Goal: Task Accomplishment & Management: Use online tool/utility

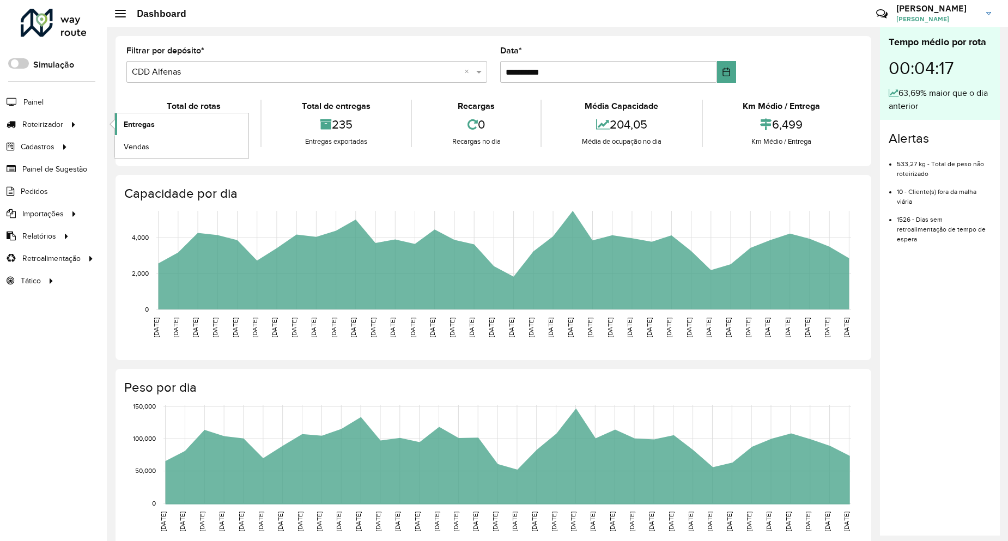
click at [135, 122] on span "Entregas" at bounding box center [139, 124] width 31 height 11
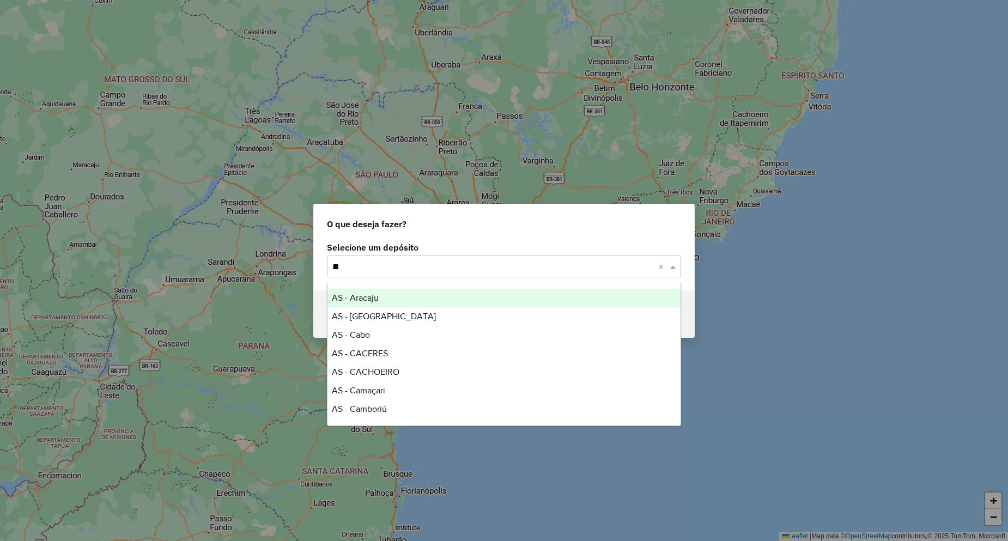
type input "*"
type input "*****"
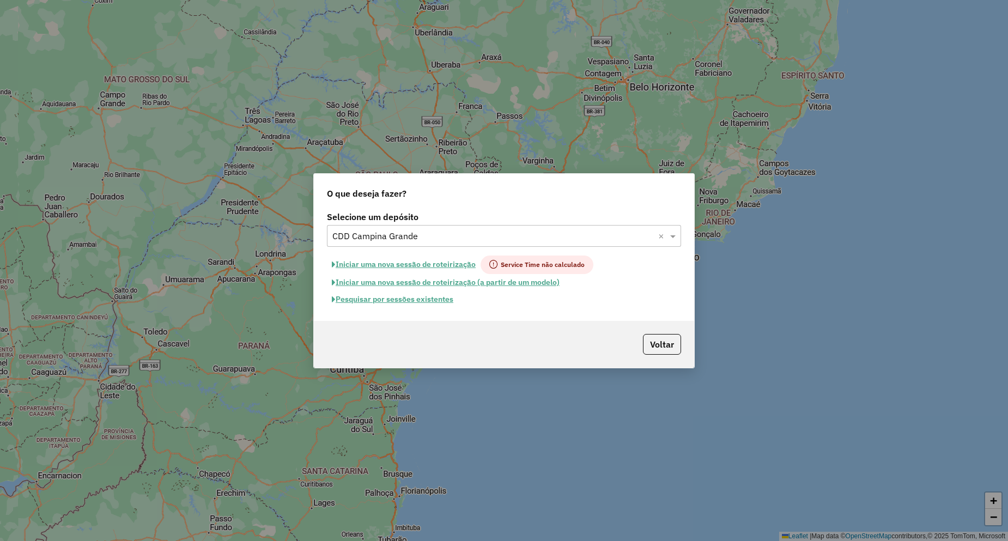
click at [403, 301] on button "Pesquisar por sessões existentes" at bounding box center [392, 299] width 131 height 17
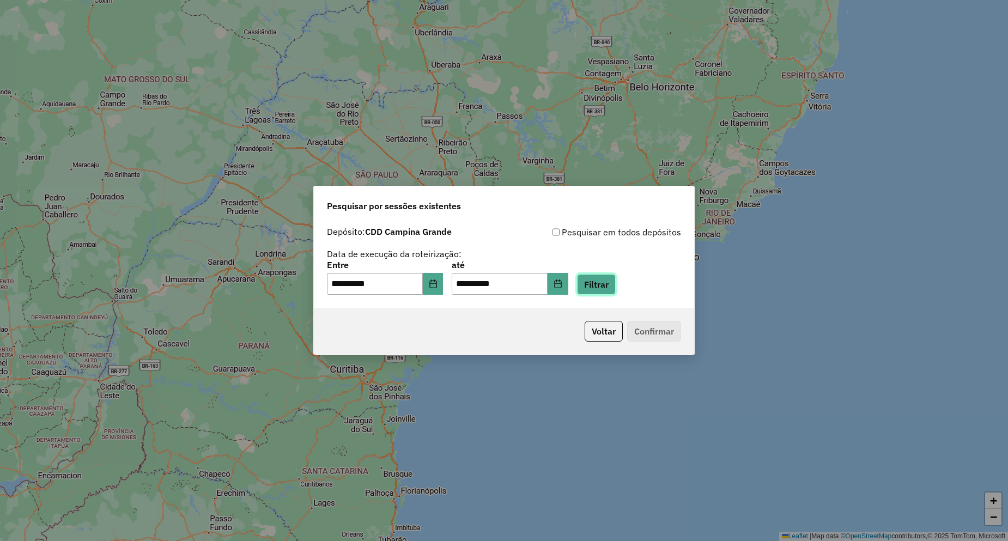
click at [611, 283] on button "Filtrar" at bounding box center [596, 284] width 39 height 21
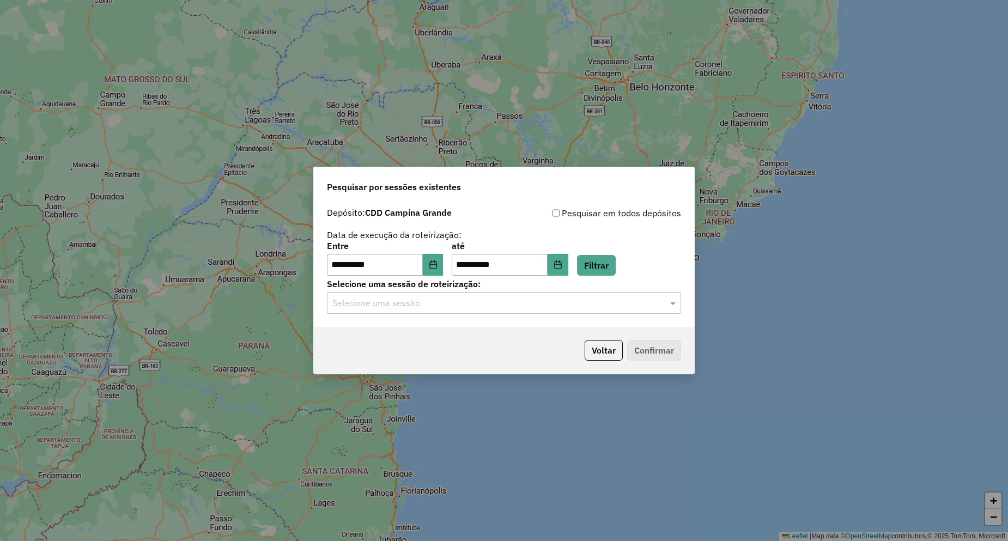
click at [361, 308] on input "text" at bounding box center [493, 303] width 322 height 13
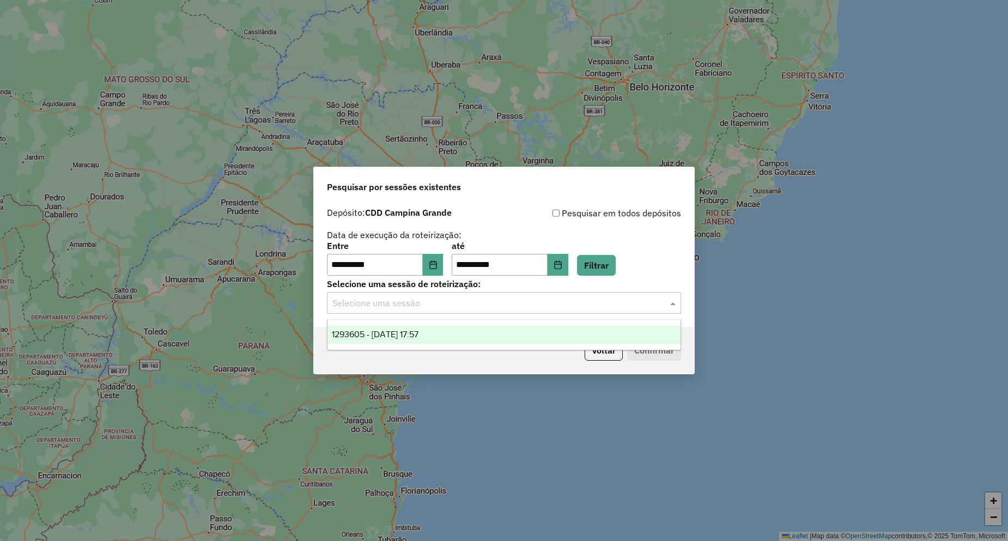
click at [402, 338] on span "1293605 - 13/10/2025 17:57" at bounding box center [375, 334] width 87 height 9
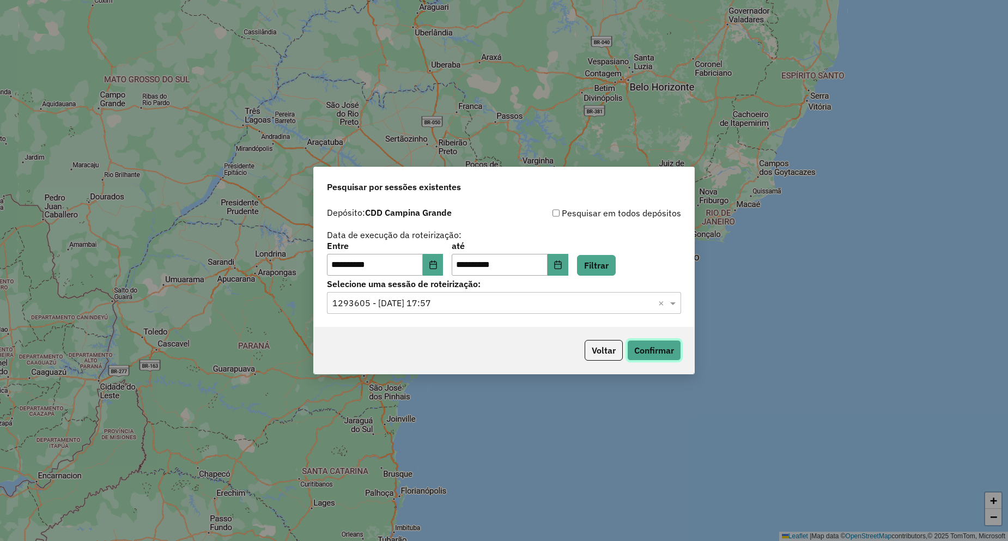
click at [652, 347] on button "Confirmar" at bounding box center [654, 350] width 54 height 21
click at [616, 256] on button "Filtrar" at bounding box center [596, 265] width 39 height 21
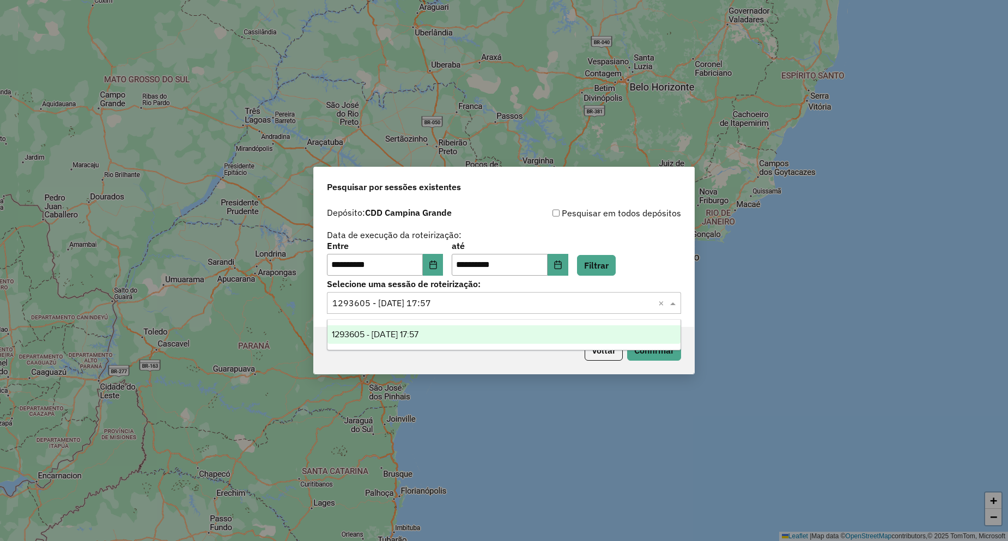
click at [395, 309] on input "text" at bounding box center [493, 303] width 322 height 13
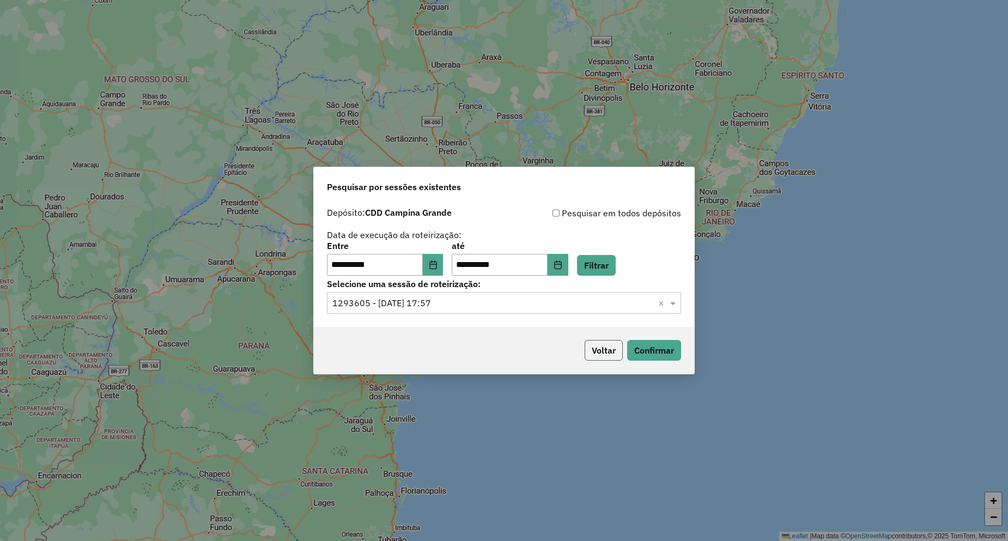
click at [604, 351] on button "Voltar" at bounding box center [604, 350] width 38 height 21
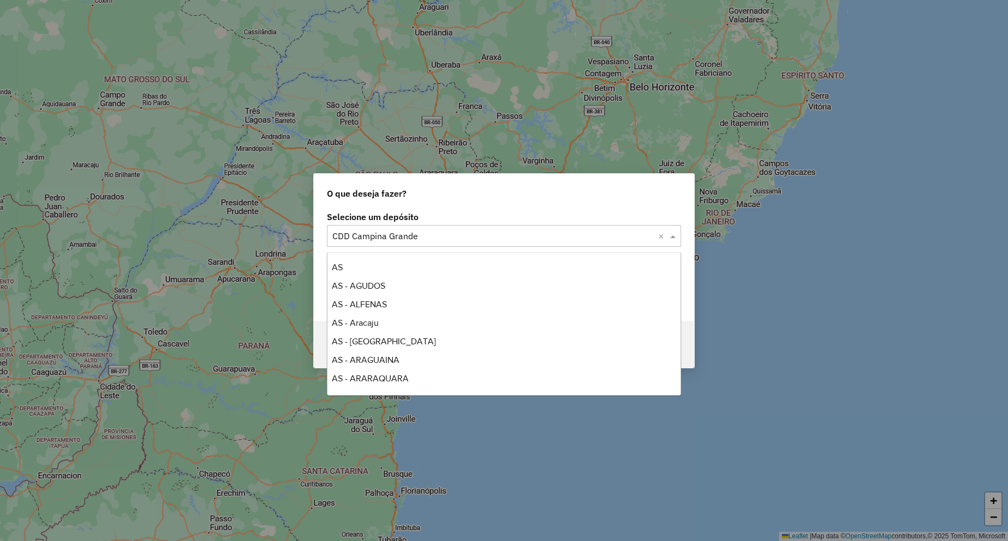
click at [407, 239] on input "text" at bounding box center [493, 236] width 322 height 13
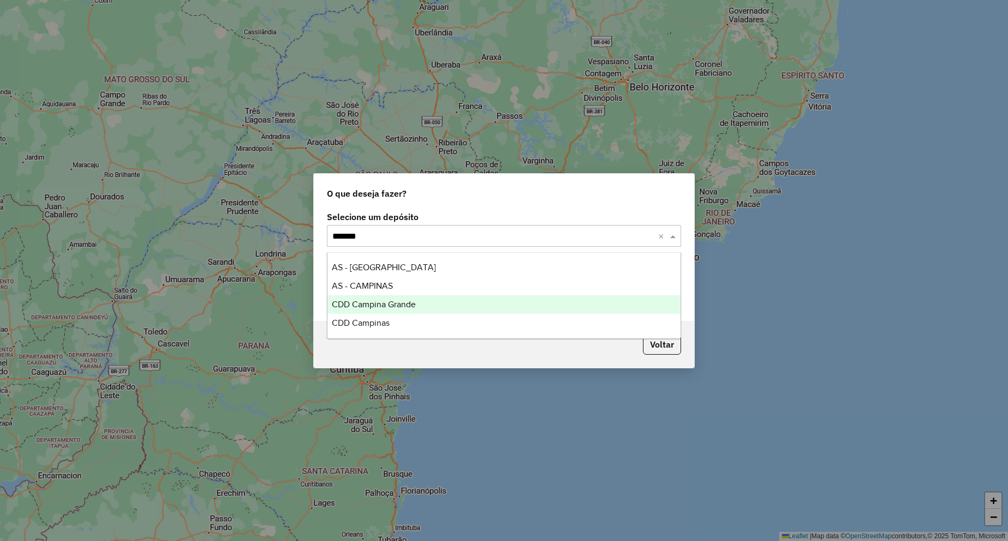
type input "********"
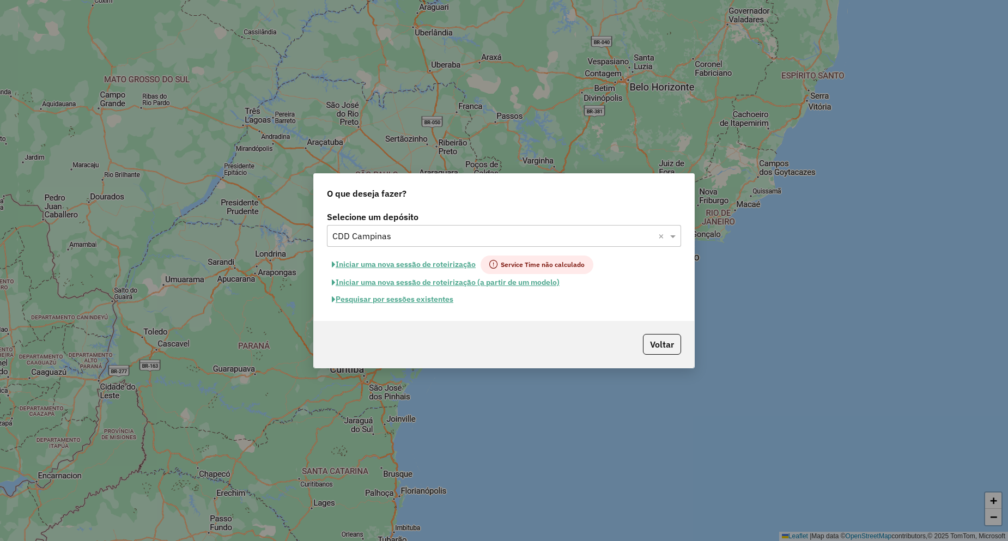
click at [378, 297] on button "Pesquisar por sessões existentes" at bounding box center [392, 299] width 131 height 17
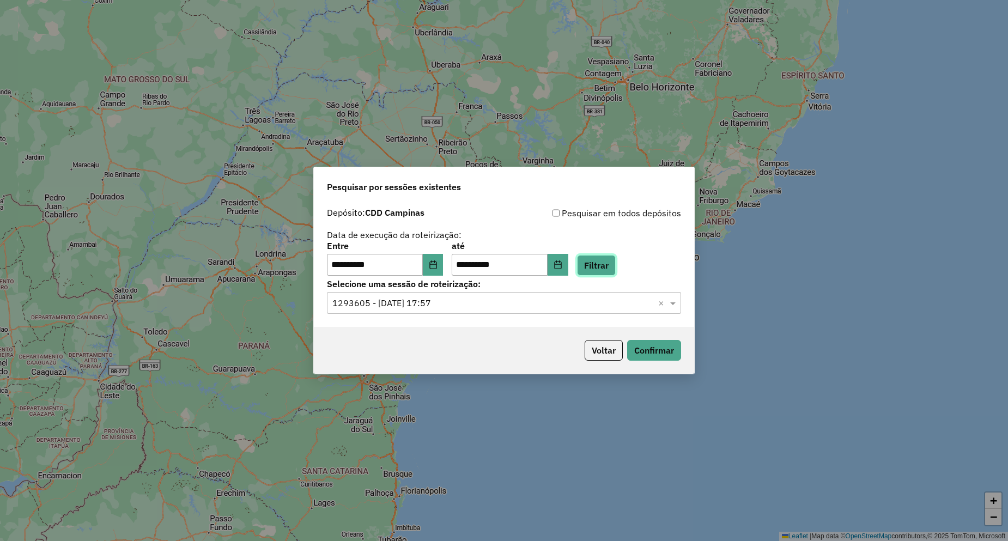
click at [610, 270] on button "Filtrar" at bounding box center [596, 265] width 39 height 21
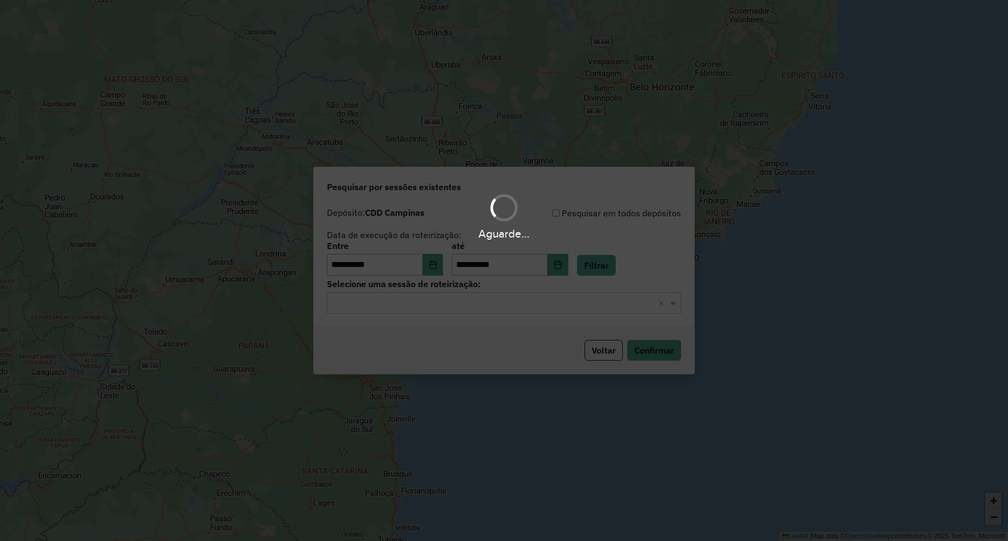
click at [415, 307] on input "text" at bounding box center [493, 303] width 322 height 13
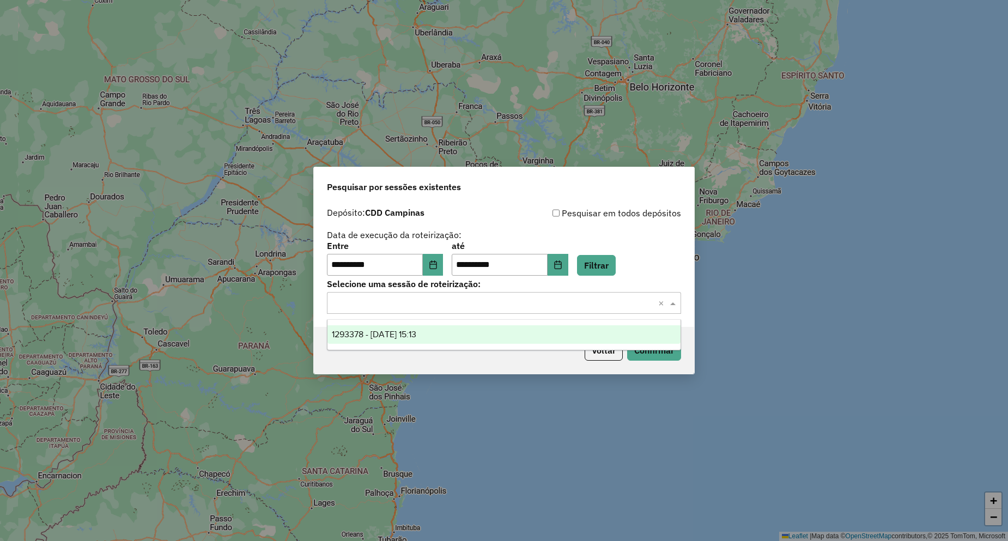
click at [412, 336] on span "1293378 - 13/10/2025 15:13" at bounding box center [374, 334] width 84 height 9
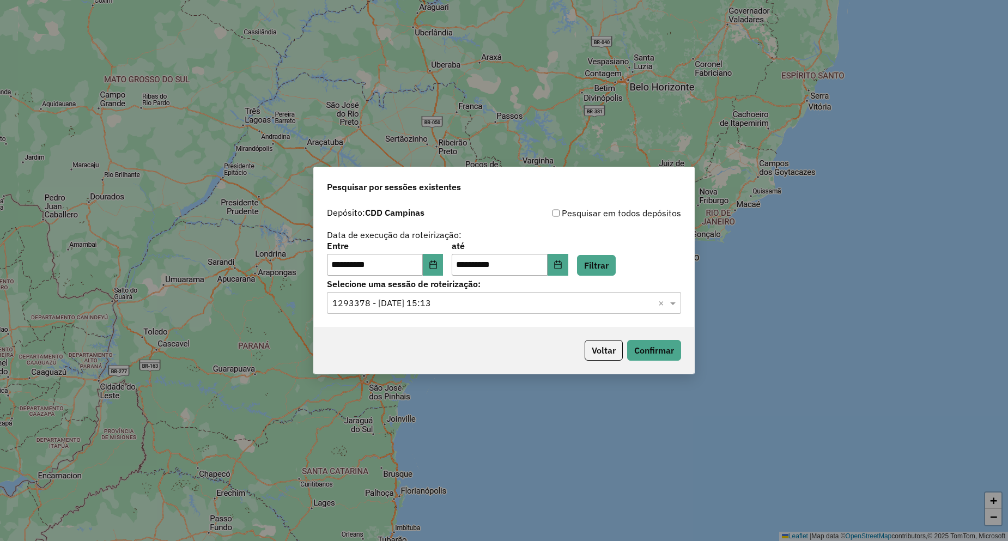
click at [427, 287] on label "Selecione uma sessão de roteirização:" at bounding box center [504, 283] width 354 height 13
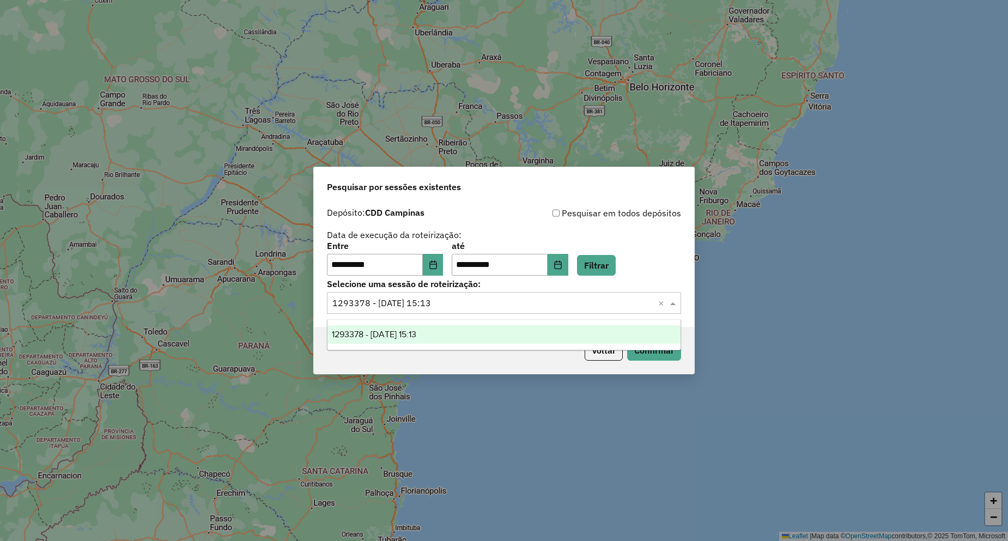
click at [402, 300] on input "text" at bounding box center [493, 303] width 322 height 13
click at [444, 265] on button "Choose Date" at bounding box center [433, 265] width 21 height 22
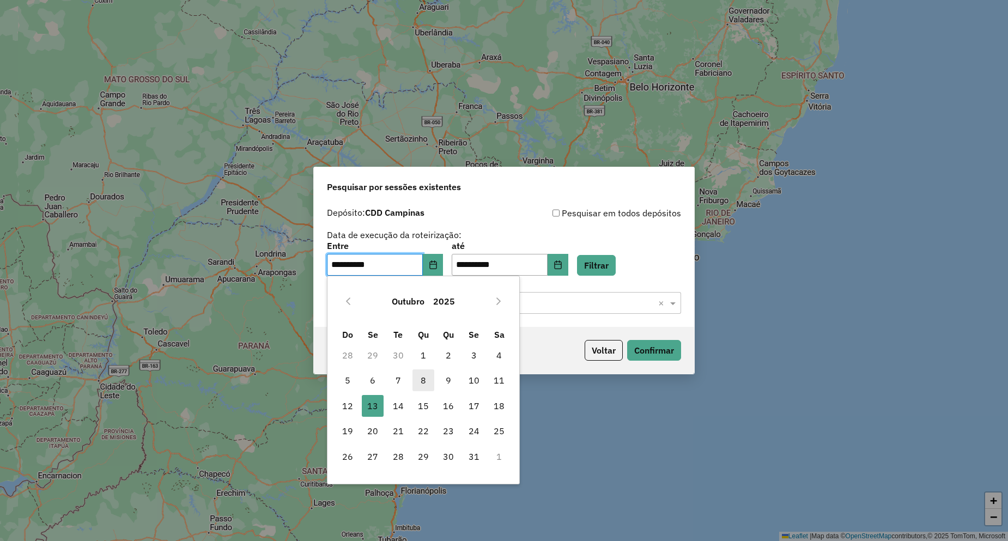
click at [421, 381] on span "8" at bounding box center [424, 381] width 22 height 22
type input "**********"
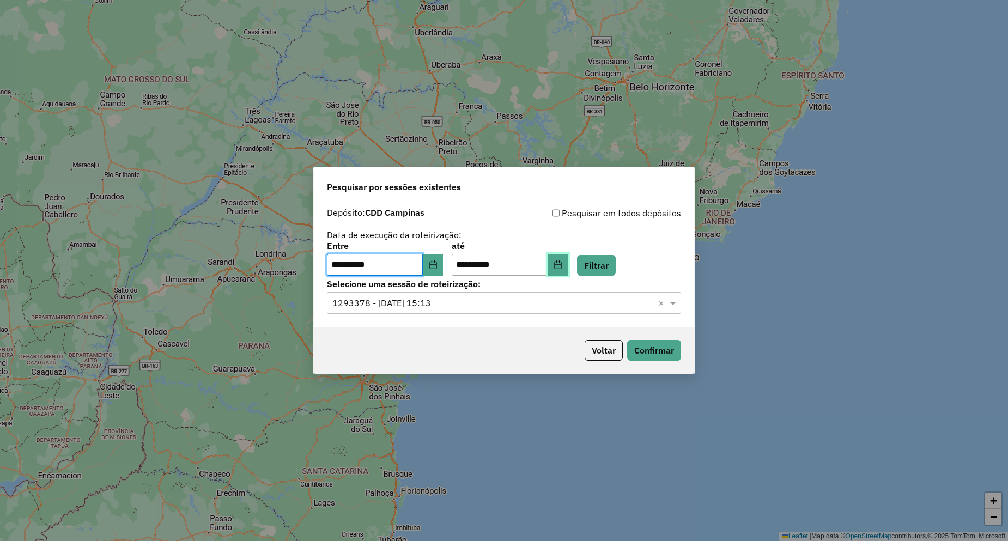
click at [563, 264] on icon "Choose Date" at bounding box center [558, 265] width 9 height 9
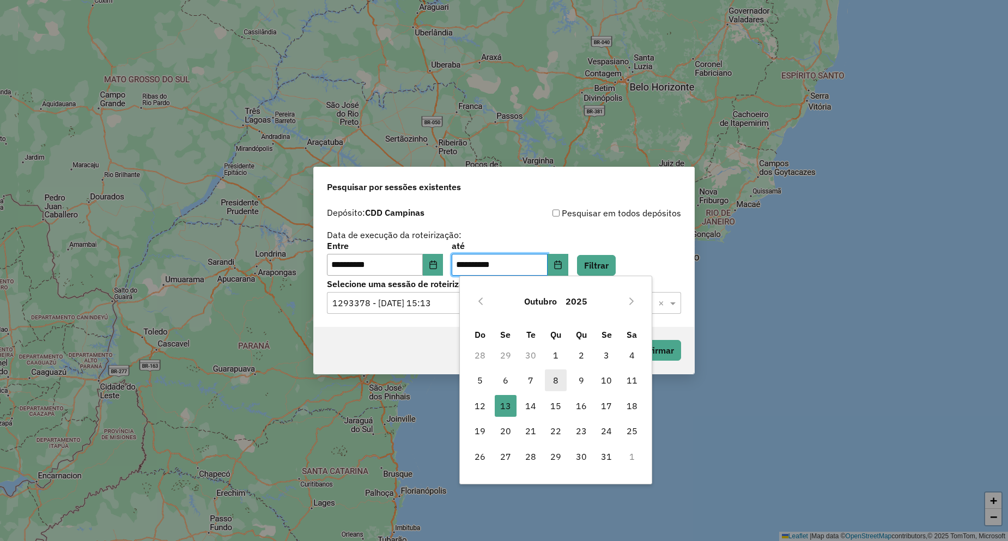
click at [556, 380] on span "8" at bounding box center [556, 381] width 22 height 22
type input "**********"
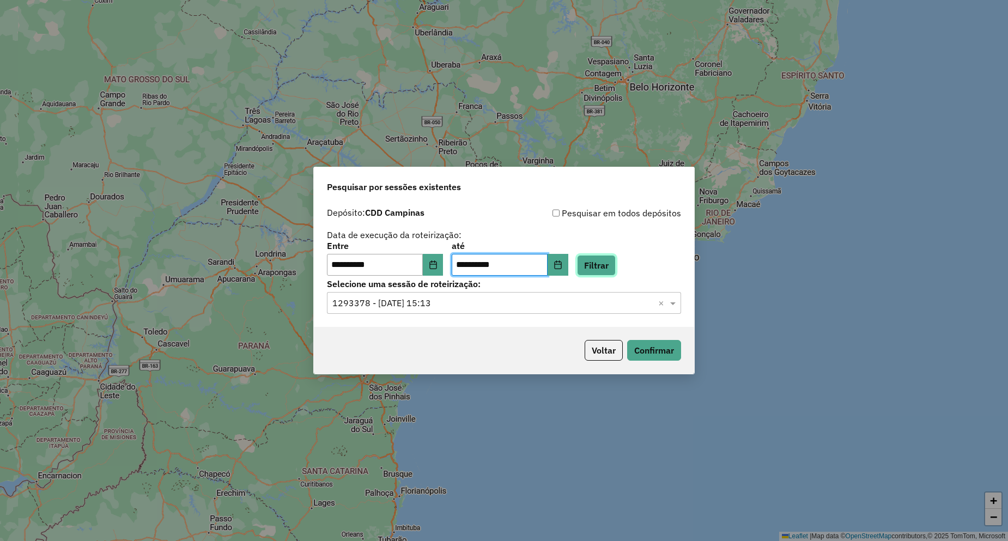
click at [612, 261] on button "Filtrar" at bounding box center [596, 265] width 39 height 21
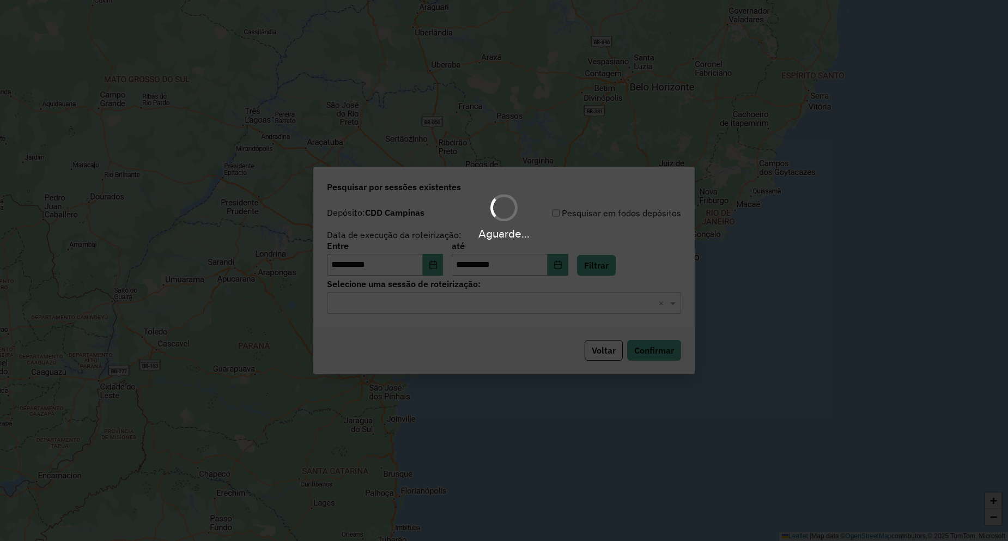
click at [422, 309] on input "text" at bounding box center [493, 303] width 322 height 13
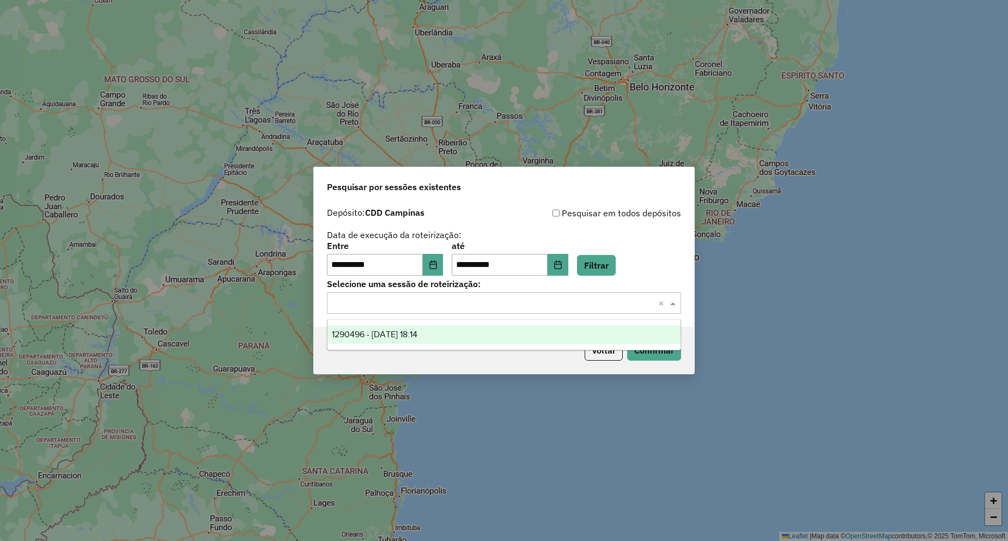
click at [418, 330] on span "1290496 - 08/10/2025 18:14" at bounding box center [375, 334] width 86 height 9
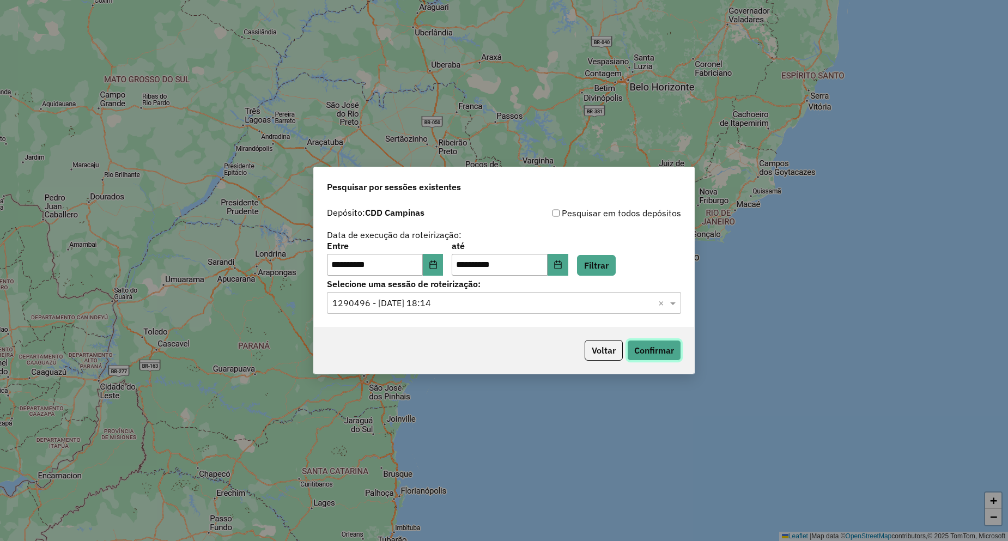
click at [648, 346] on button "Confirmar" at bounding box center [654, 350] width 54 height 21
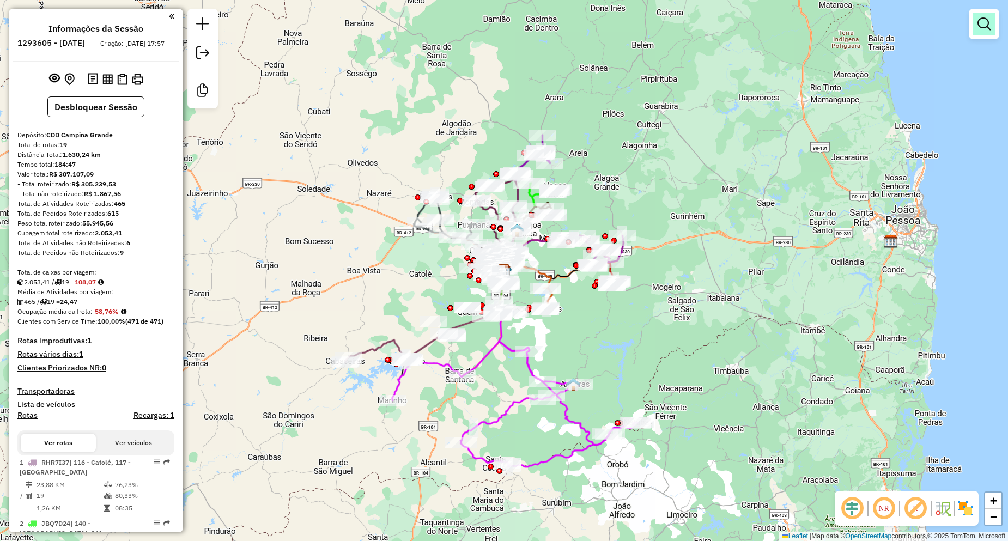
click at [986, 26] on em at bounding box center [984, 23] width 13 height 13
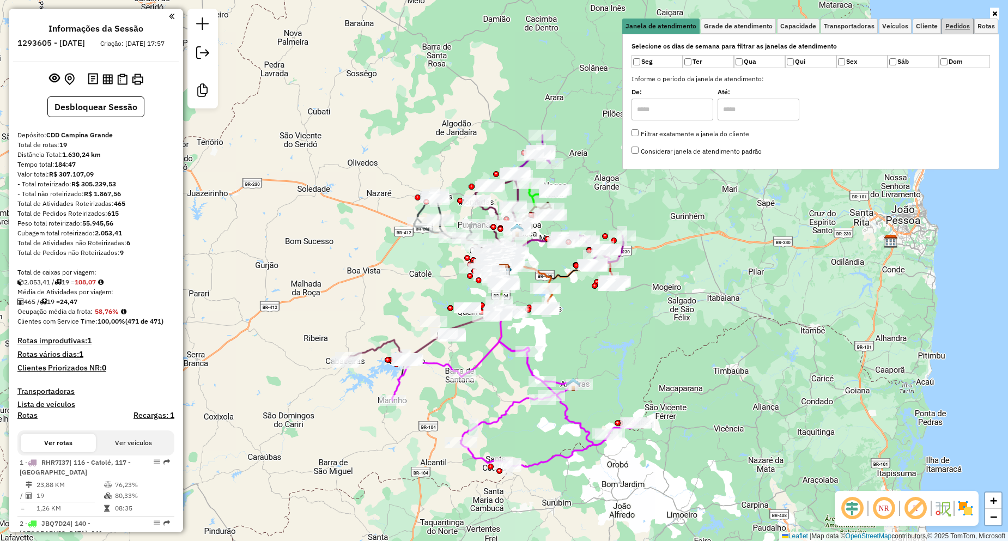
click at [959, 23] on span "Pedidos" at bounding box center [958, 26] width 25 height 7
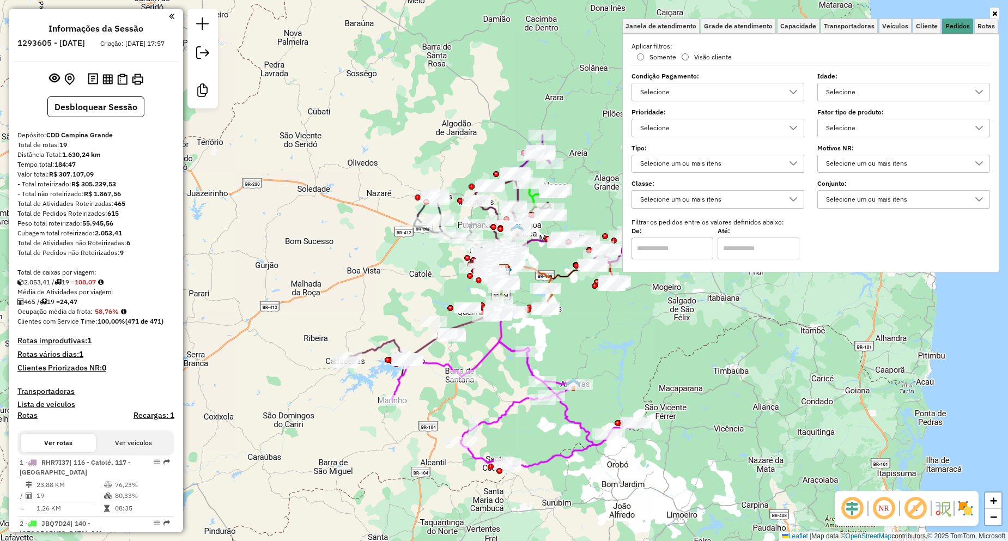
click at [678, 88] on div "Selecione" at bounding box center [710, 91] width 147 height 17
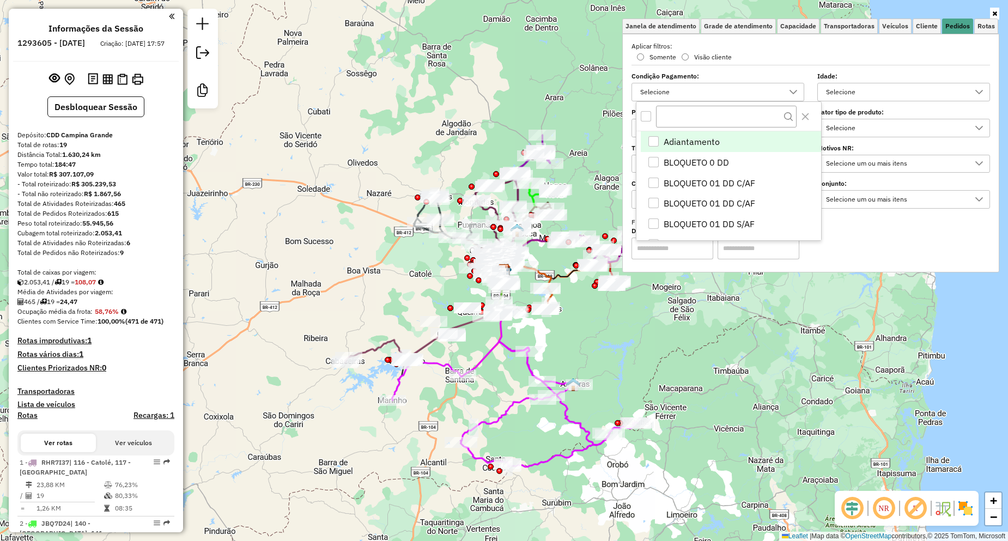
scroll to position [7, 38]
click at [678, 88] on div "Selecione" at bounding box center [710, 91] width 147 height 17
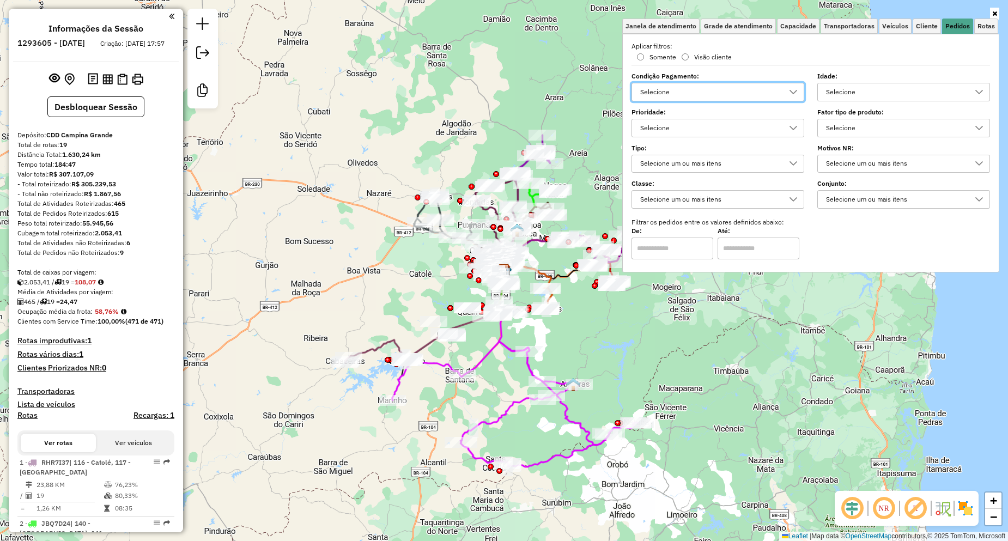
click at [664, 127] on div "Selecione" at bounding box center [710, 127] width 147 height 17
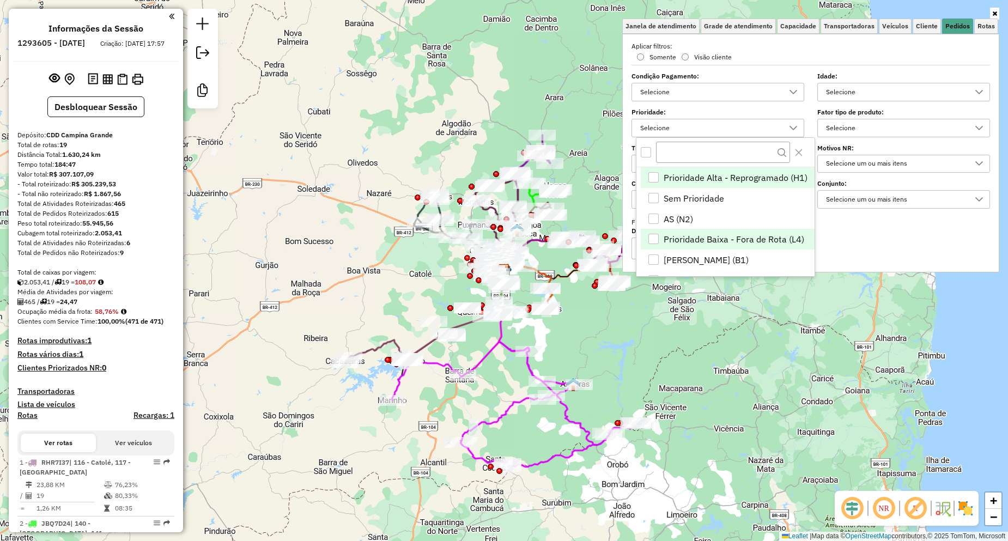
scroll to position [44, 0]
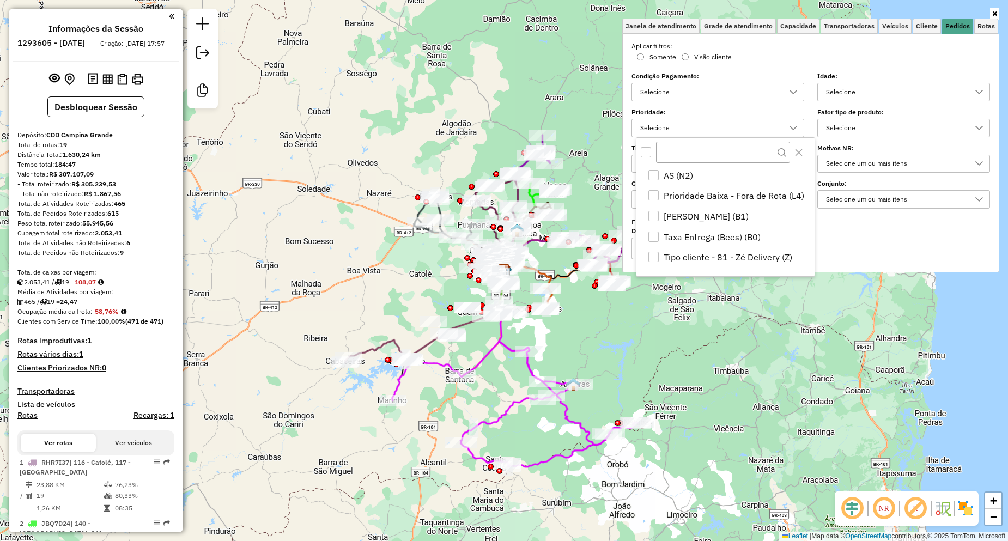
click at [680, 134] on div "Selecione" at bounding box center [710, 127] width 147 height 17
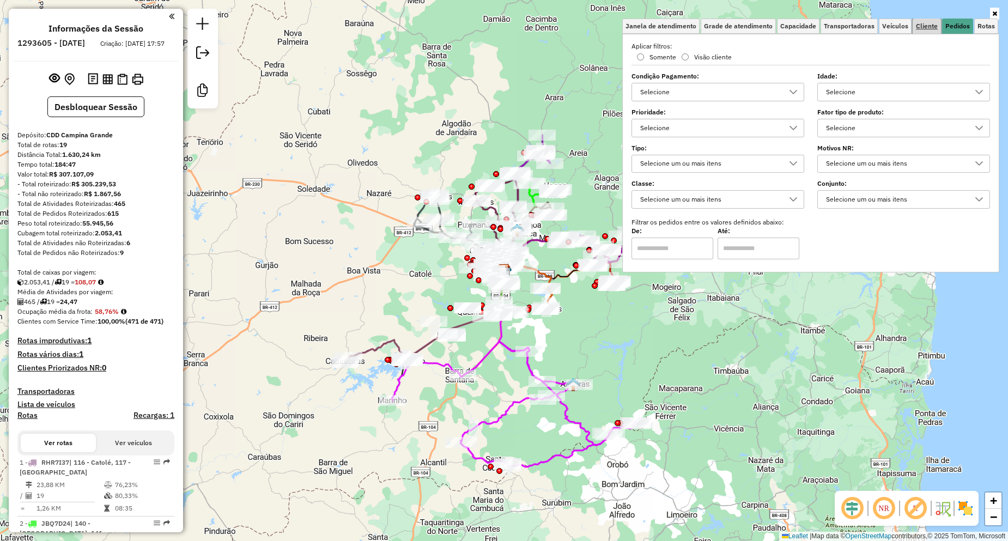
click at [926, 21] on link "Cliente" at bounding box center [927, 26] width 28 height 15
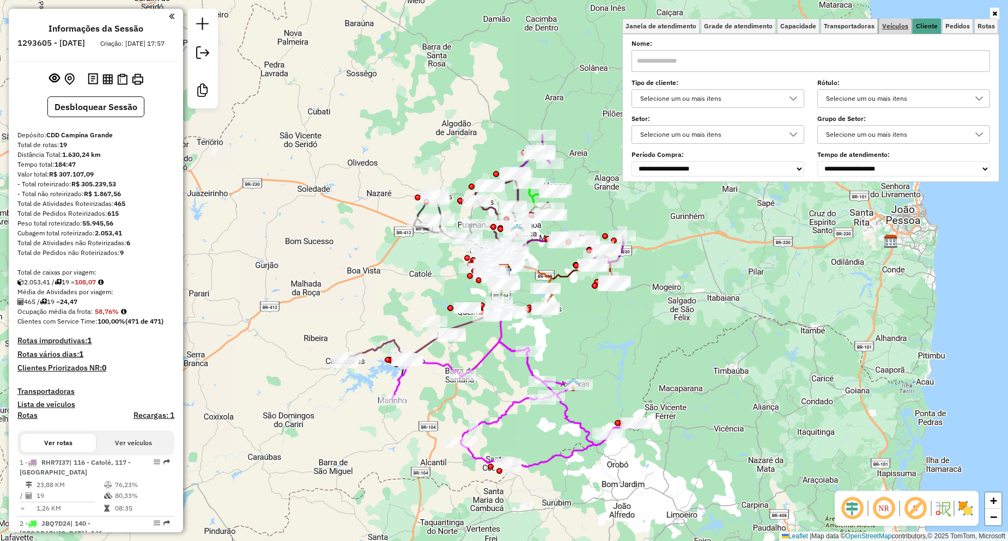
click at [894, 21] on link "Veículos" at bounding box center [895, 26] width 33 height 15
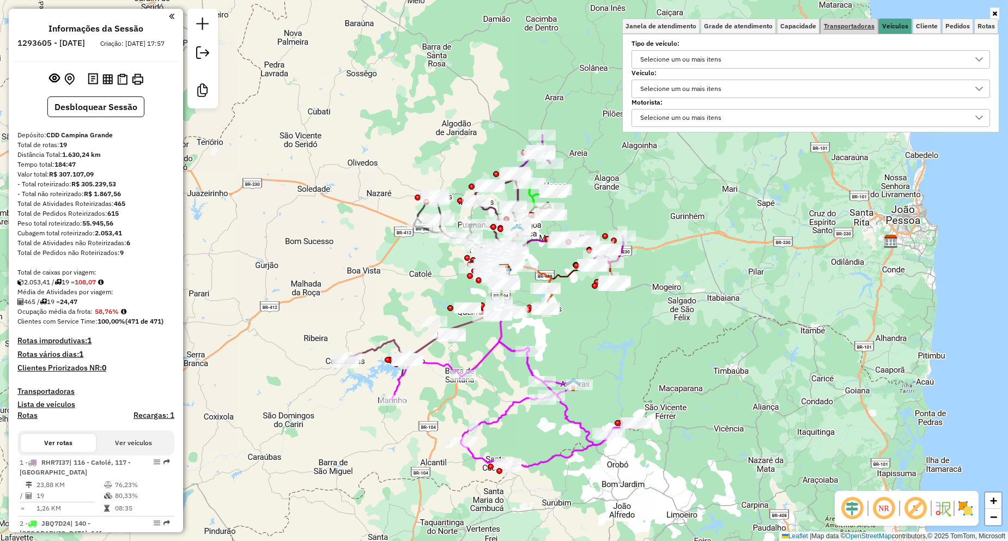
click at [855, 23] on span "Transportadoras" at bounding box center [849, 26] width 51 height 7
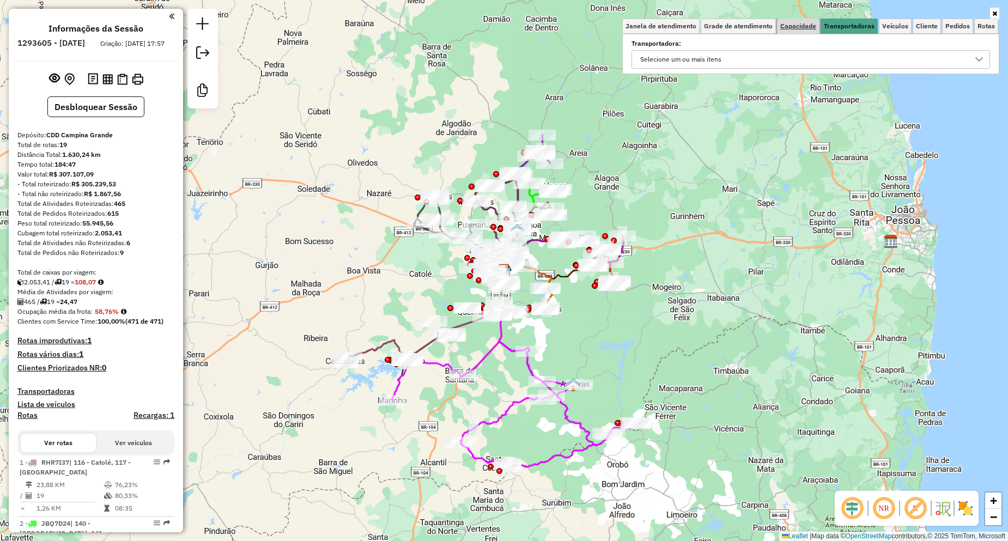
click at [813, 19] on link "Capacidade" at bounding box center [798, 26] width 43 height 15
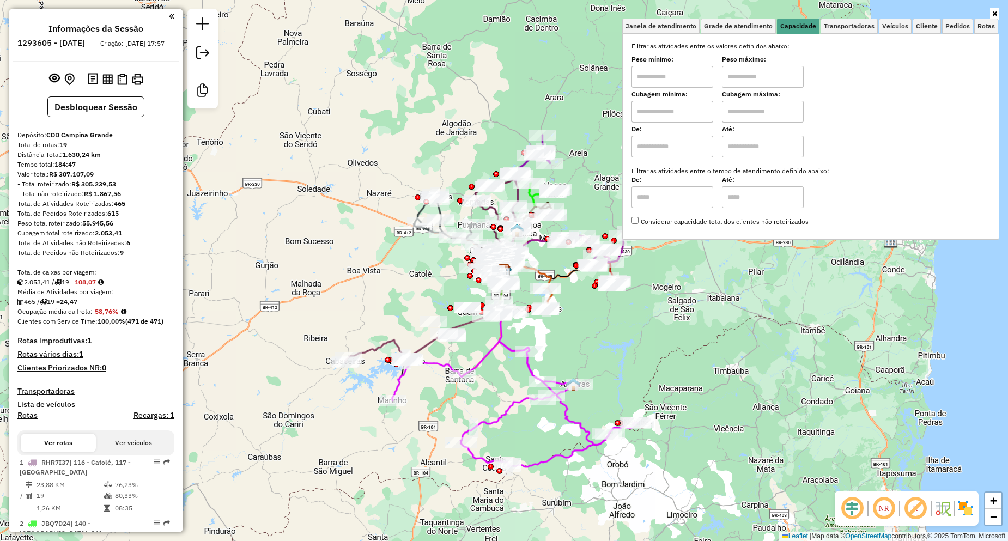
click at [974, 23] on ul "Janela de atendimento Grade de atendimento Capacidade Transportadoras Veículos …" at bounding box center [810, 26] width 377 height 15
click at [965, 23] on span "Pedidos" at bounding box center [958, 26] width 25 height 7
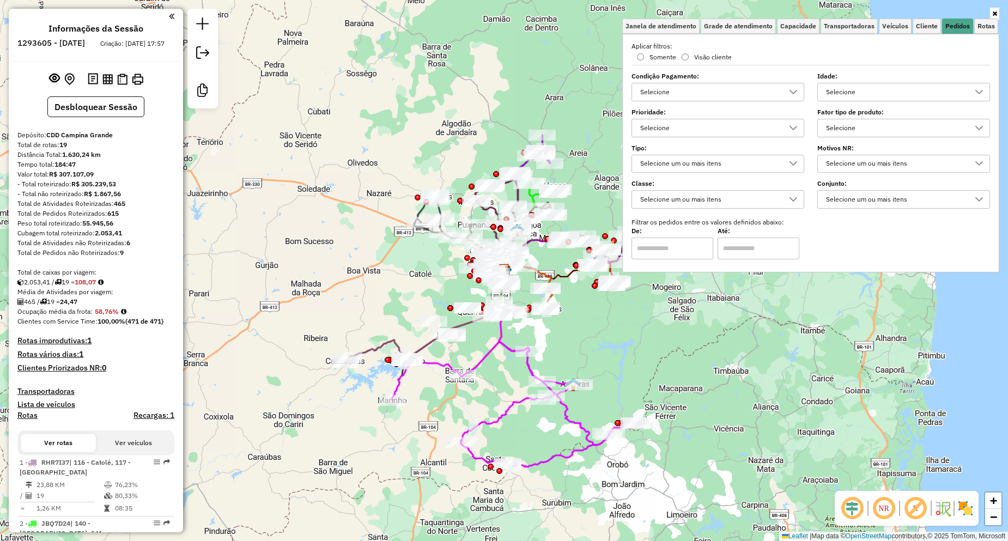
click at [521, 114] on div "Janela de atendimento Grade de atendimento Capacidade Transportadoras Veículos …" at bounding box center [504, 270] width 1008 height 541
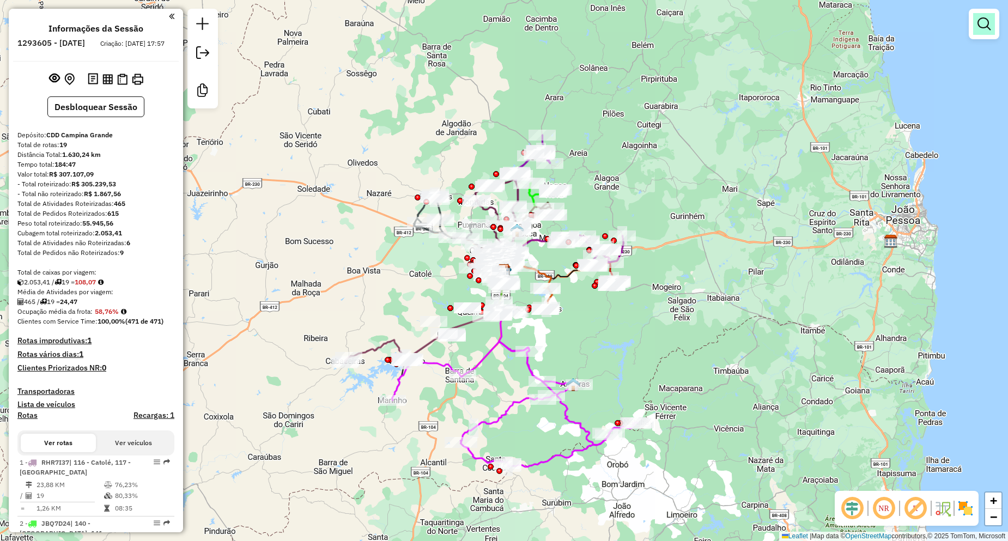
click at [989, 22] on em at bounding box center [984, 23] width 13 height 13
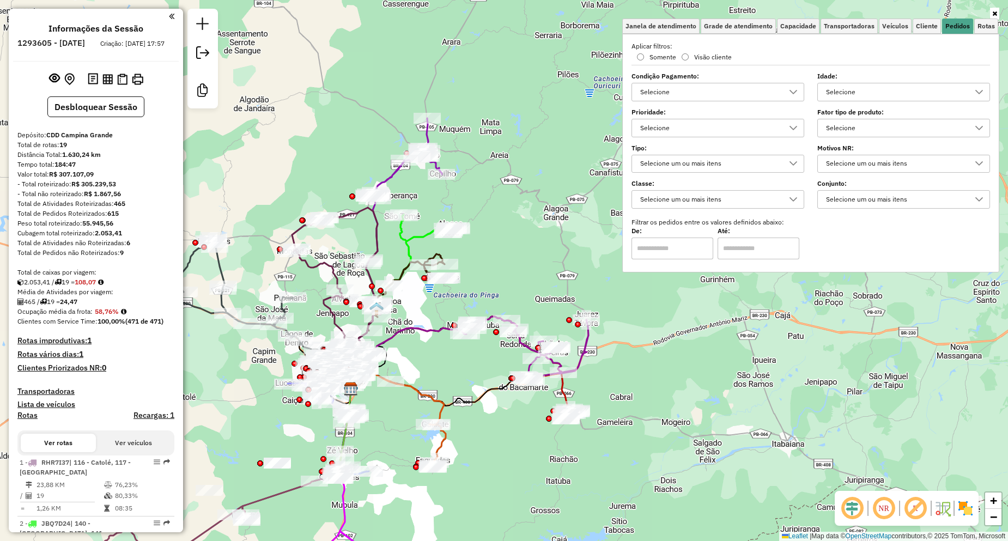
click at [660, 126] on div "Selecione" at bounding box center [710, 127] width 147 height 17
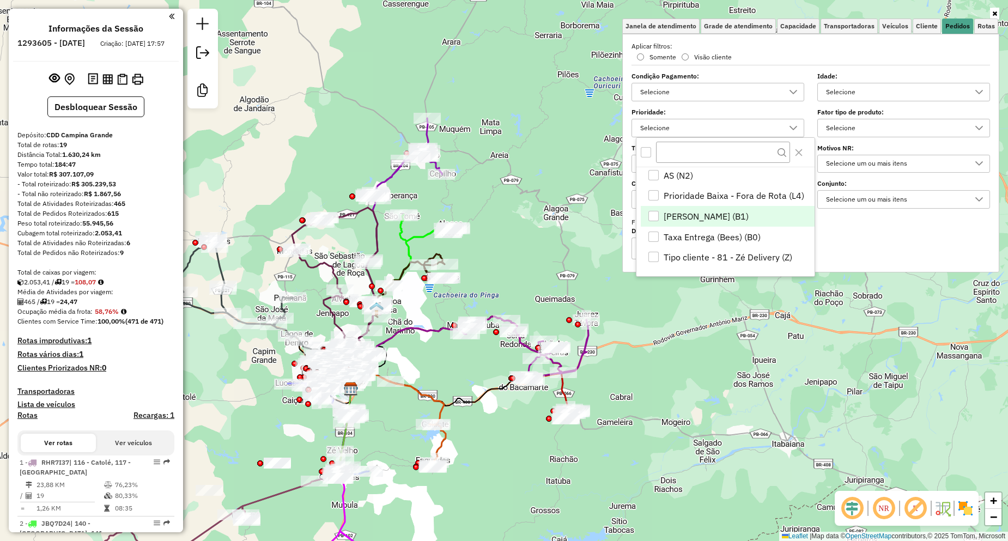
click at [696, 216] on span "[PERSON_NAME] (B1)" at bounding box center [706, 216] width 85 height 13
click at [685, 237] on span "Taxa Entrega (Bees) (B0)" at bounding box center [712, 237] width 97 height 13
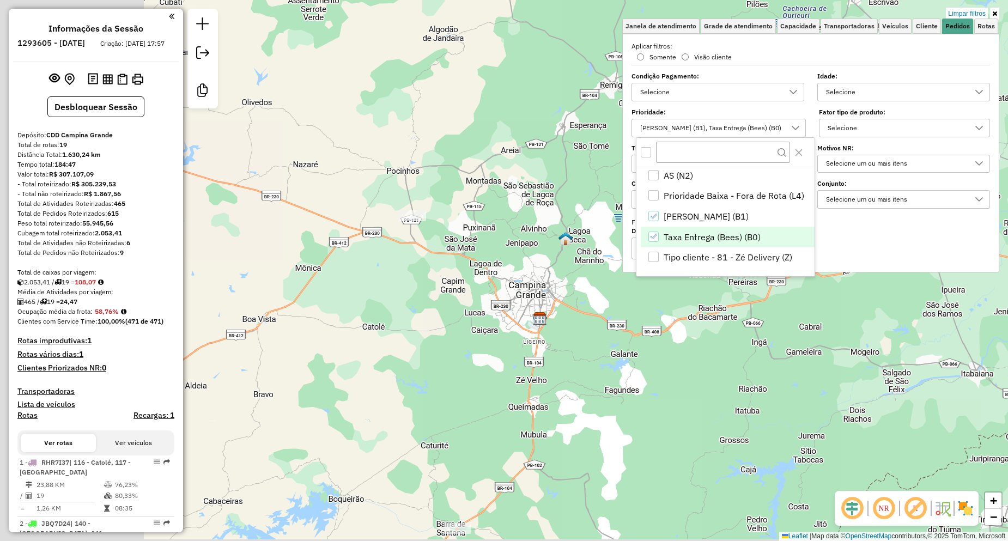
click at [557, 256] on div "Limpar filtros Janela de atendimento Grade de atendimento Capacidade Transporta…" at bounding box center [504, 270] width 1008 height 541
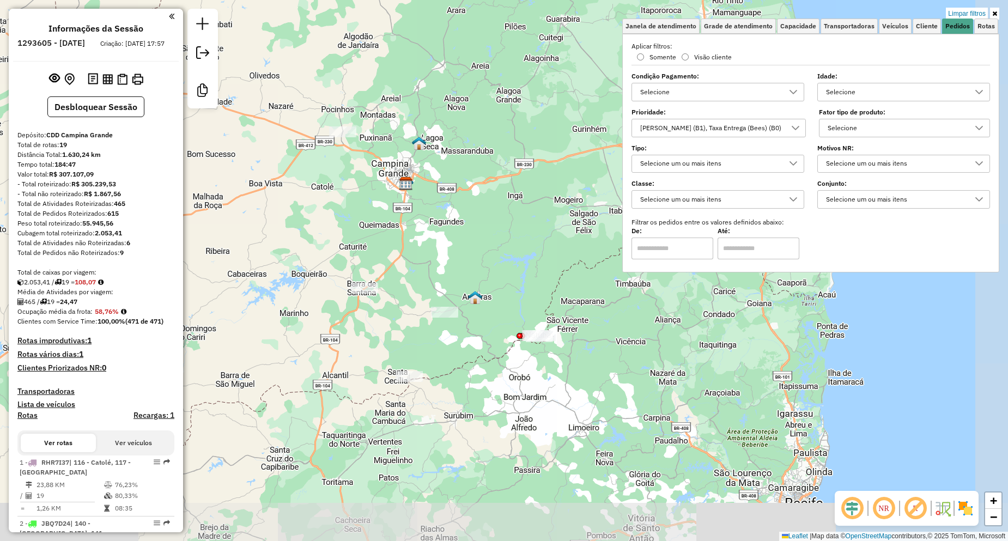
drag, startPoint x: 492, startPoint y: 313, endPoint x: 374, endPoint y: 217, distance: 152.3
click at [374, 217] on div "Limpar filtros Janela de atendimento Grade de atendimento Capacidade Transporta…" at bounding box center [504, 270] width 1008 height 541
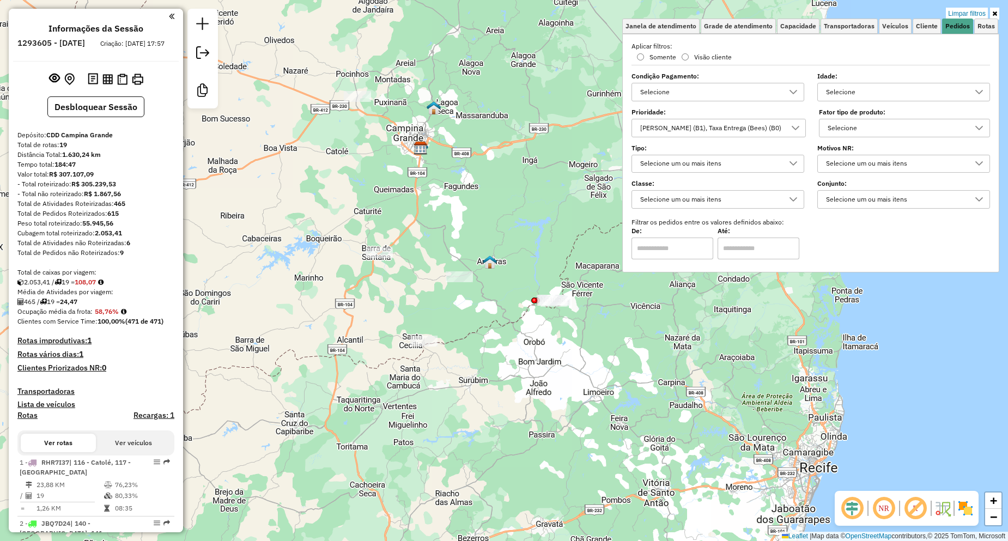
drag, startPoint x: 428, startPoint y: 235, endPoint x: 429, endPoint y: 222, distance: 13.1
click at [429, 222] on div "Limpar filtros Janela de atendimento Grade de atendimento Capacidade Transporta…" at bounding box center [504, 270] width 1008 height 541
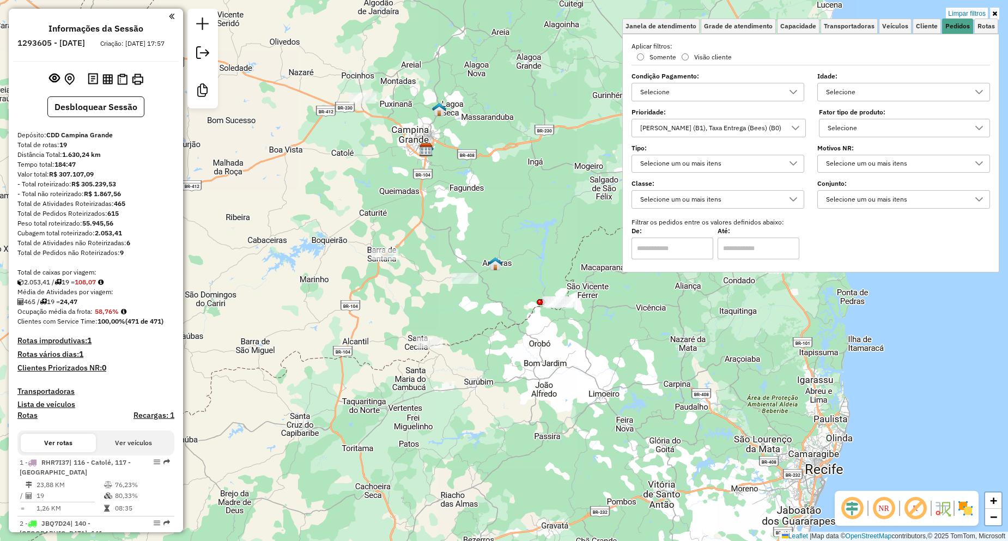
drag, startPoint x: 445, startPoint y: 315, endPoint x: 447, endPoint y: 327, distance: 12.6
click at [447, 327] on div "Limpar filtros Janela de atendimento Grade de atendimento Capacidade Transporta…" at bounding box center [504, 270] width 1008 height 541
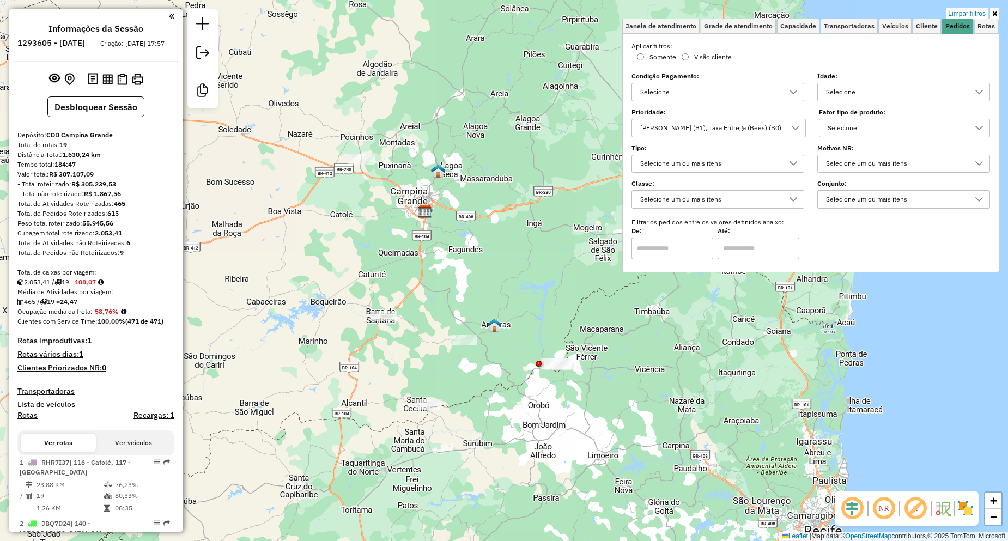
drag, startPoint x: 413, startPoint y: 195, endPoint x: 416, endPoint y: 229, distance: 34.0
click at [415, 235] on div "Limpar filtros Janela de atendimento Grade de atendimento Capacidade Transporta…" at bounding box center [504, 270] width 1008 height 541
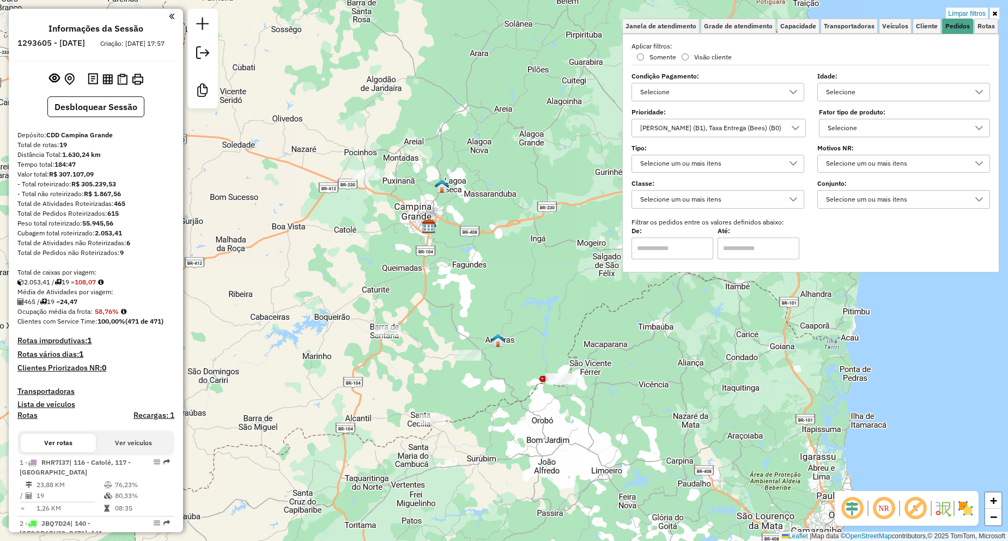
click at [715, 131] on div "[PERSON_NAME] (B1), Taxa Entrega (Bees) (B0)" at bounding box center [711, 127] width 149 height 17
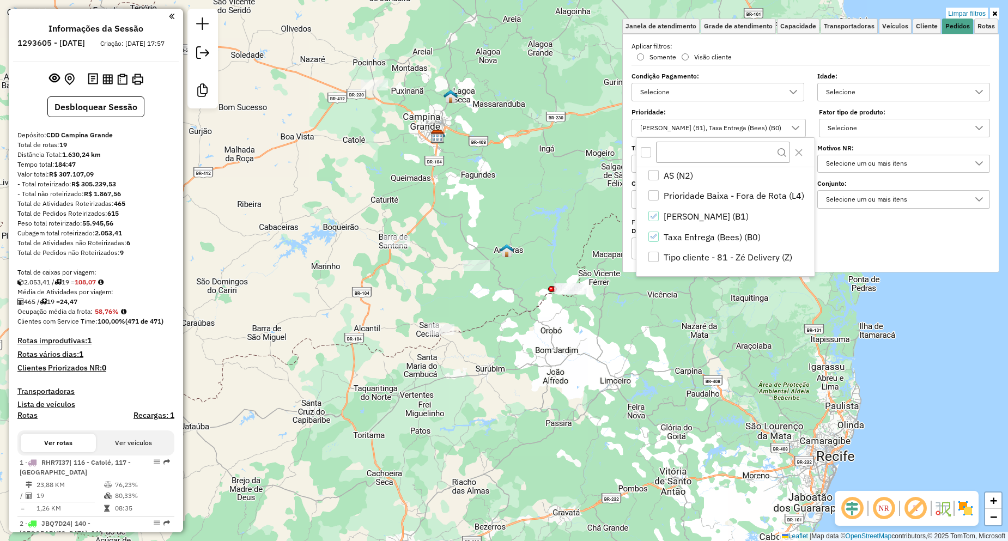
drag, startPoint x: 467, startPoint y: 253, endPoint x: 471, endPoint y: 183, distance: 71.0
click at [471, 183] on div "Limpar filtros Janela de atendimento Grade de atendimento Capacidade Transporta…" at bounding box center [504, 270] width 1008 height 541
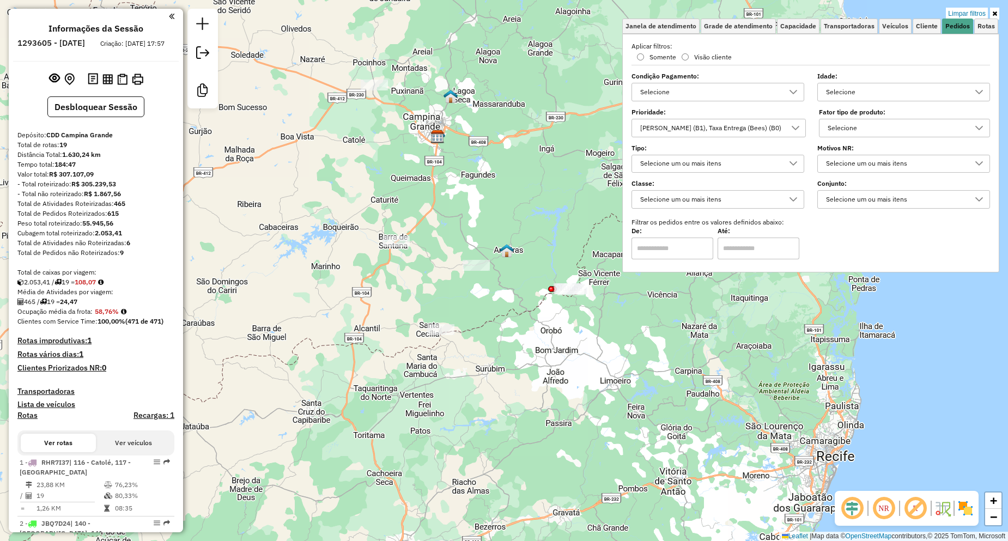
click at [711, 93] on div "Selecione" at bounding box center [710, 91] width 147 height 17
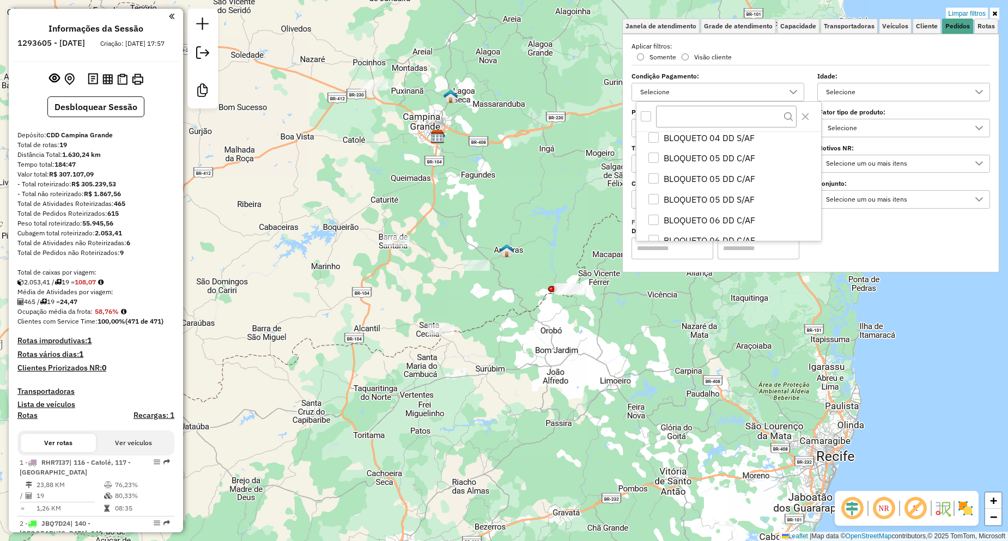
scroll to position [273, 0]
click at [858, 92] on div "Selecione" at bounding box center [896, 91] width 147 height 17
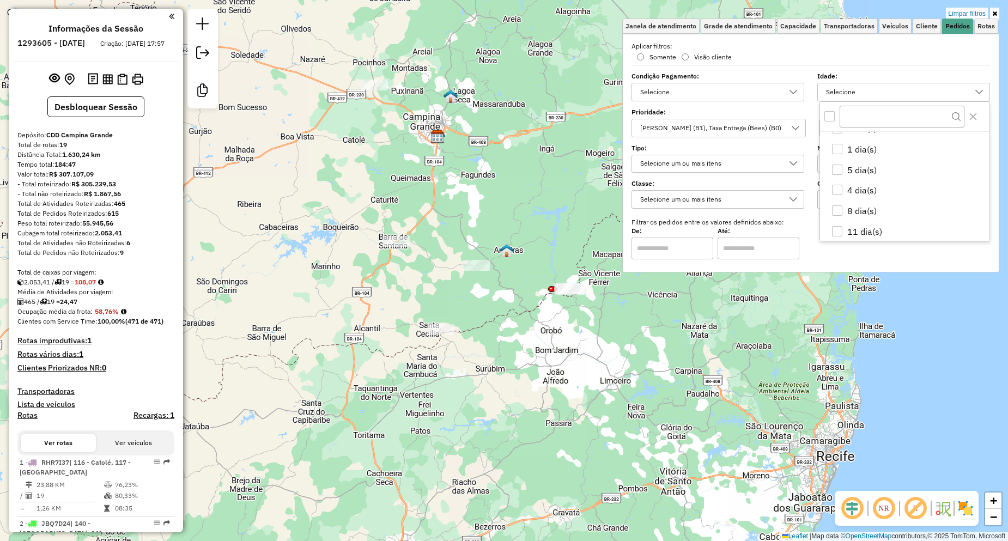
scroll to position [55, 0]
drag, startPoint x: 427, startPoint y: 221, endPoint x: 445, endPoint y: 264, distance: 46.7
click at [448, 273] on div "Limpar filtros Janela de atendimento Grade de atendimento Capacidade Transporta…" at bounding box center [504, 270] width 1008 height 541
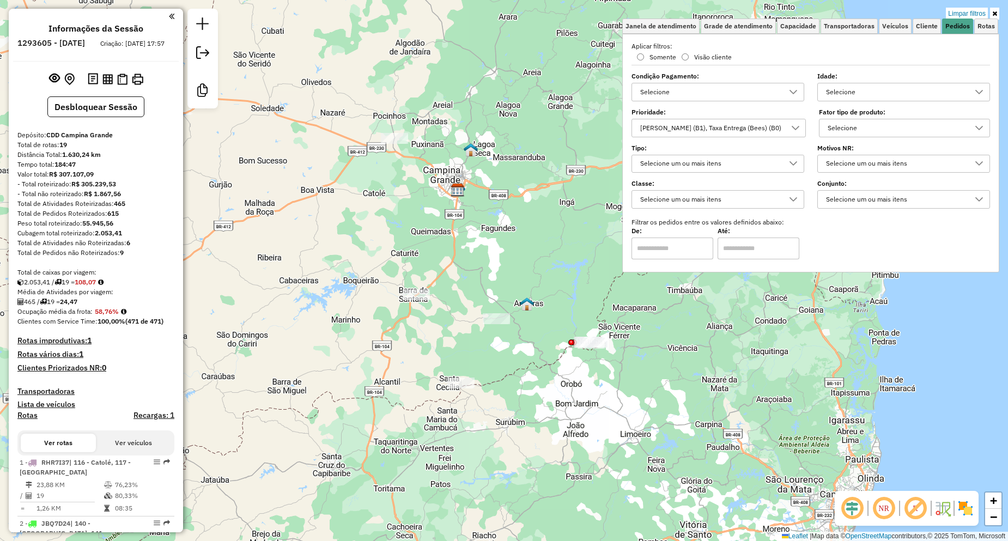
click at [682, 131] on div "[PERSON_NAME] (B1), Taxa Entrega (Bees) (B0)" at bounding box center [711, 127] width 149 height 17
select select "**********"
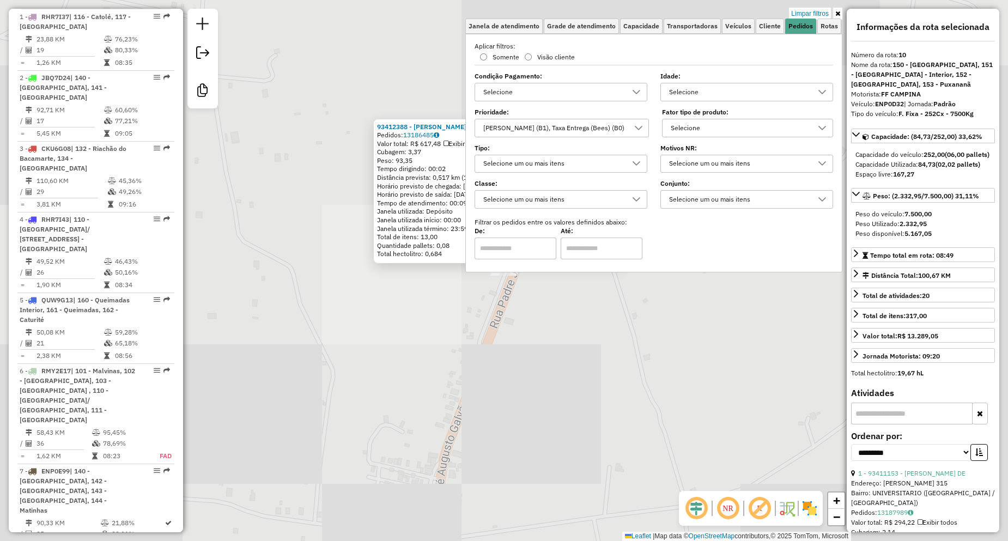
scroll to position [1116, 0]
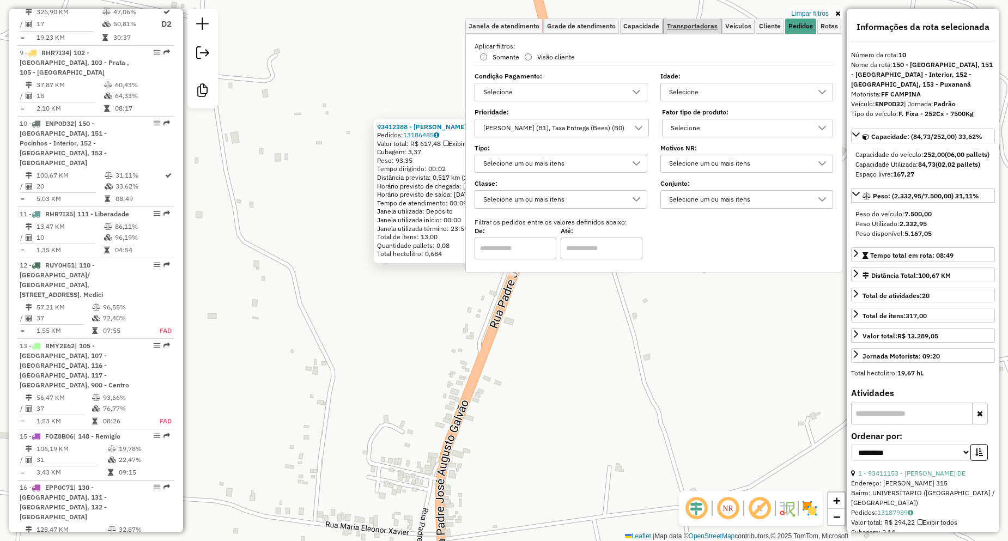
click at [686, 23] on span "Transportadoras" at bounding box center [692, 26] width 51 height 7
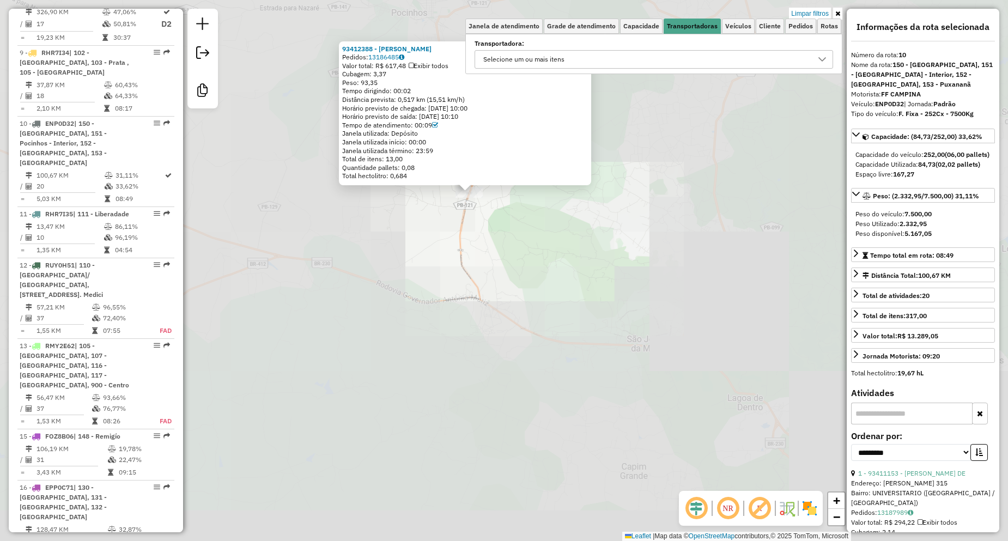
drag, startPoint x: 377, startPoint y: 271, endPoint x: 420, endPoint y: 235, distance: 55.8
click at [420, 235] on div "93412388 - ADRIANA FERNANDES VIEIRA Pedidos: 13186485 Valor total: R$ 617,48 Ex…" at bounding box center [504, 270] width 1008 height 541
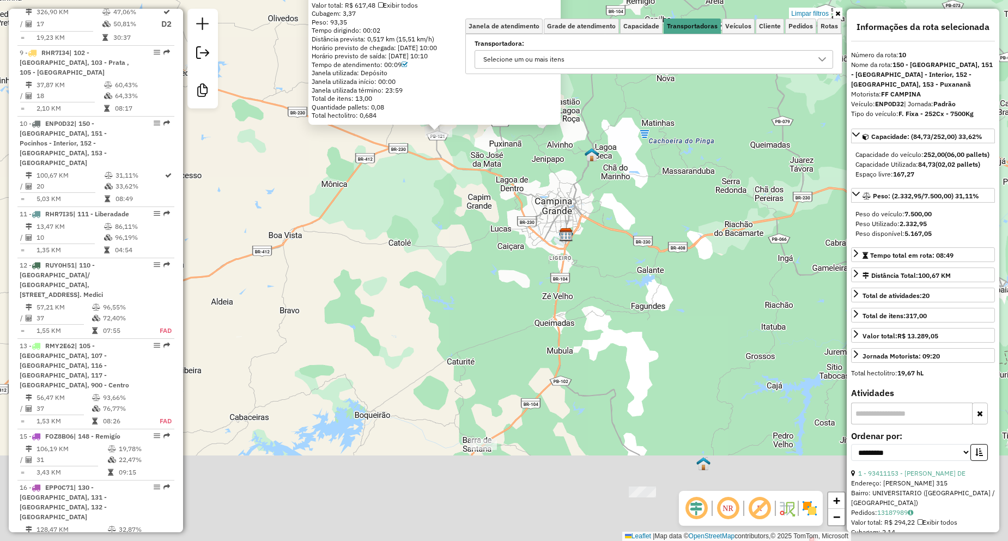
drag, startPoint x: 461, startPoint y: 202, endPoint x: 458, endPoint y: 168, distance: 33.9
click at [458, 168] on div "93412388 - ADRIANA FERNANDES VIEIRA Pedidos: 13186485 Valor total: R$ 617,48 Ex…" at bounding box center [504, 270] width 1008 height 541
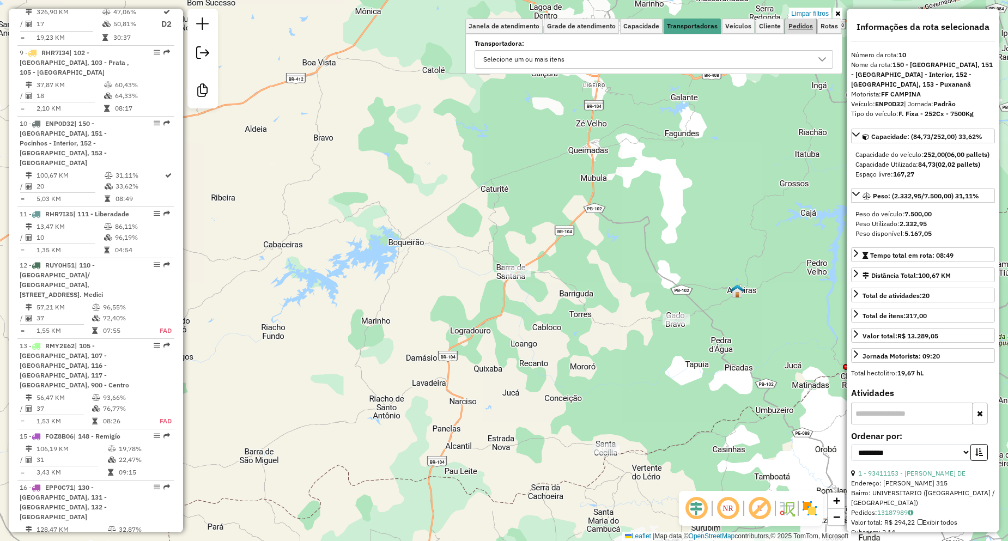
click at [801, 21] on link "Pedidos" at bounding box center [800, 26] width 31 height 15
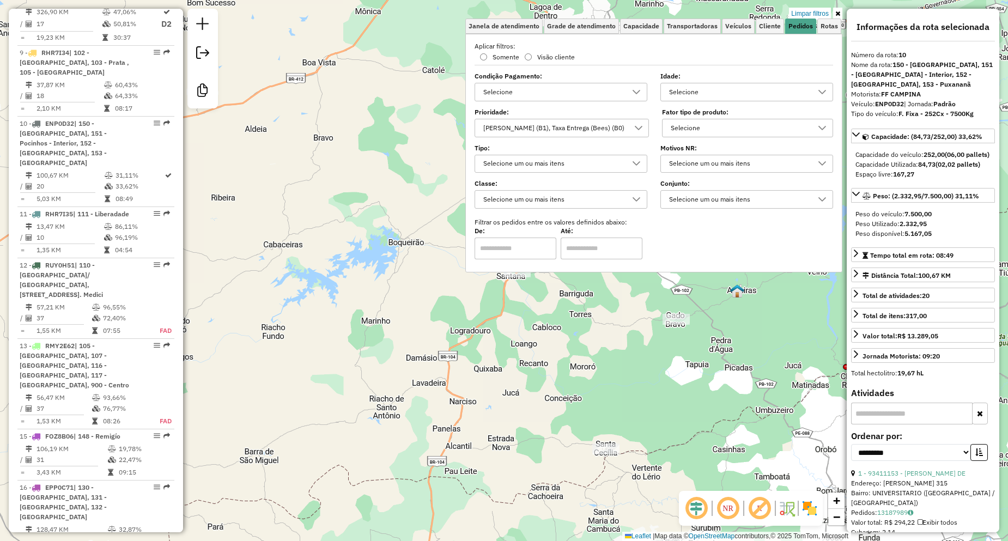
click at [558, 123] on div "[PERSON_NAME] (B1), Taxa Entrega (Bees) (B0)" at bounding box center [554, 127] width 149 height 17
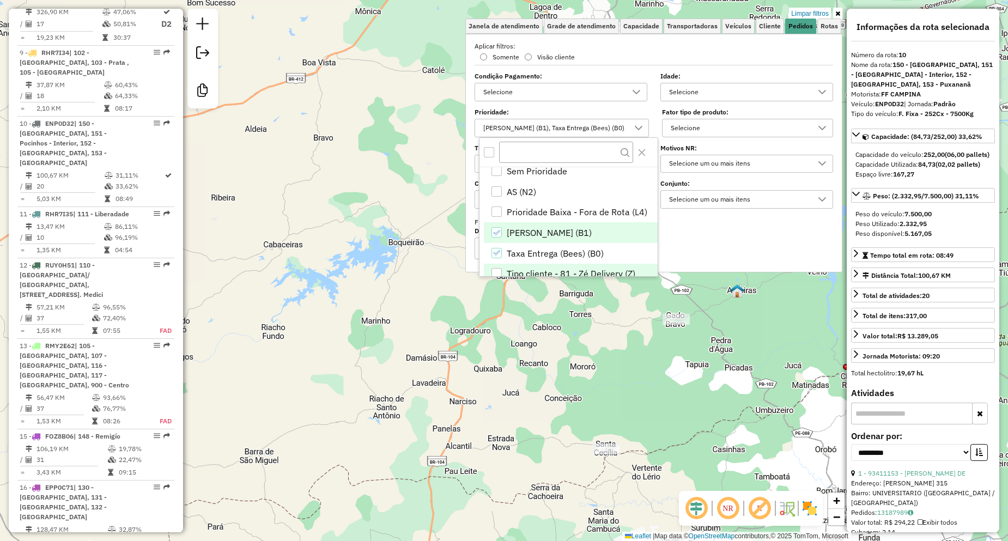
scroll to position [44, 0]
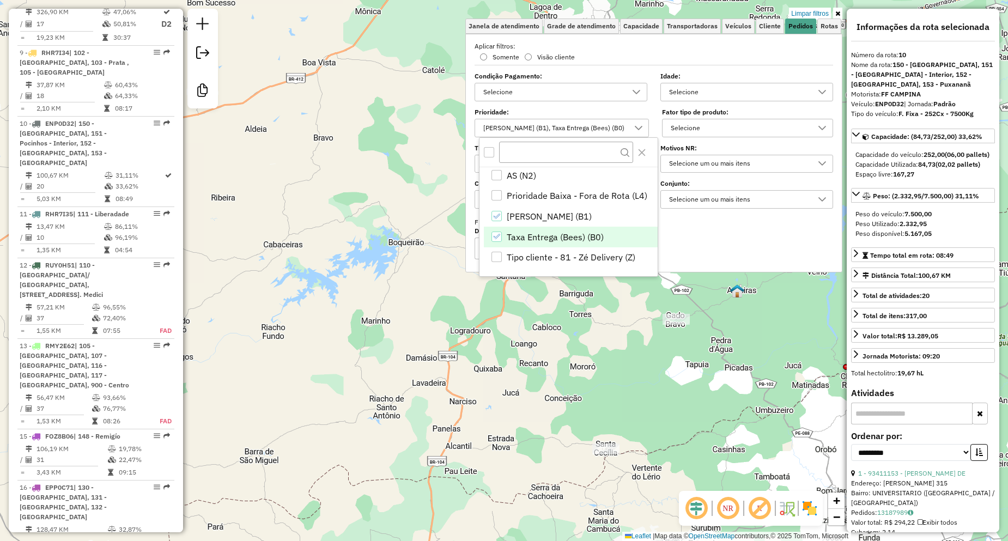
click at [524, 239] on span "Taxa Entrega (Bees) (B0)" at bounding box center [555, 237] width 97 height 13
click at [382, 279] on div "93412388 - ADRIANA FERNANDES VIEIRA Pedidos: 13186485 Valor total: R$ 617,48 Ex…" at bounding box center [504, 270] width 1008 height 541
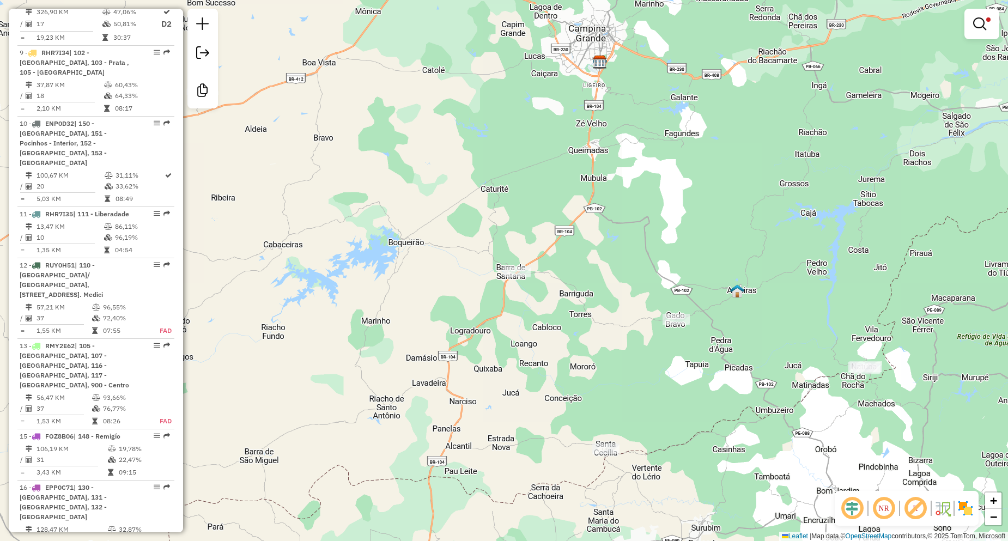
drag, startPoint x: 476, startPoint y: 286, endPoint x: 474, endPoint y: 280, distance: 6.6
click at [476, 285] on div "Limpar filtros Janela de atendimento Grade de atendimento Capacidade Transporta…" at bounding box center [504, 270] width 1008 height 541
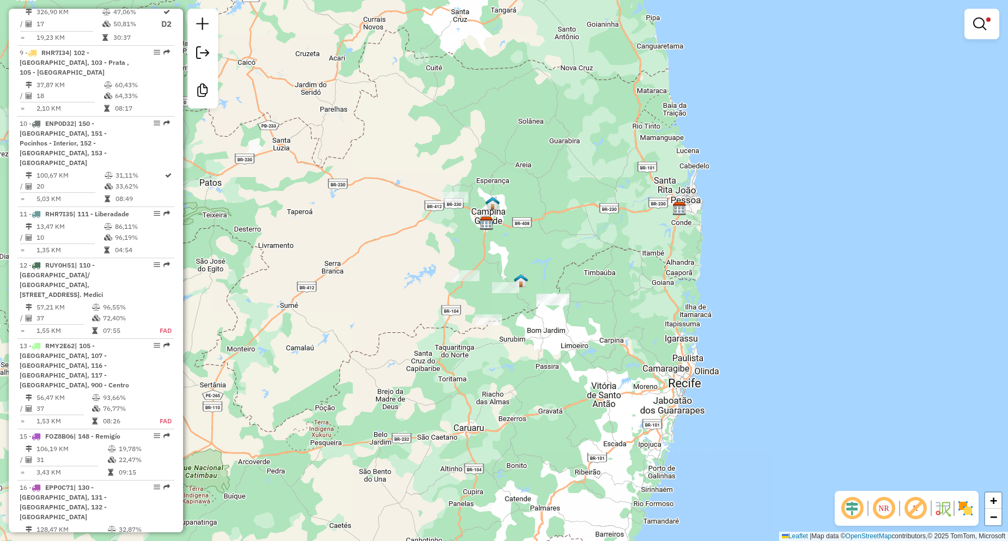
click at [996, 25] on div at bounding box center [982, 24] width 35 height 31
click at [975, 22] on em at bounding box center [980, 23] width 13 height 13
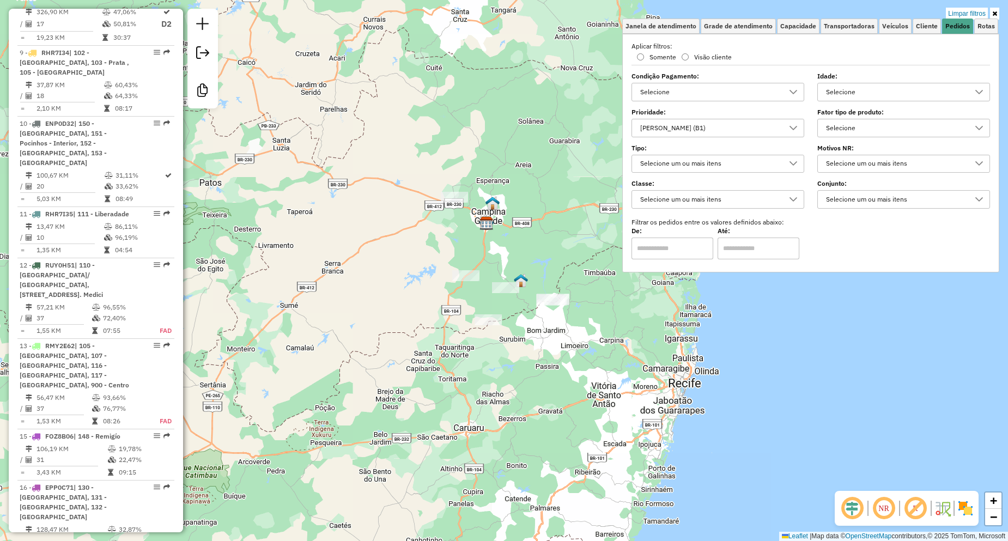
click at [682, 129] on div "[PERSON_NAME] (B1)" at bounding box center [710, 127] width 147 height 17
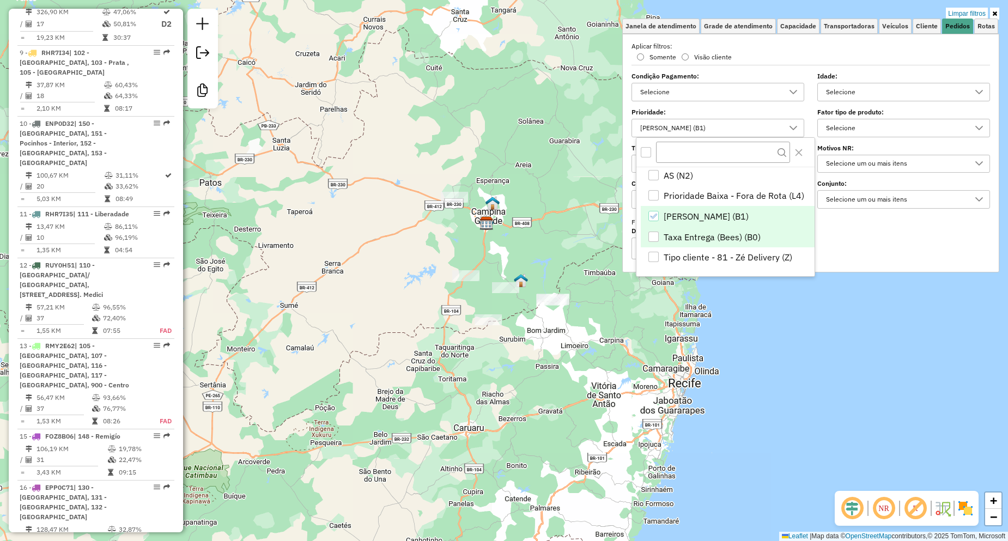
click at [670, 236] on span "Taxa Entrega (Bees) (B0)" at bounding box center [712, 237] width 97 height 13
click at [528, 230] on div "Limpar filtros Janela de atendimento Grade de atendimento Capacidade Transporta…" at bounding box center [504, 270] width 1008 height 541
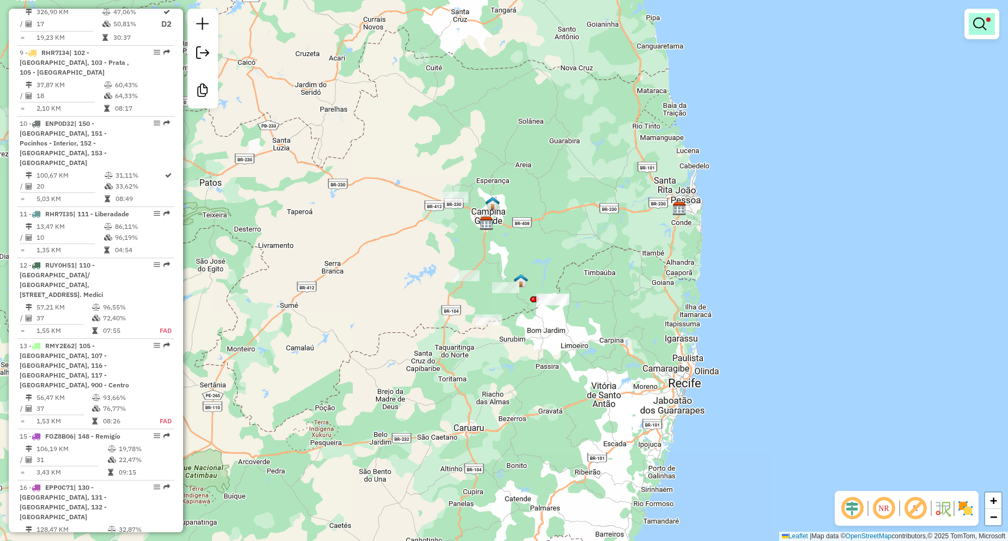
click at [978, 22] on em at bounding box center [980, 23] width 13 height 13
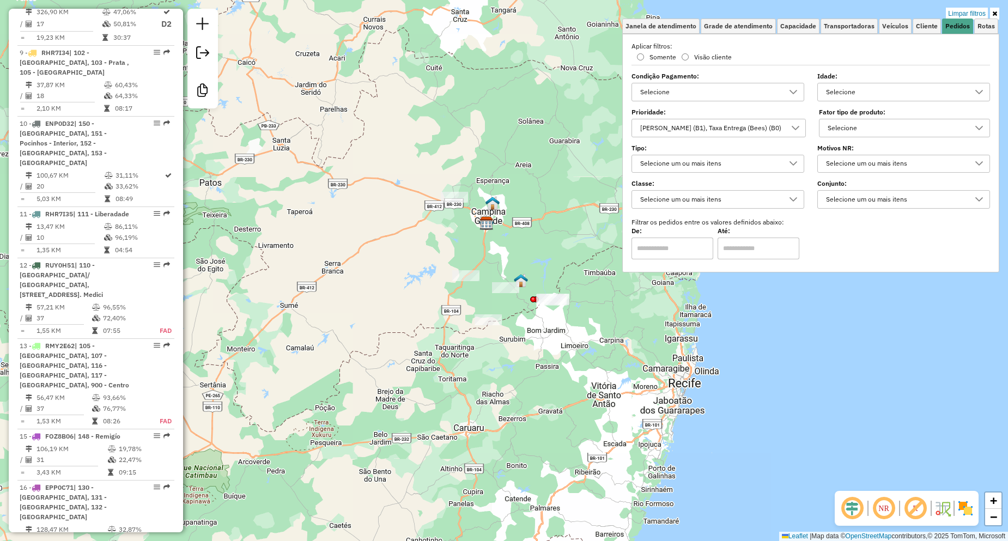
drag, startPoint x: 545, startPoint y: 124, endPoint x: 471, endPoint y: 190, distance: 99.2
click at [471, 190] on div "Limpar filtros Janela de atendimento Grade de atendimento Capacidade Transporta…" at bounding box center [504, 270] width 1008 height 541
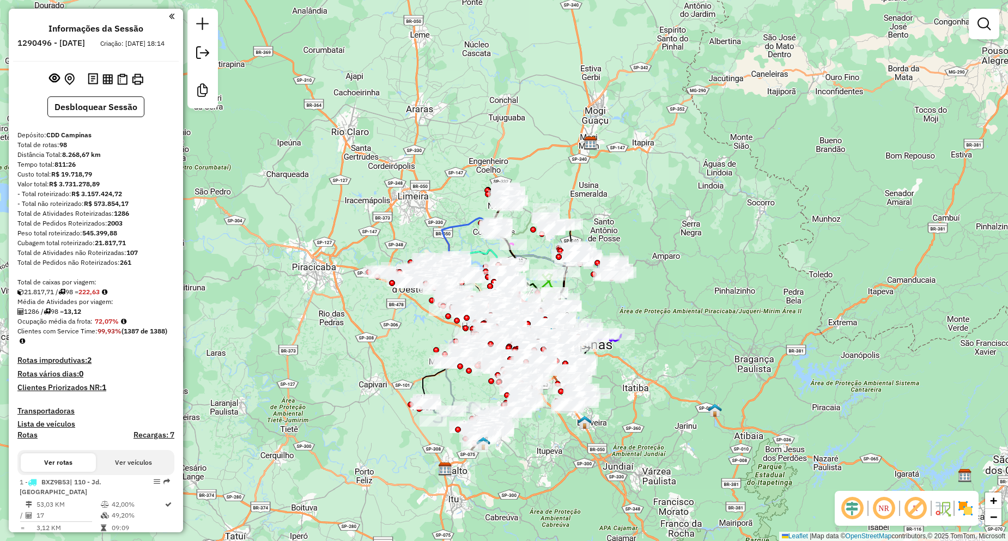
click at [983, 27] on em at bounding box center [984, 23] width 13 height 13
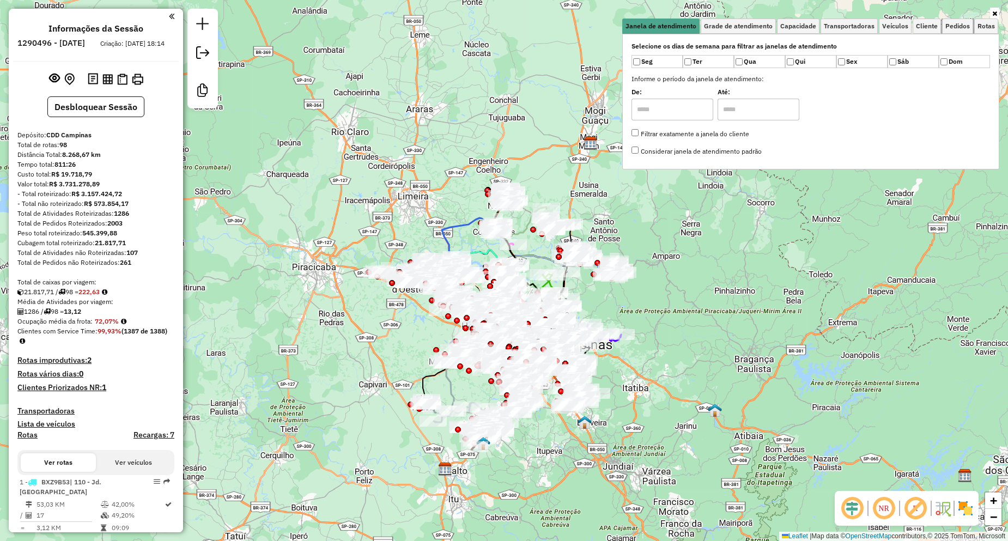
drag, startPoint x: 951, startPoint y: 29, endPoint x: 946, endPoint y: 35, distance: 7.7
click at [952, 29] on span "Pedidos" at bounding box center [958, 26] width 25 height 7
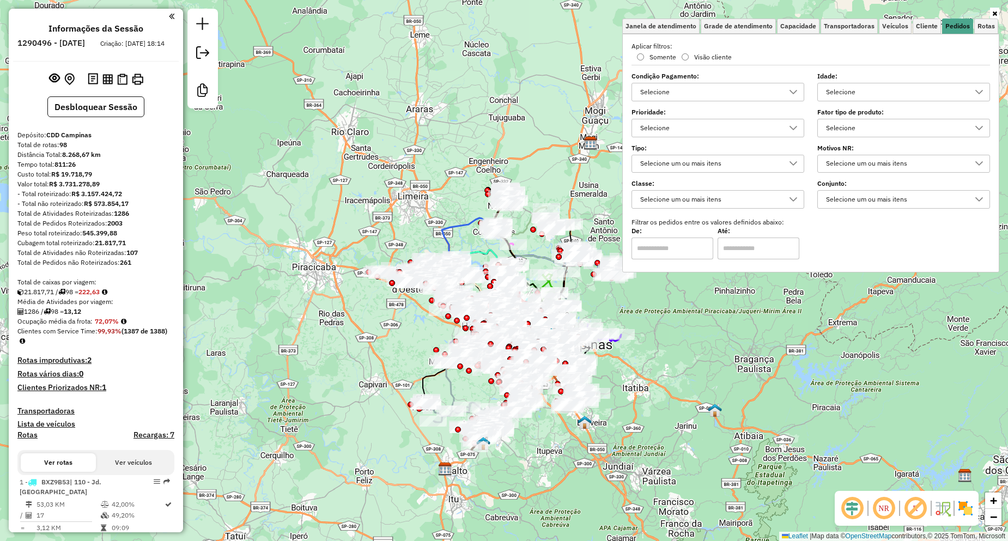
click at [678, 126] on div "Selecione" at bounding box center [710, 127] width 147 height 17
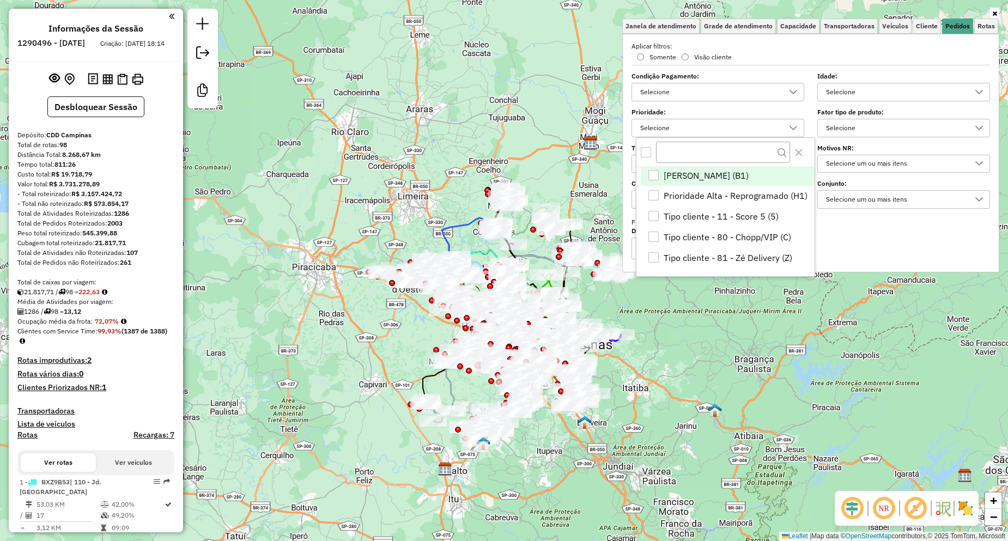
scroll to position [51, 0]
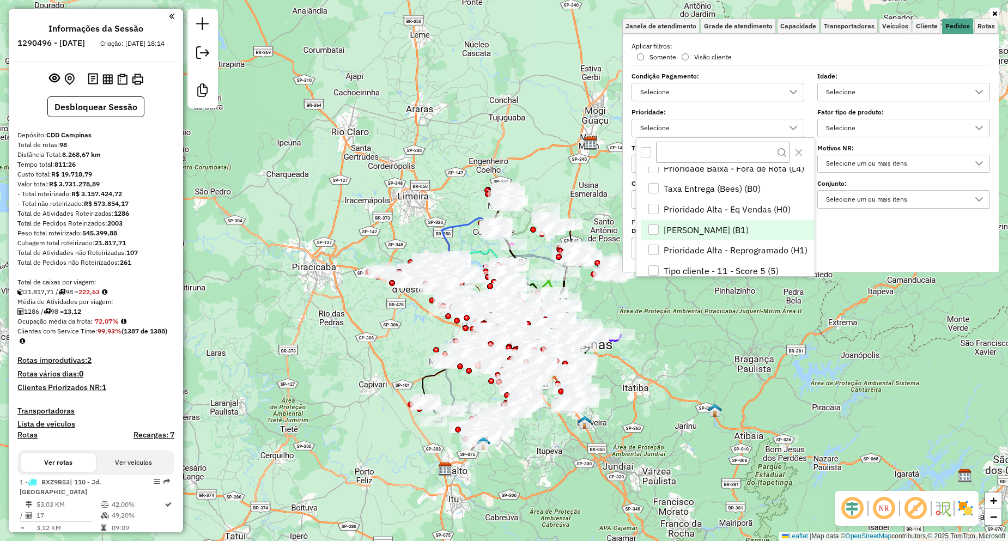
click at [681, 227] on span "[PERSON_NAME] (B1)" at bounding box center [706, 229] width 85 height 13
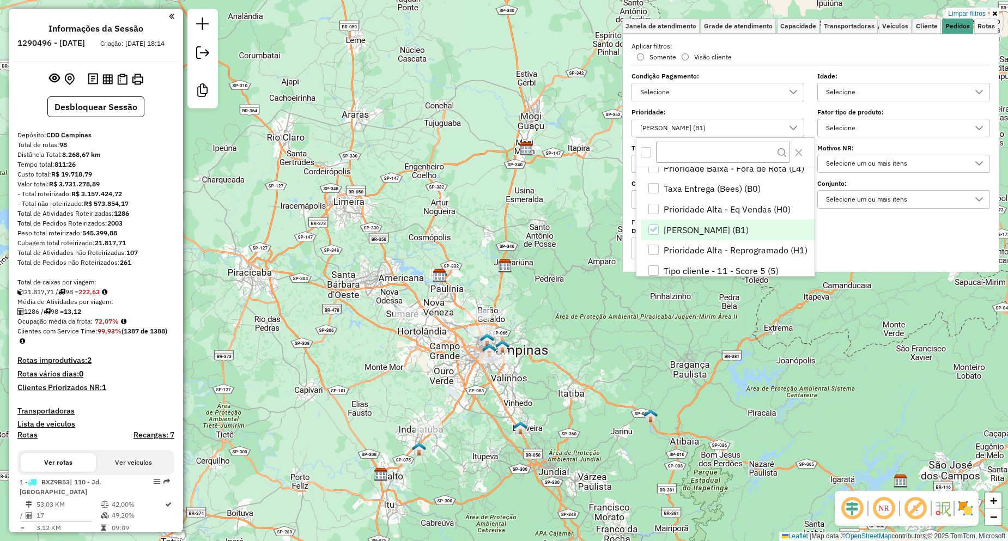
drag, startPoint x: 759, startPoint y: 311, endPoint x: 645, endPoint y: 314, distance: 114.0
click at [694, 317] on div "Limpar filtros Janela de atendimento Grade de atendimento Capacidade Transporta…" at bounding box center [504, 270] width 1008 height 541
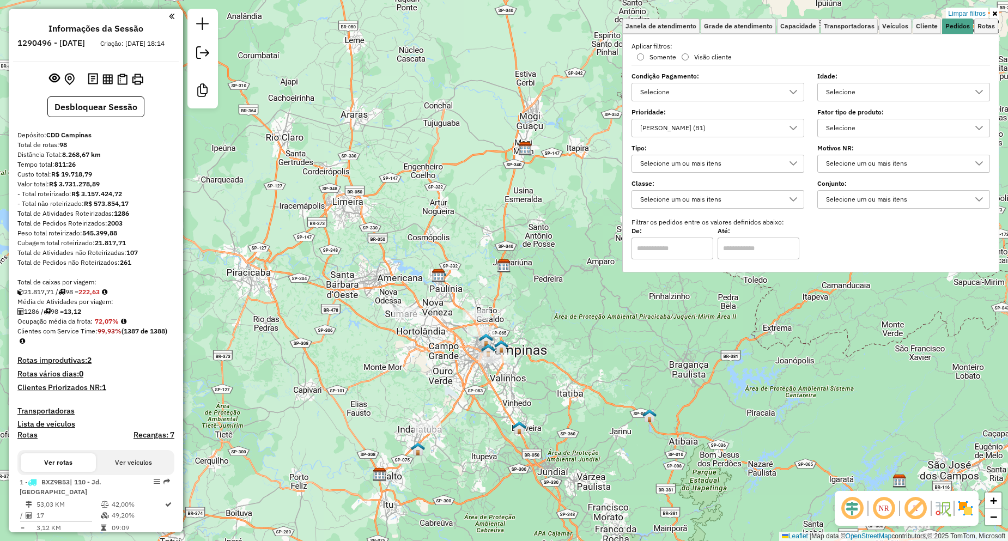
click at [679, 125] on div "[PERSON_NAME] (B1)" at bounding box center [710, 127] width 147 height 17
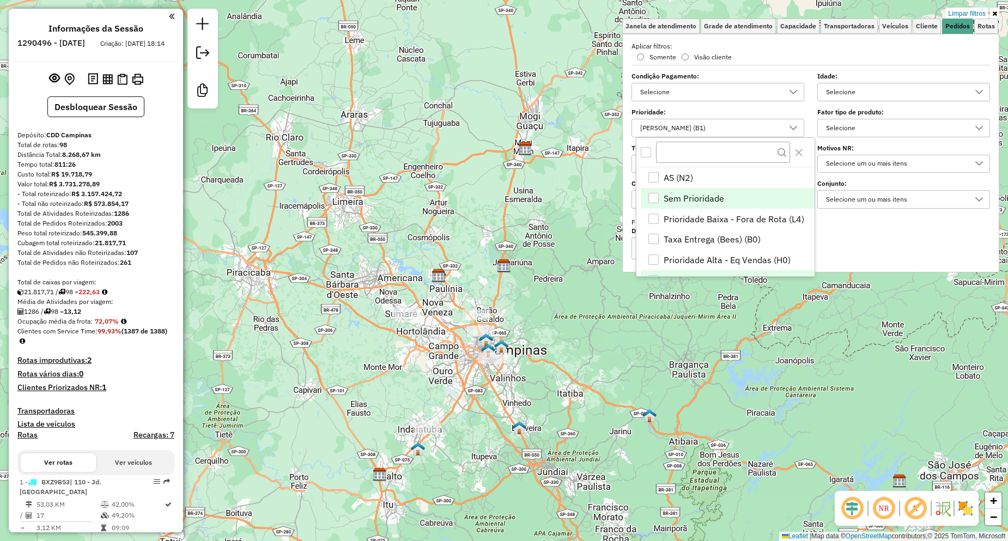
scroll to position [14, 0]
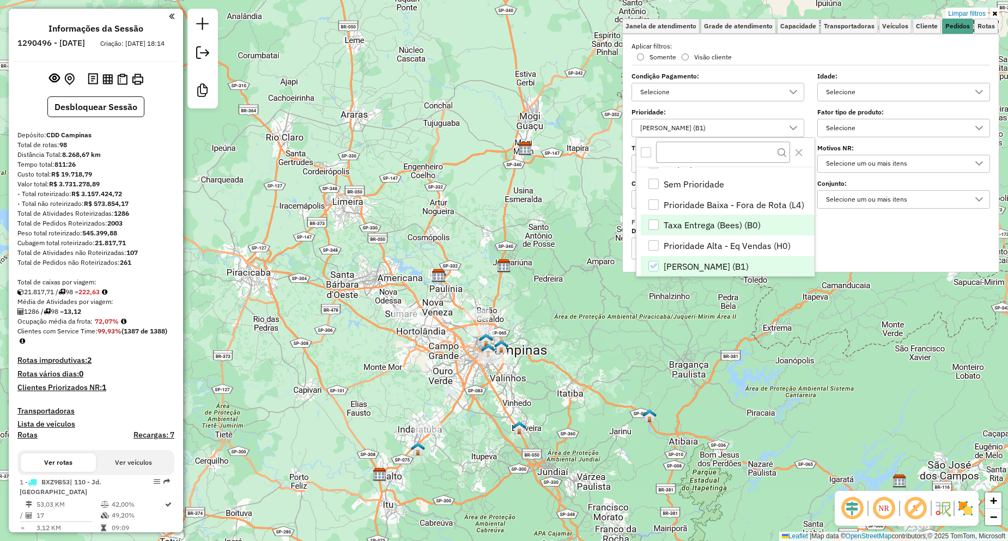
click at [696, 227] on span "Taxa Entrega (Bees) (B0)" at bounding box center [712, 225] width 97 height 13
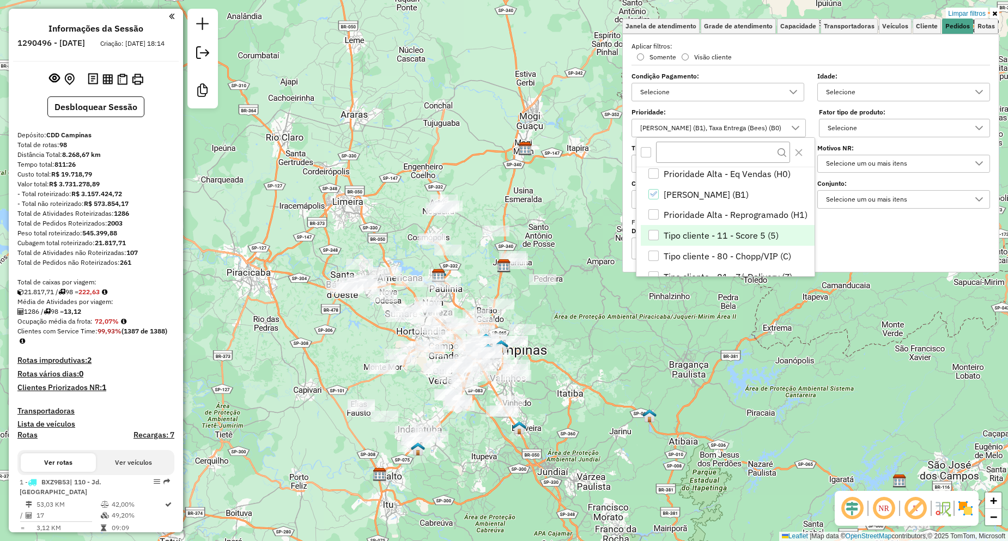
scroll to position [105, 0]
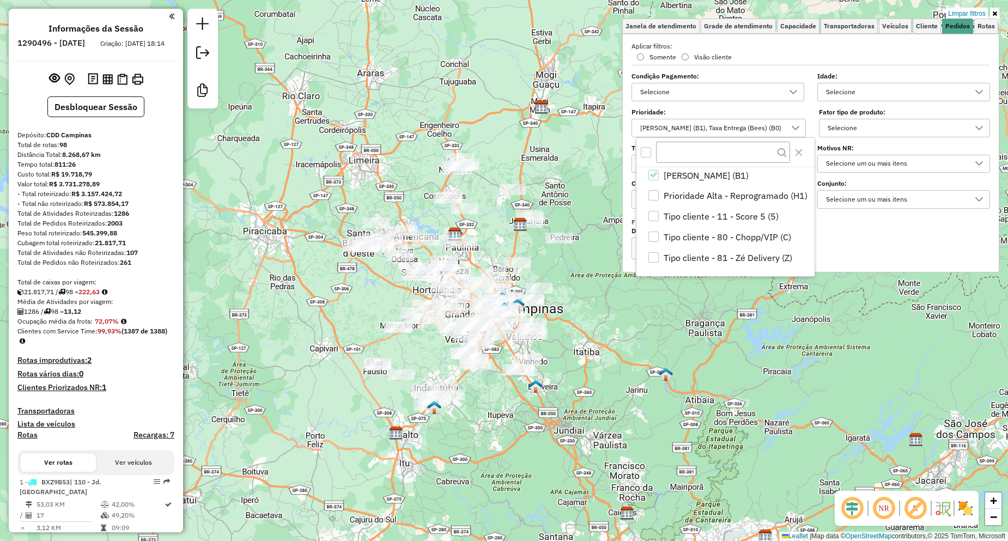
drag, startPoint x: 564, startPoint y: 359, endPoint x: 572, endPoint y: 338, distance: 21.6
click at [572, 338] on div "Limpar filtros Janela de atendimento Grade de atendimento Capacidade Transporta…" at bounding box center [504, 270] width 1008 height 541
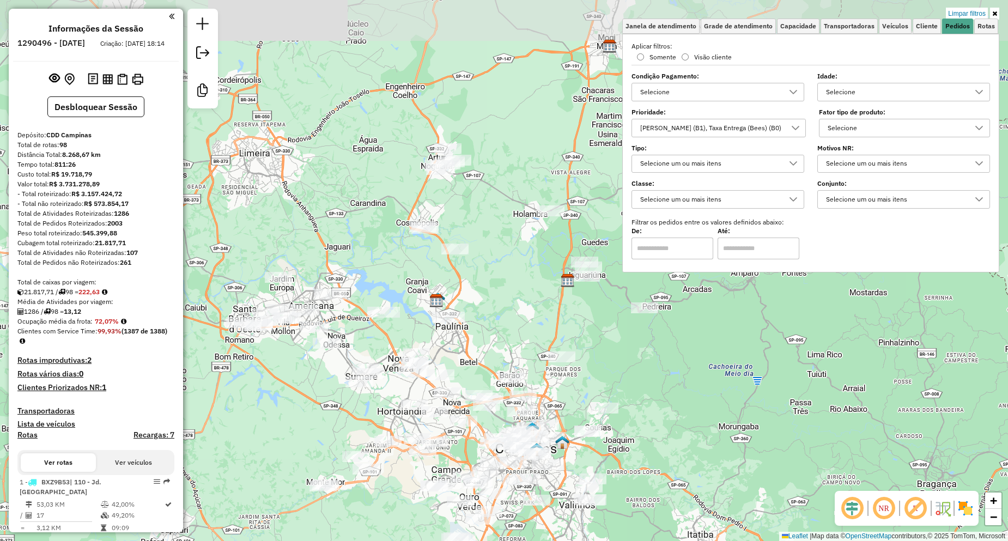
drag, startPoint x: 502, startPoint y: 178, endPoint x: 527, endPoint y: 312, distance: 136.3
click at [527, 312] on div "Limpar filtros Janela de atendimento Grade de atendimento Capacidade Transporta…" at bounding box center [504, 270] width 1008 height 541
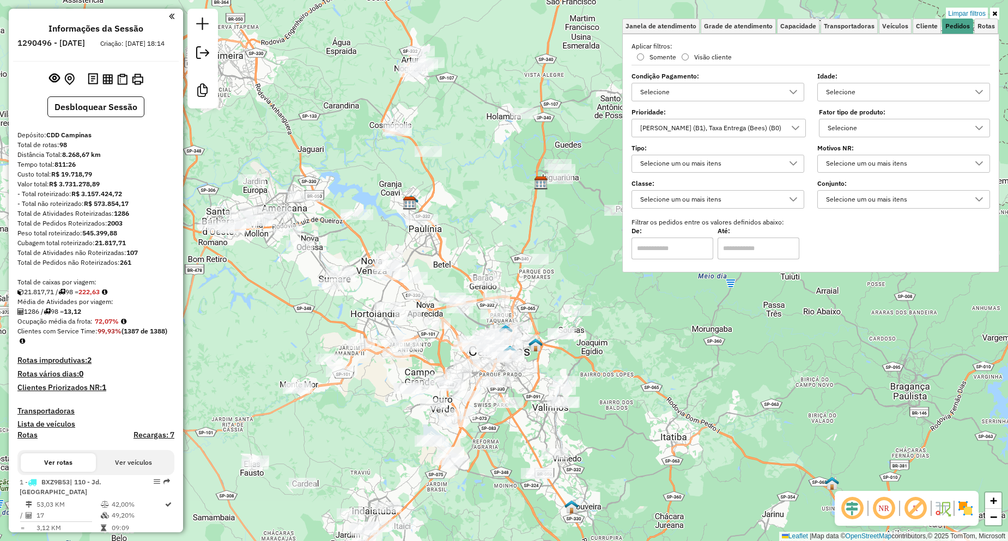
drag, startPoint x: 518, startPoint y: 311, endPoint x: 493, endPoint y: 217, distance: 97.2
click at [493, 219] on div "Limpar filtros Janela de atendimento Grade de atendimento Capacidade Transporta…" at bounding box center [504, 270] width 1008 height 541
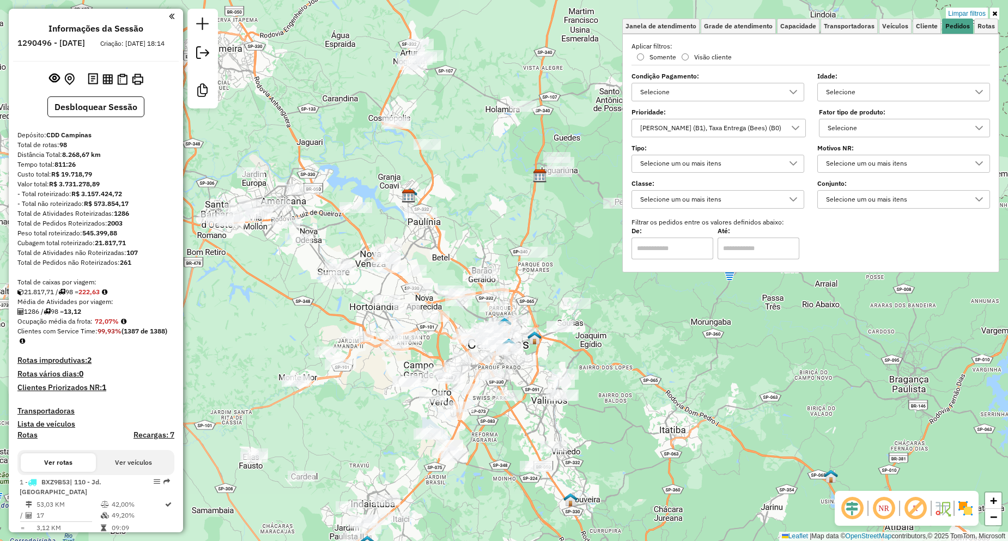
click at [718, 131] on div "[PERSON_NAME] (B1), Taxa Entrega (Bees) (B0)" at bounding box center [711, 127] width 149 height 17
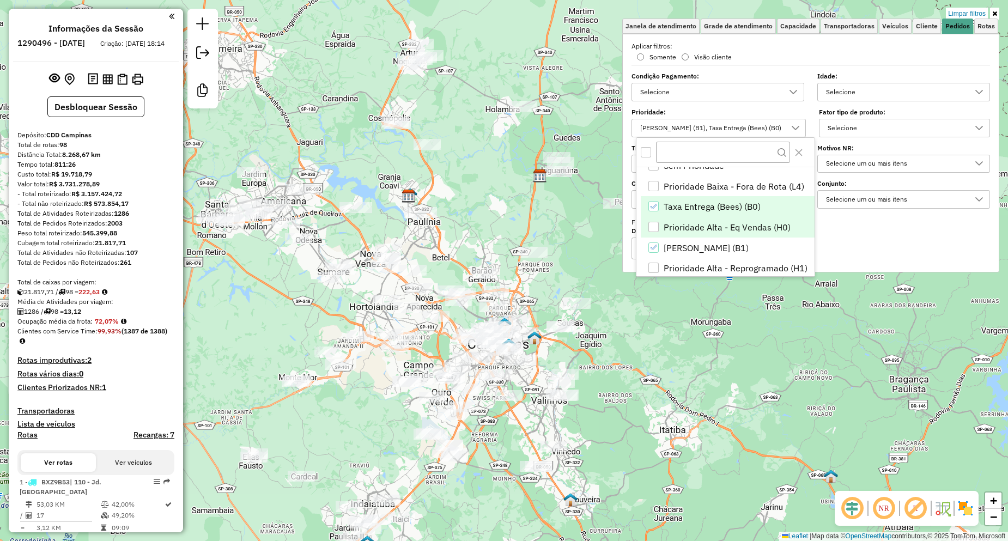
scroll to position [55, 0]
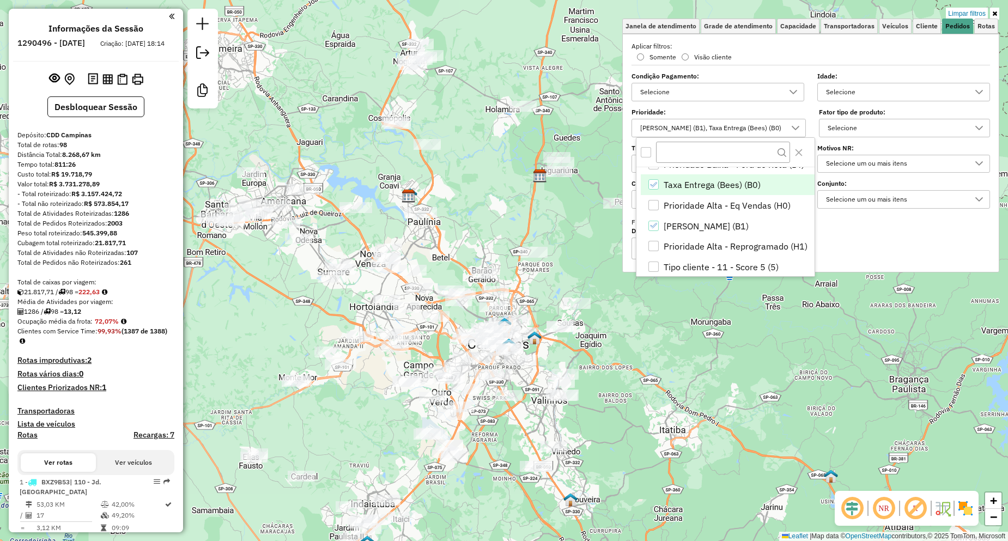
click at [656, 186] on icon "Taxa Entrega (Bees) (B0)" at bounding box center [654, 185] width 8 height 8
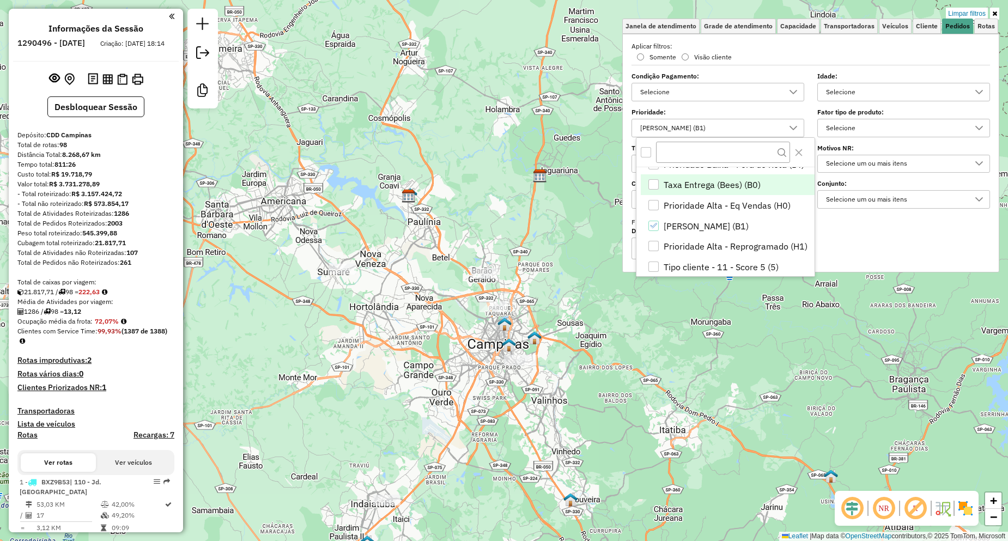
click at [654, 190] on div "Taxa Entrega (Bees) (B0)" at bounding box center [654, 184] width 11 height 11
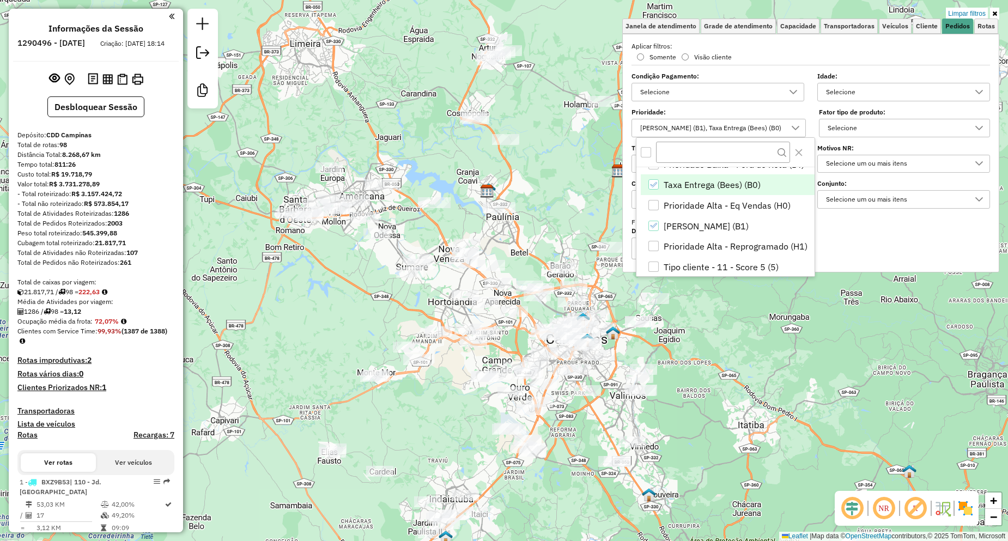
drag, startPoint x: 599, startPoint y: 363, endPoint x: 677, endPoint y: 358, distance: 78.1
click at [677, 358] on div "Limpar filtros Janela de atendimento Grade de atendimento Capacidade Transporta…" at bounding box center [504, 270] width 1008 height 541
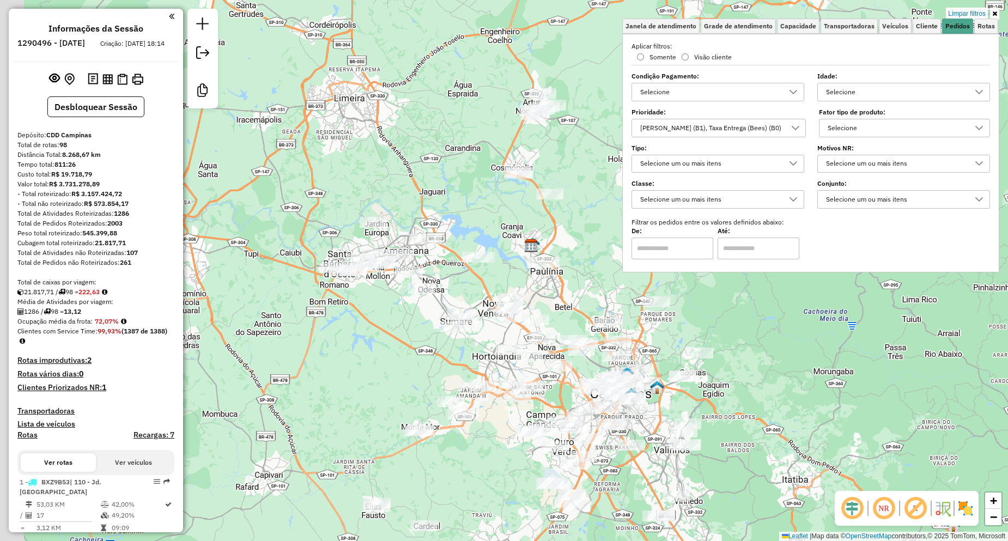
drag, startPoint x: 295, startPoint y: 273, endPoint x: 339, endPoint y: 327, distance: 70.1
click at [339, 327] on div "Limpar filtros Janela de atendimento Grade de atendimento Capacidade Transporta…" at bounding box center [504, 270] width 1008 height 541
drag, startPoint x: 512, startPoint y: 227, endPoint x: 420, endPoint y: 293, distance: 113.3
click at [420, 293] on div "Limpar filtros Janela de atendimento Grade de atendimento Capacidade Transporta…" at bounding box center [504, 270] width 1008 height 541
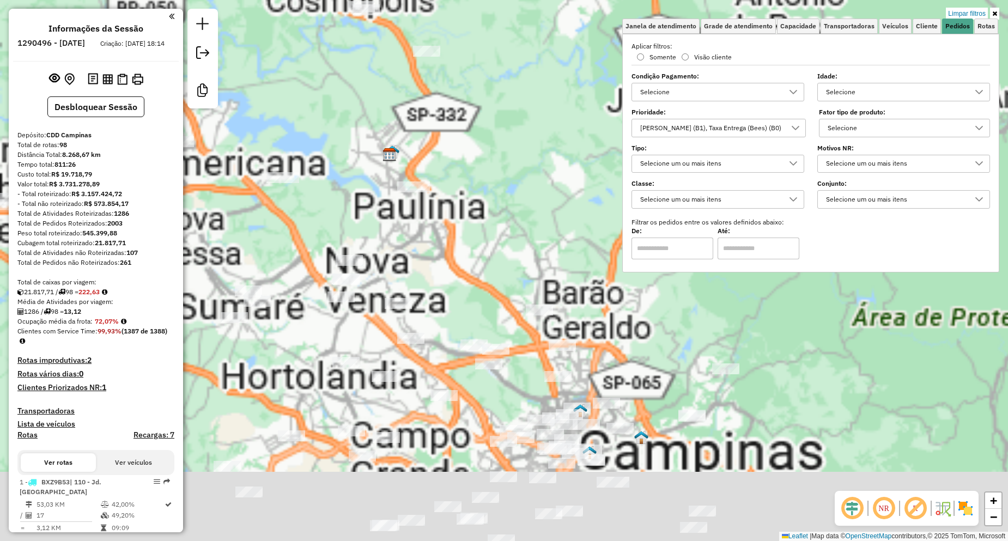
drag, startPoint x: 422, startPoint y: 355, endPoint x: 455, endPoint y: 277, distance: 84.8
click at [454, 277] on div "Limpar filtros Janela de atendimento Grade de atendimento Capacidade Transporta…" at bounding box center [504, 270] width 1008 height 541
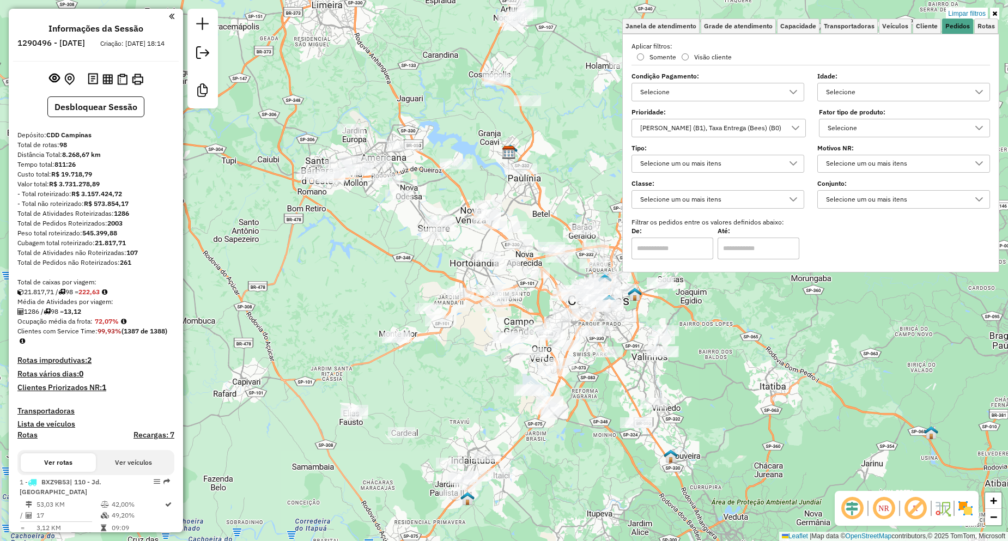
drag, startPoint x: 371, startPoint y: 433, endPoint x: 448, endPoint y: 378, distance: 93.8
click at [448, 378] on div "Limpar filtros Janela de atendimento Grade de atendimento Capacidade Transporta…" at bounding box center [504, 270] width 1008 height 541
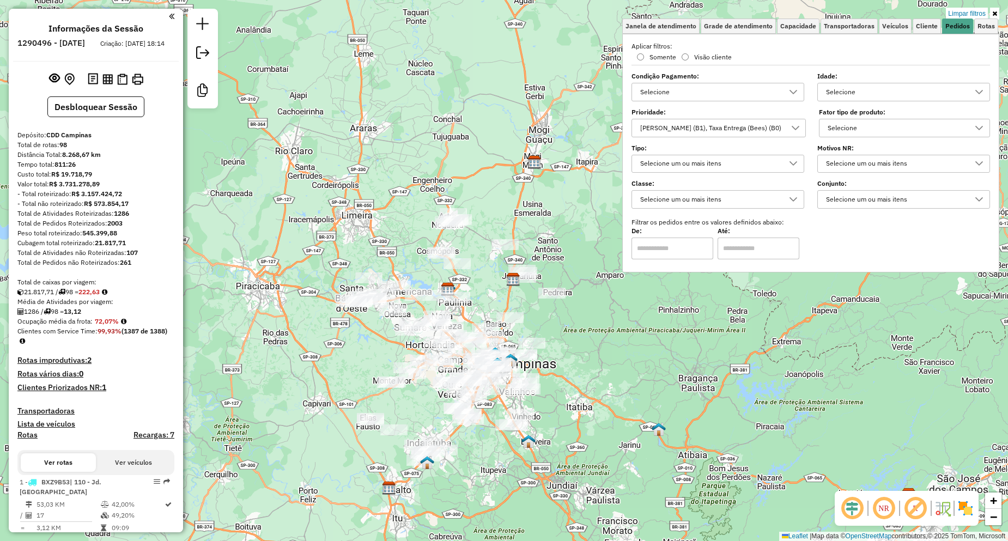
drag, startPoint x: 643, startPoint y: 370, endPoint x: 605, endPoint y: 398, distance: 47.9
click at [607, 398] on div "Limpar filtros Janela de atendimento Grade de atendimento Capacidade Transporta…" at bounding box center [504, 270] width 1008 height 541
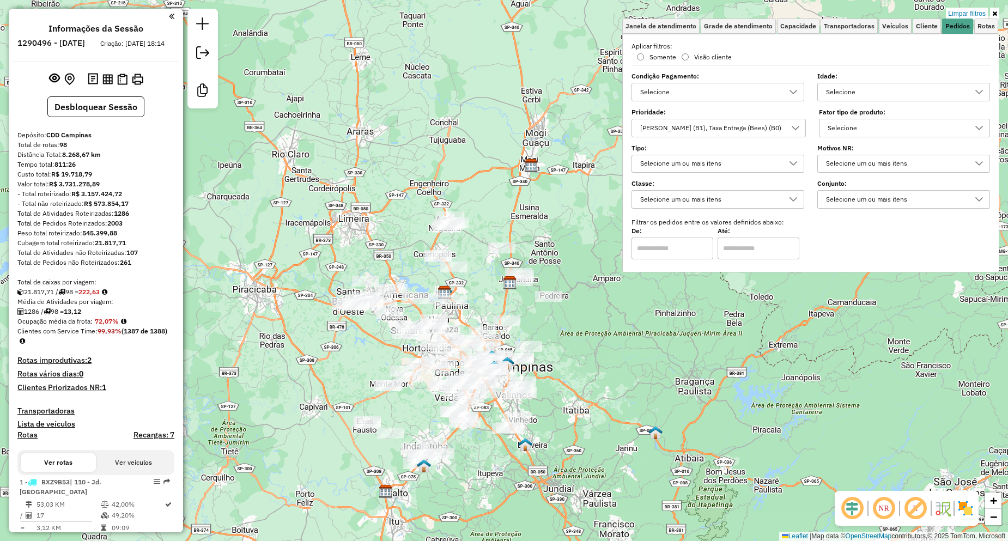
click at [258, 160] on div "Limpar filtros Janela de atendimento Grade de atendimento Capacidade Transporta…" at bounding box center [504, 270] width 1008 height 541
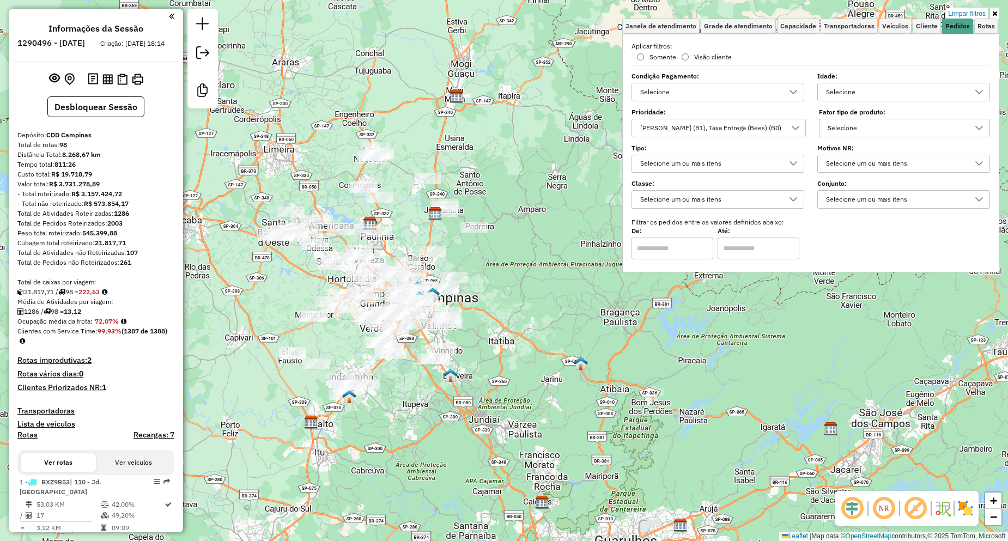
drag, startPoint x: 265, startPoint y: 157, endPoint x: 349, endPoint y: 144, distance: 84.3
click at [349, 144] on div "Limpar filtros Janela de atendimento Grade de atendimento Capacidade Transporta…" at bounding box center [504, 270] width 1008 height 541
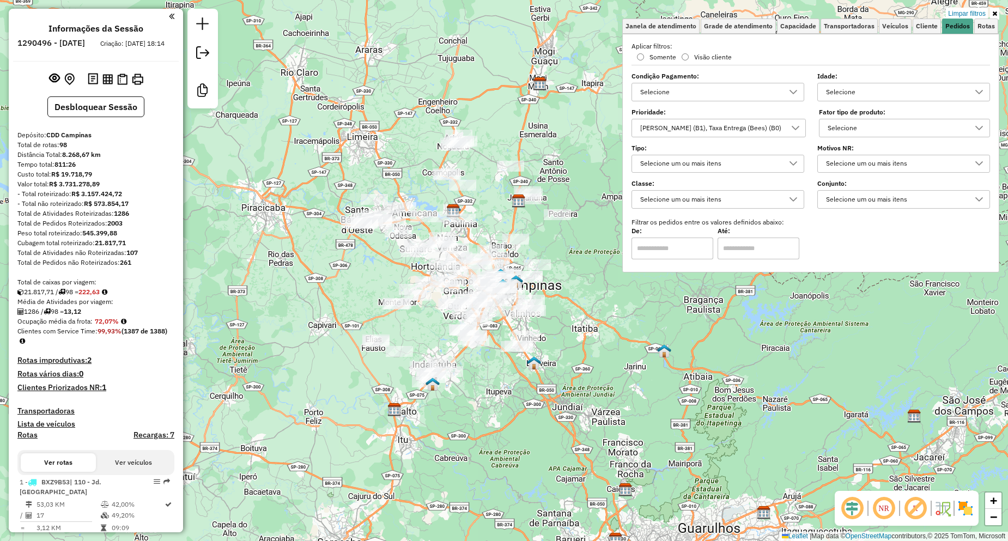
drag, startPoint x: 606, startPoint y: 335, endPoint x: 551, endPoint y: 344, distance: 55.3
click at [551, 344] on div "Rota 13 - Placa EDZ6B51 66539429 - ANA CLECIA VIEIRA DE Rota 7 - Placa BZG5H86 …" at bounding box center [504, 270] width 1008 height 541
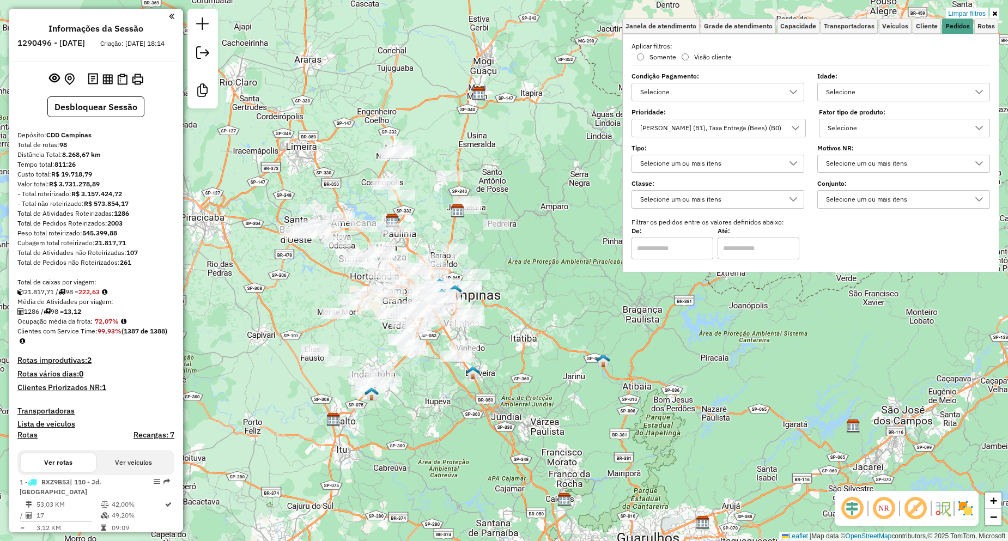
click at [656, 133] on div "[PERSON_NAME] (B1), Taxa Entrega (Bees) (B0)" at bounding box center [711, 127] width 149 height 17
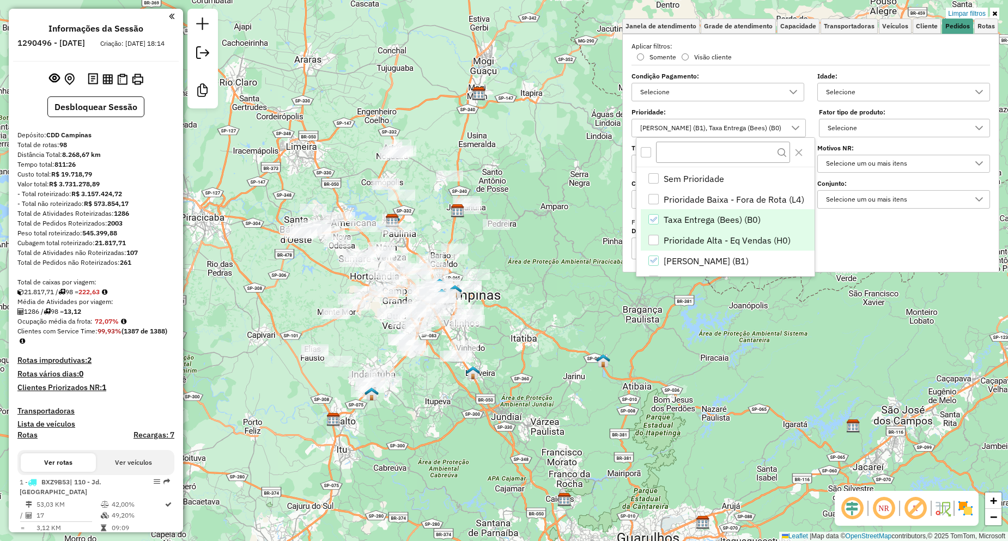
scroll to position [0, 0]
click at [694, 124] on div "[PERSON_NAME] (B1), Taxa Entrega (Bees) (B0)" at bounding box center [711, 127] width 149 height 17
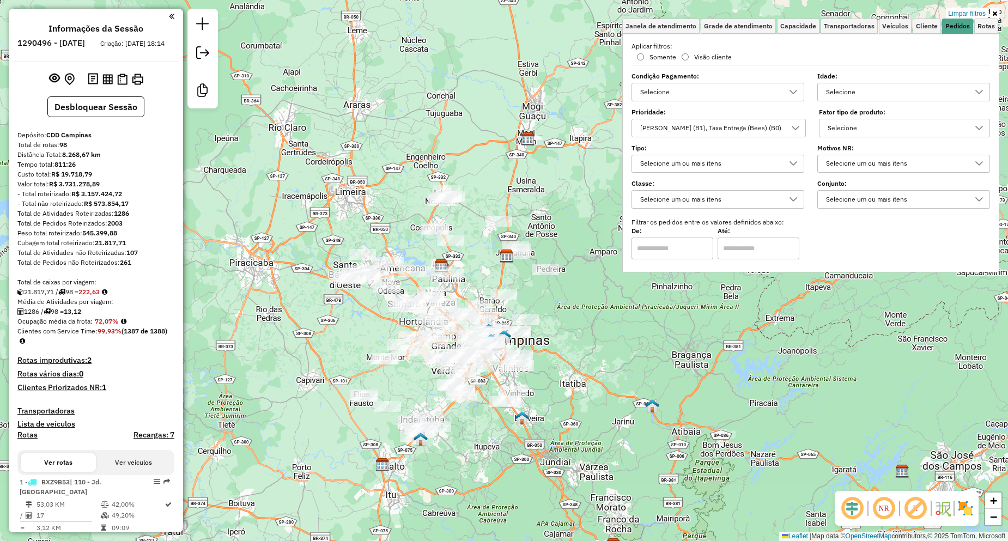
drag, startPoint x: 516, startPoint y: 290, endPoint x: 565, endPoint y: 335, distance: 66.7
click at [565, 335] on div "Limpar filtros Janela de atendimento Grade de atendimento Capacidade Transporta…" at bounding box center [504, 270] width 1008 height 541
select select "**********"
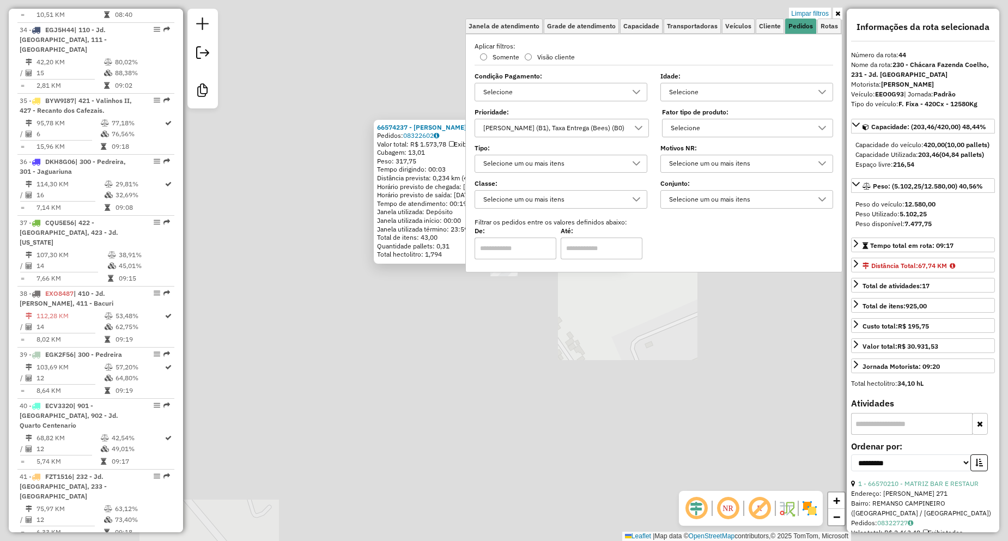
scroll to position [3121, 0]
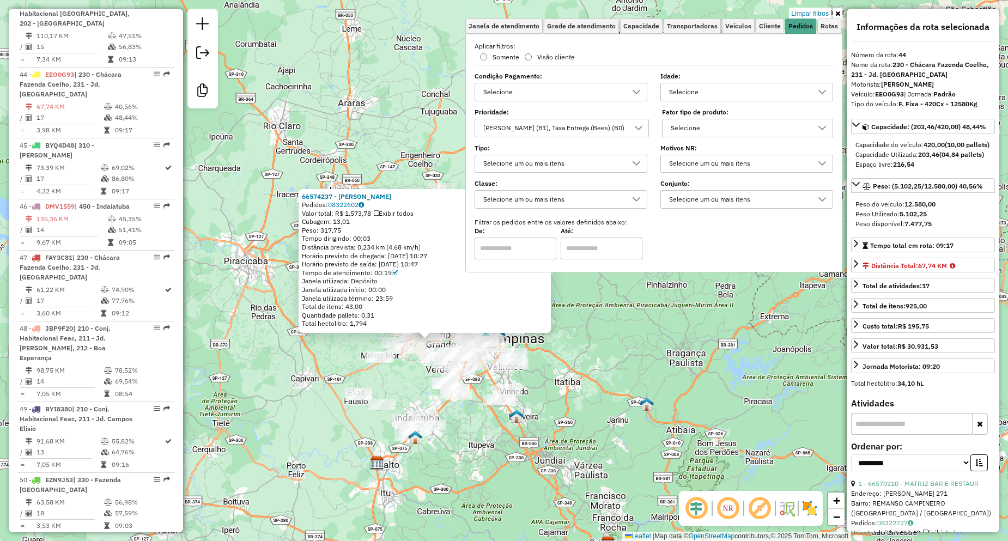
click at [571, 125] on div "[PERSON_NAME] (B1), Taxa Entrega (Bees) (B0)" at bounding box center [554, 127] width 149 height 17
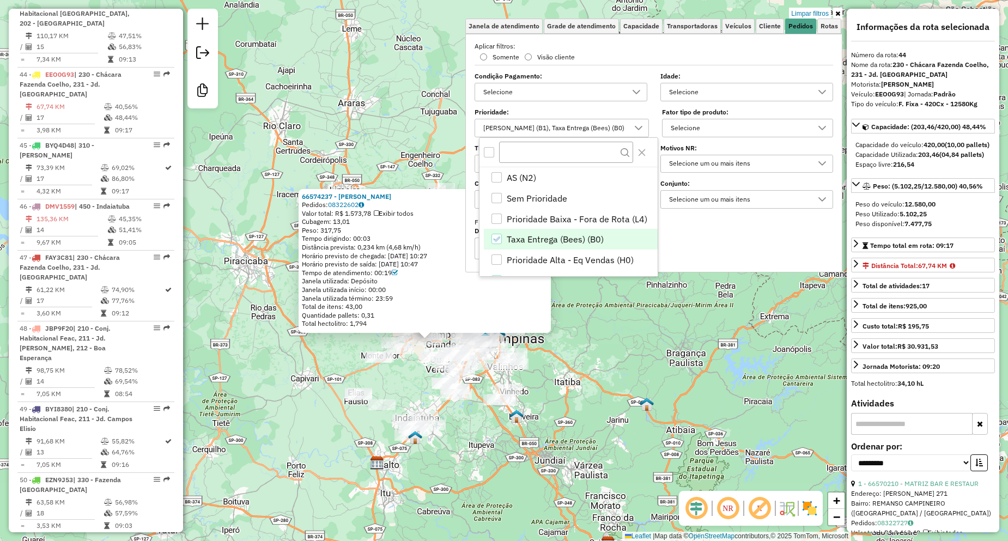
click at [753, 367] on div "66574237 - VALERIA MIDORI Pedidos: 08322602 Valor total: R$ 1.573,78 Exibir tod…" at bounding box center [504, 270] width 1008 height 541
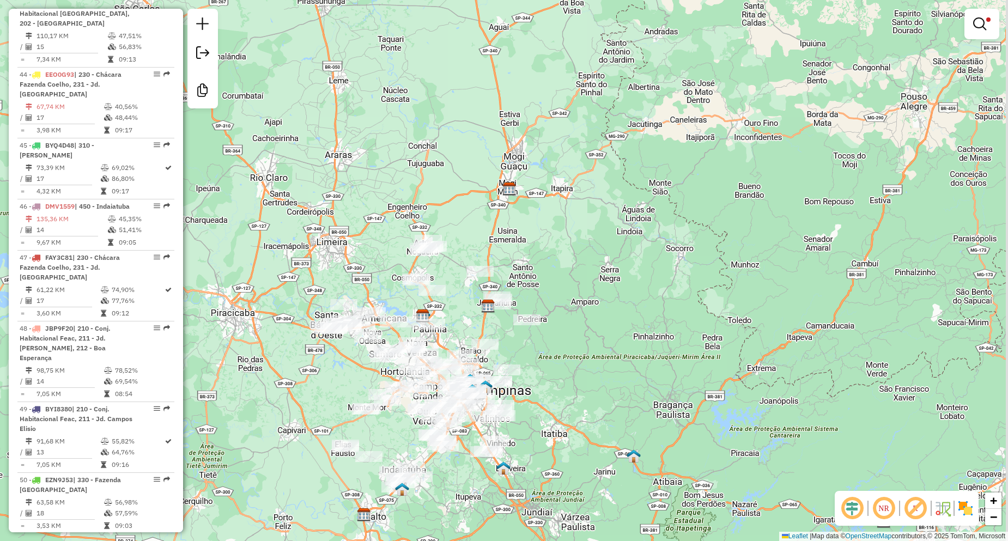
drag, startPoint x: 602, startPoint y: 201, endPoint x: 584, endPoint y: 266, distance: 67.3
click at [584, 266] on div "Limpar filtros Janela de atendimento Grade de atendimento Capacidade Transporta…" at bounding box center [504, 270] width 1008 height 541
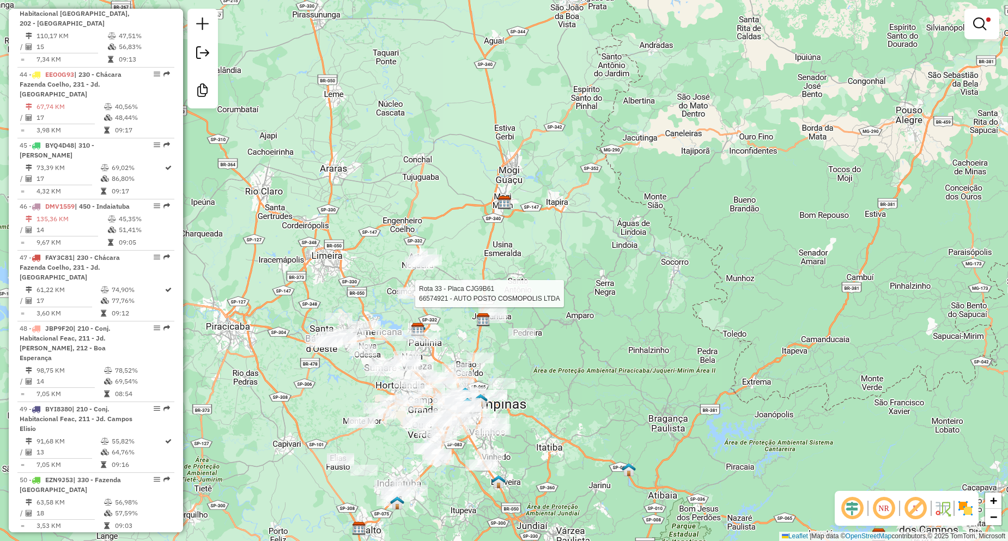
select select "**********"
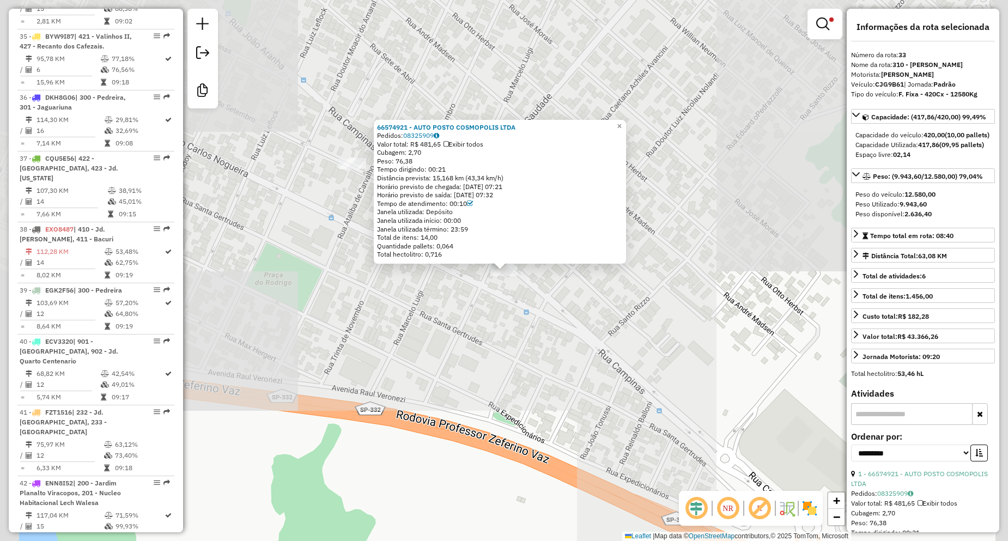
scroll to position [2420, 0]
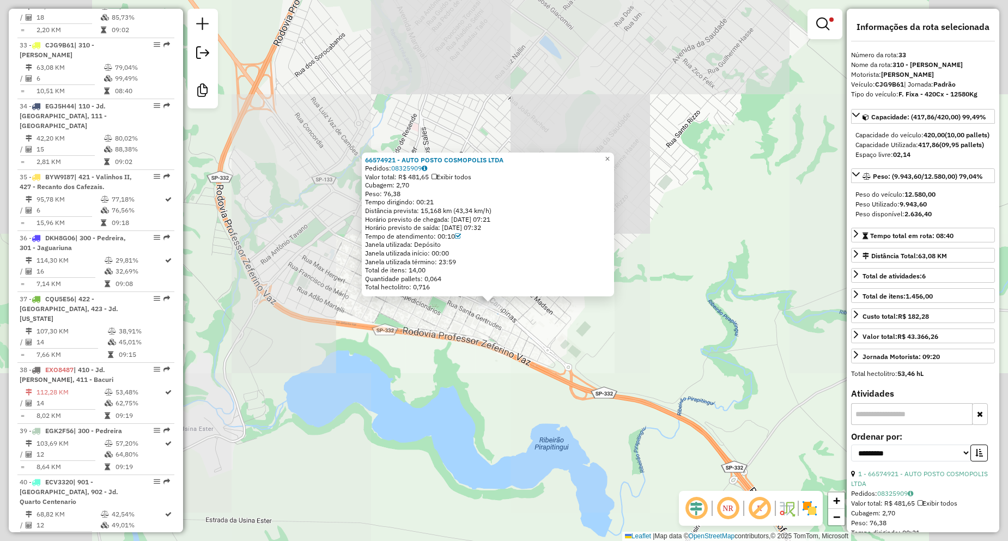
drag, startPoint x: 651, startPoint y: 313, endPoint x: 637, endPoint y: 209, distance: 105.1
click at [537, 332] on div "66574921 - AUTO POSTO COSMOPOLIS LTDA Pedidos: 08325909 Valor total: R$ 481,65 …" at bounding box center [504, 270] width 1008 height 541
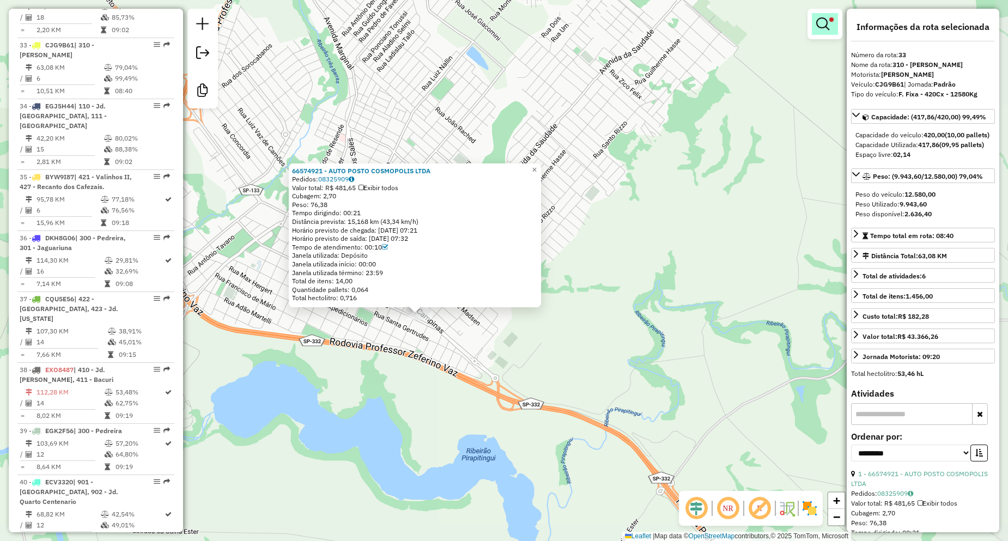
click at [826, 24] on em at bounding box center [823, 23] width 13 height 13
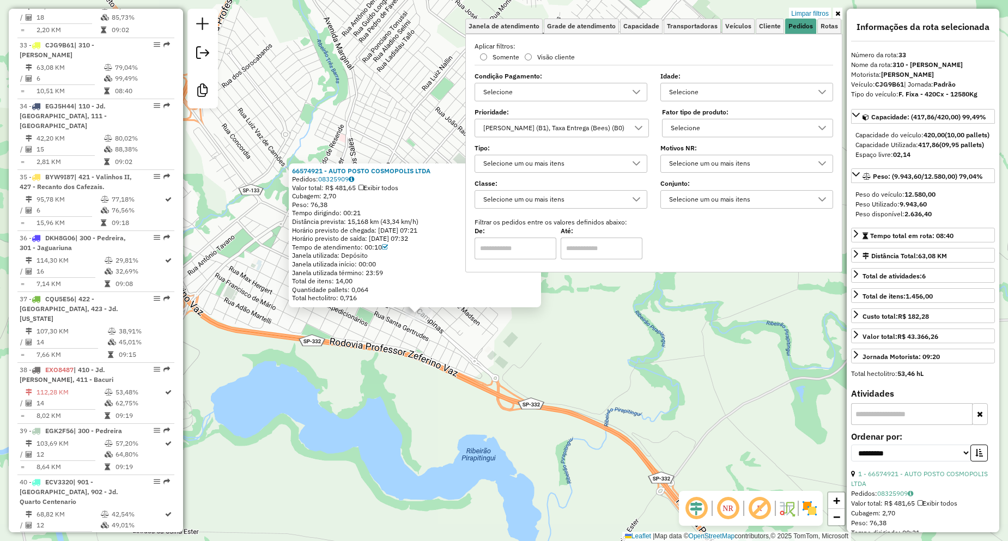
click at [534, 132] on div "[PERSON_NAME] (B1), Taxa Entrega (Bees) (B0)" at bounding box center [554, 127] width 149 height 17
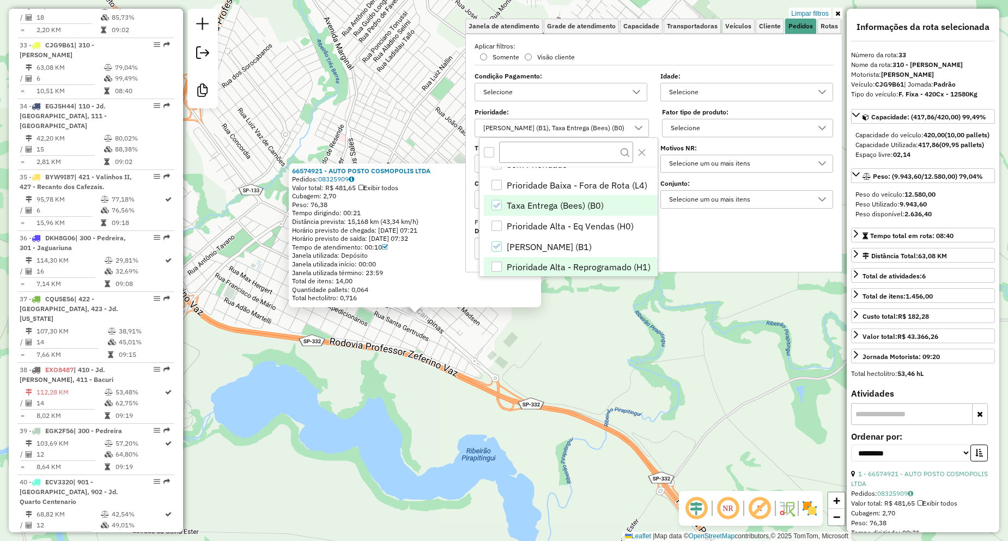
scroll to position [55, 0]
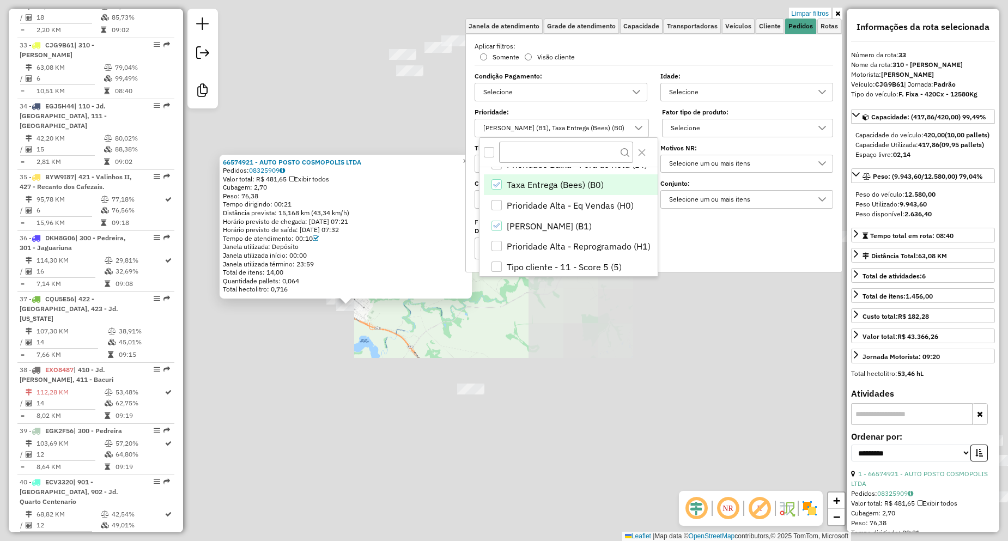
drag, startPoint x: 348, startPoint y: 347, endPoint x: 337, endPoint y: 349, distance: 11.7
click at [345, 348] on div "66574921 - AUTO POSTO COSMOPOLIS LTDA Pedidos: 08325909 Valor total: R$ 481,65 …" at bounding box center [504, 270] width 1008 height 541
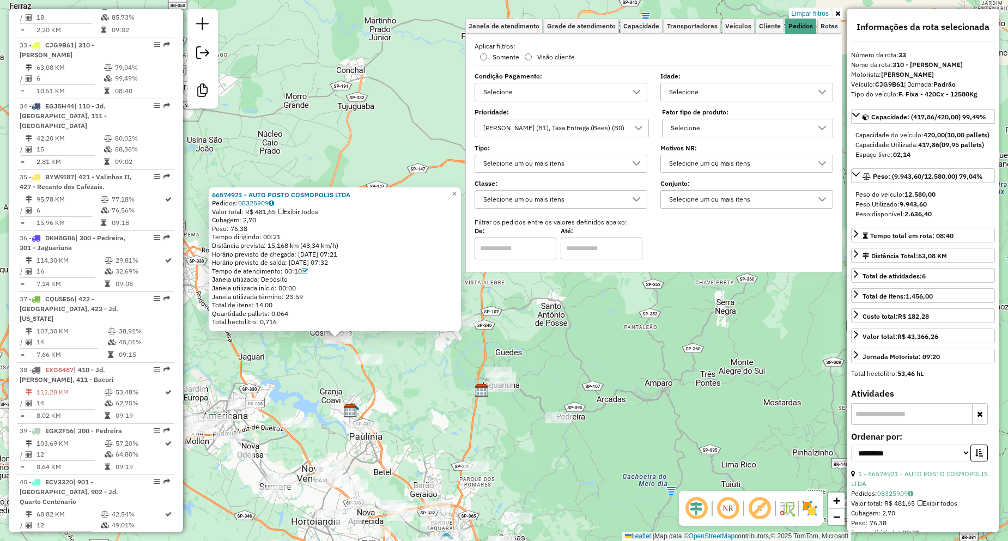
click at [561, 130] on div "[PERSON_NAME] (B1), Taxa Entrega (Bees) (B0)" at bounding box center [554, 127] width 149 height 17
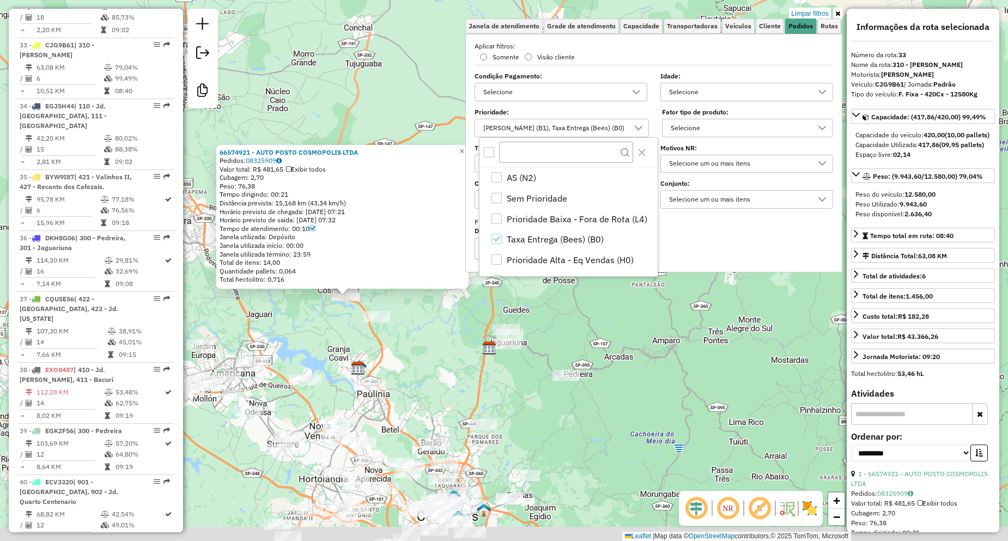
drag, startPoint x: 386, startPoint y: 373, endPoint x: 397, endPoint y: 284, distance: 89.6
click at [397, 284] on div "66574921 - AUTO POSTO COSMOPOLIS LTDA Pedidos: 08325909 Valor total: R$ 481,65 …" at bounding box center [504, 270] width 1008 height 541
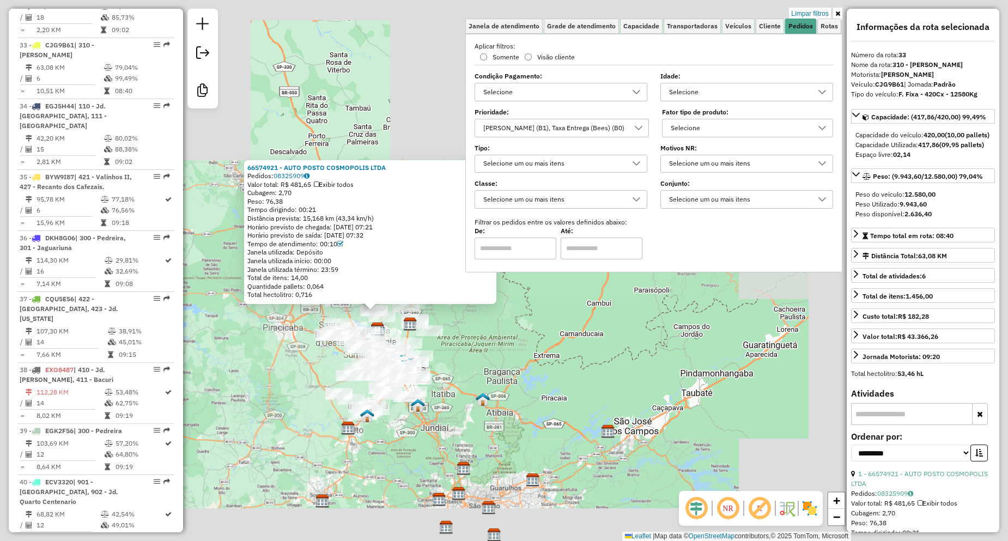
click at [548, 395] on div "66574921 - AUTO POSTO COSMOPOLIS LTDA Pedidos: 08325909 Valor total: R$ 481,65 …" at bounding box center [504, 270] width 1008 height 541
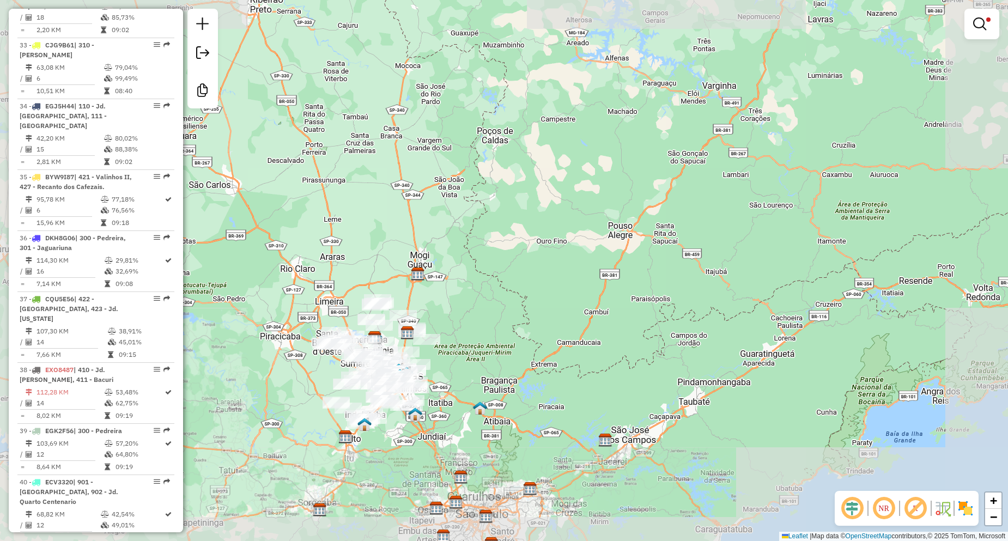
drag, startPoint x: 468, startPoint y: 385, endPoint x: 463, endPoint y: 405, distance: 20.2
click at [463, 404] on div "Limpar filtros Janela de atendimento Grade de atendimento Capacidade Transporta…" at bounding box center [504, 270] width 1008 height 541
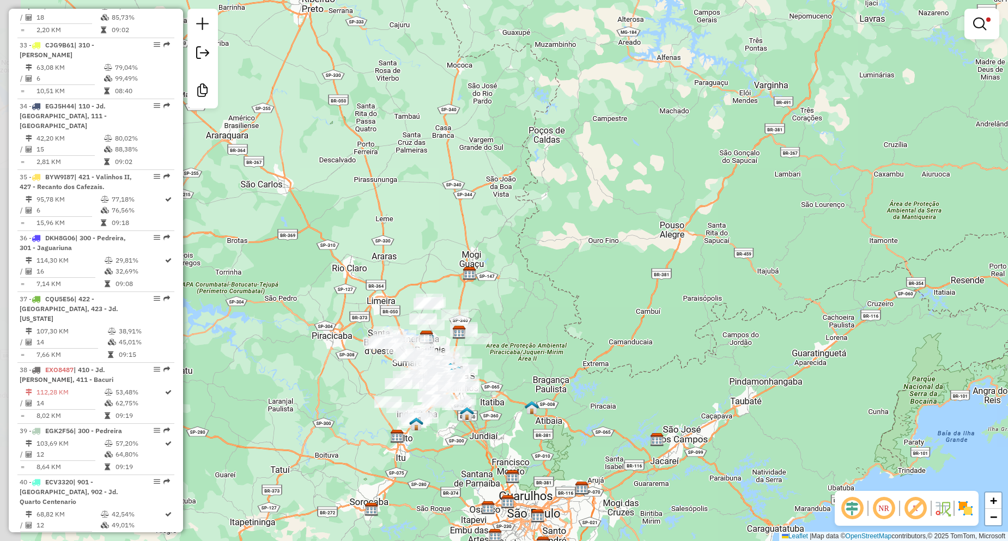
click at [508, 386] on div "Limpar filtros Janela de atendimento Grade de atendimento Capacidade Transporta…" at bounding box center [504, 270] width 1008 height 541
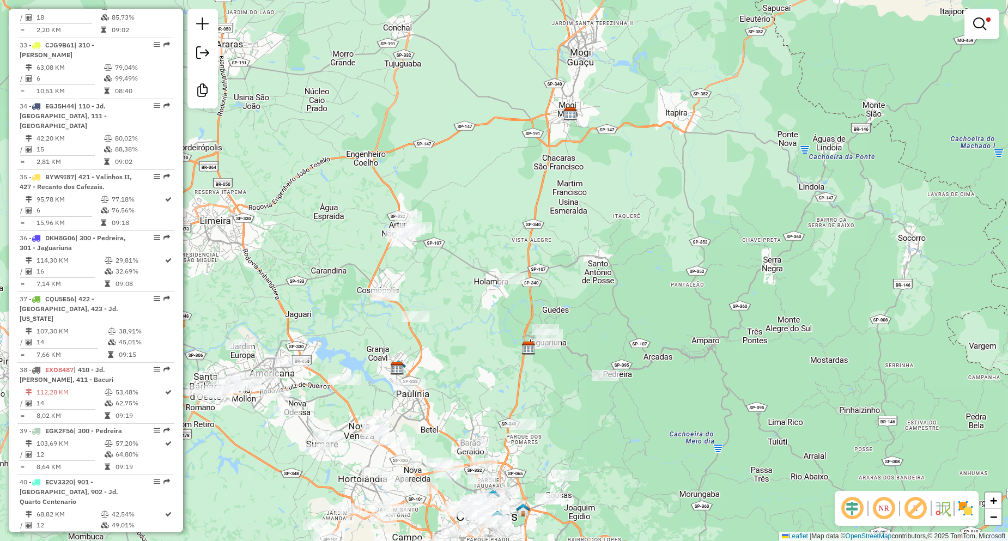
drag, startPoint x: 416, startPoint y: 256, endPoint x: 427, endPoint y: 316, distance: 60.9
click at [427, 316] on div "Limpar filtros Janela de atendimento Grade de atendimento Capacidade Transporta…" at bounding box center [504, 270] width 1008 height 541
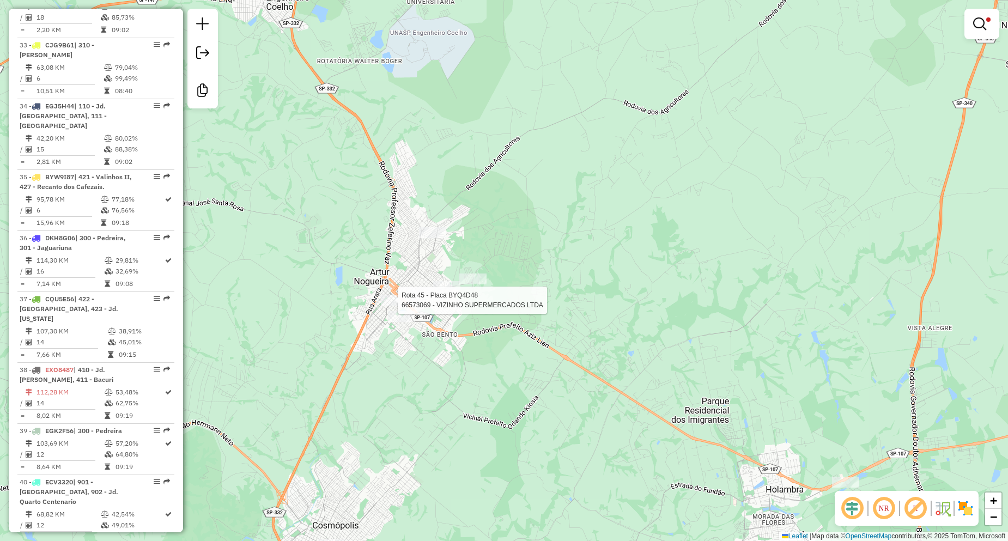
select select "**********"
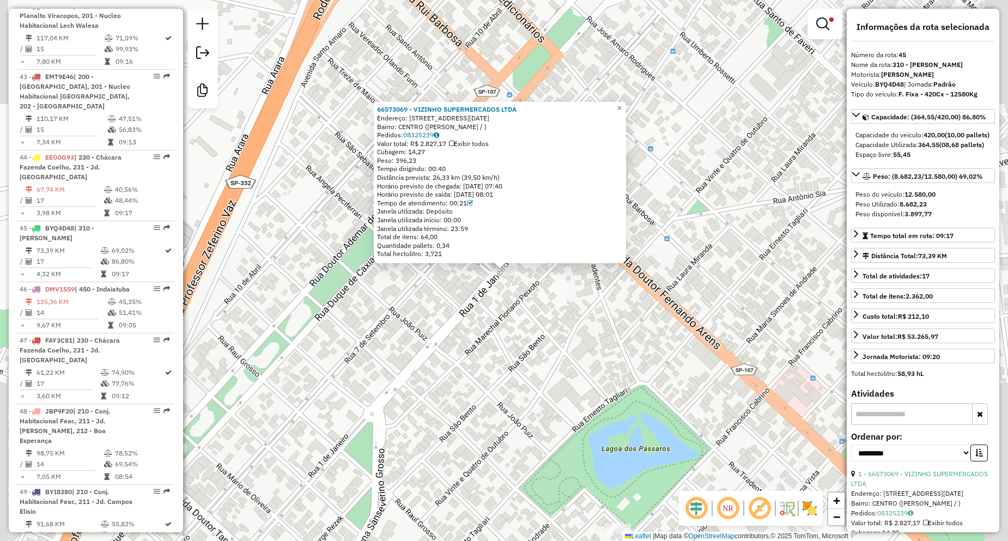
scroll to position [3192, 0]
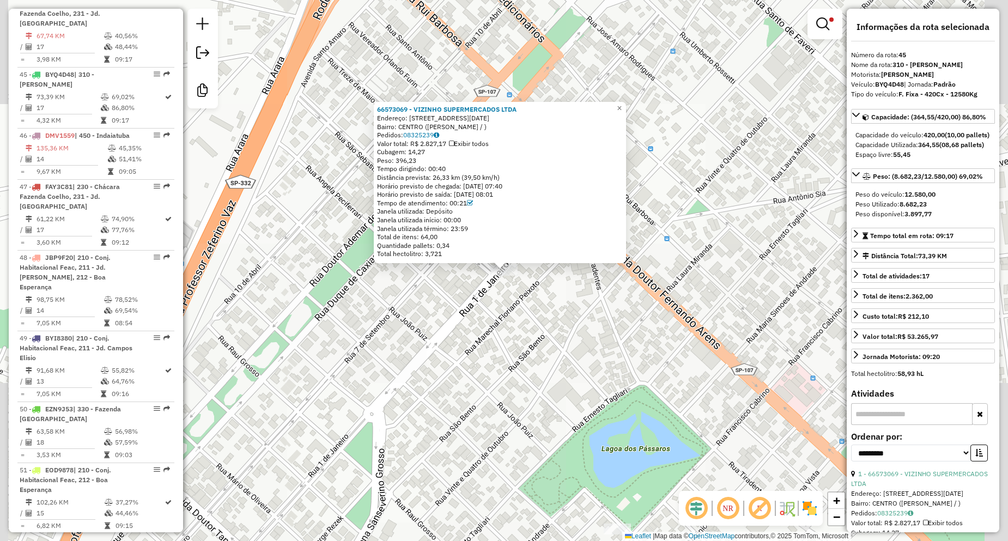
click at [500, 329] on div "66573069 - VIZINHO SUPERMERCADOS LTDA Endereço: [STREET_ADDRESS][DATE]: CENTRO …" at bounding box center [504, 270] width 1008 height 541
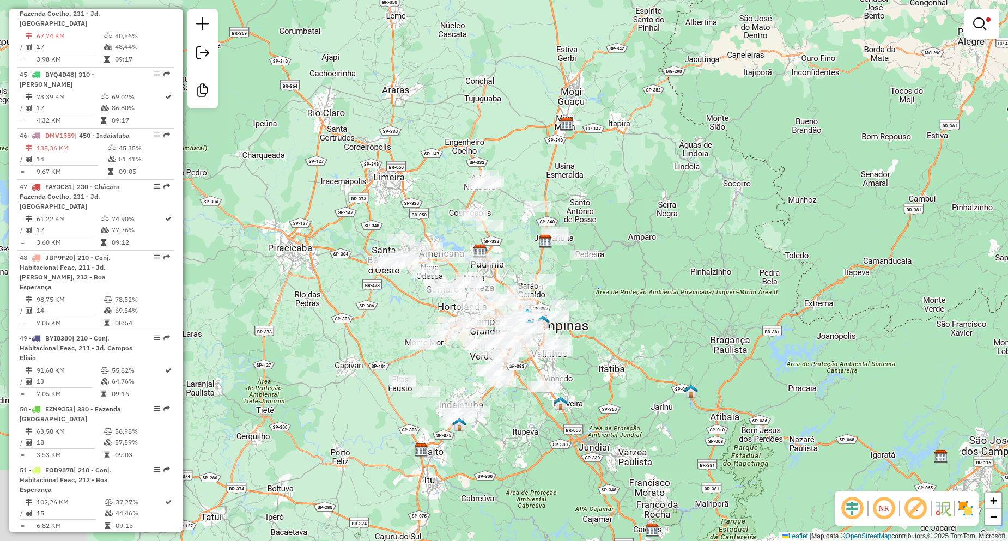
drag, startPoint x: 639, startPoint y: 292, endPoint x: 625, endPoint y: 148, distance: 144.1
click at [625, 148] on div "Limpar filtros Janela de atendimento Grade de atendimento Capacidade Transporta…" at bounding box center [504, 270] width 1008 height 541
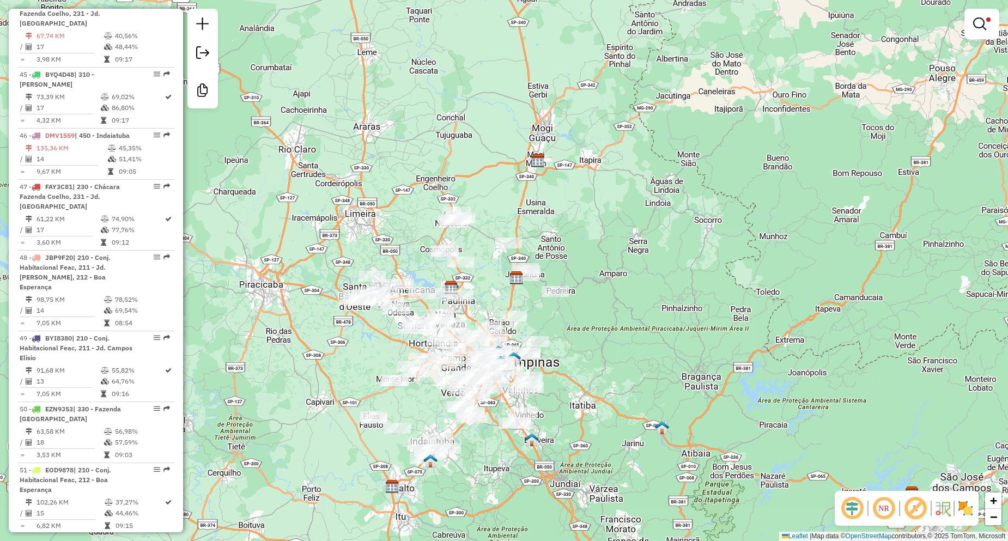
drag, startPoint x: 647, startPoint y: 282, endPoint x: 644, endPoint y: 287, distance: 5.9
click at [644, 287] on div "Limpar filtros Janela de atendimento Grade de atendimento Capacidade Transporta…" at bounding box center [504, 270] width 1008 height 541
click at [988, 20] on span at bounding box center [989, 19] width 4 height 4
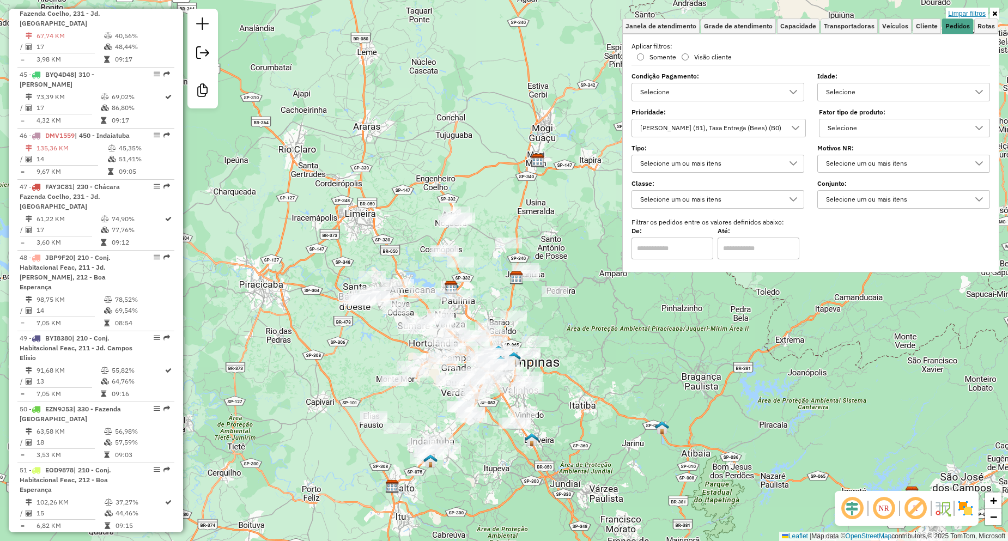
click at [968, 11] on link "Limpar filtros" at bounding box center [967, 14] width 42 height 12
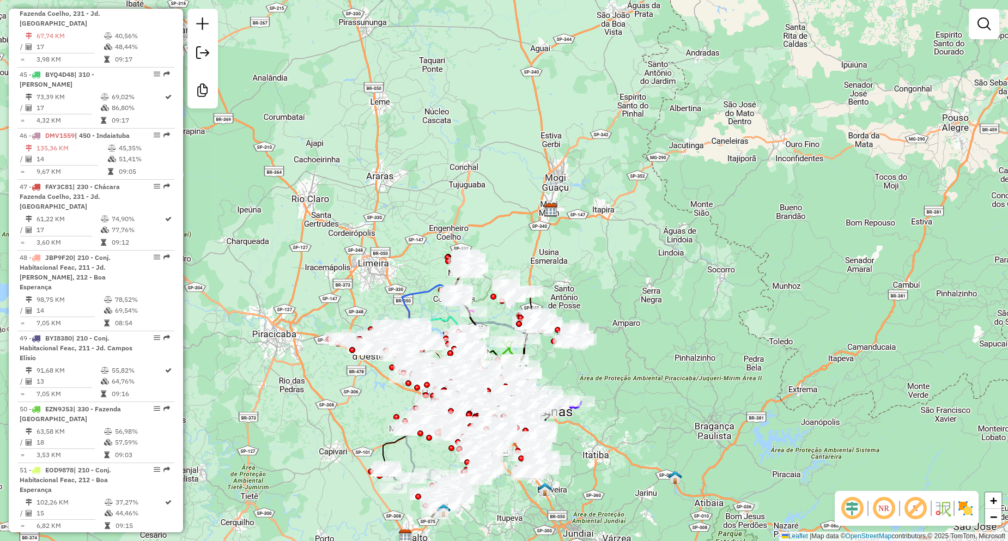
drag, startPoint x: 619, startPoint y: 296, endPoint x: 478, endPoint y: 285, distance: 141.6
click at [620, 297] on div "Rota 16 - Placa ECH3G91 66568810 - BAR DO BELETATO Janela de atendimento Grade …" at bounding box center [504, 270] width 1008 height 541
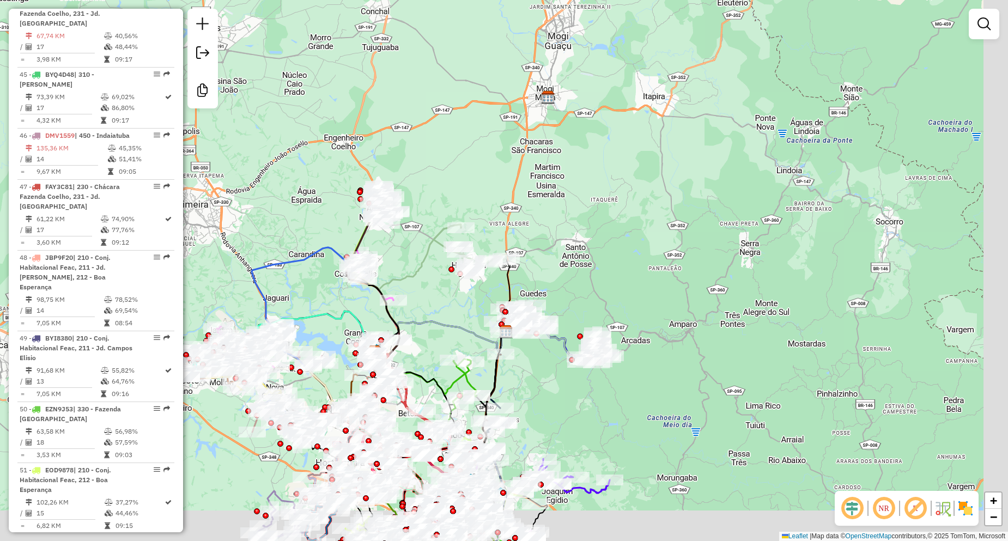
drag, startPoint x: 656, startPoint y: 261, endPoint x: 632, endPoint y: 210, distance: 56.1
click at [633, 208] on div "Janela de atendimento Grade de atendimento Capacidade Transportadoras Veículos …" at bounding box center [504, 270] width 1008 height 541
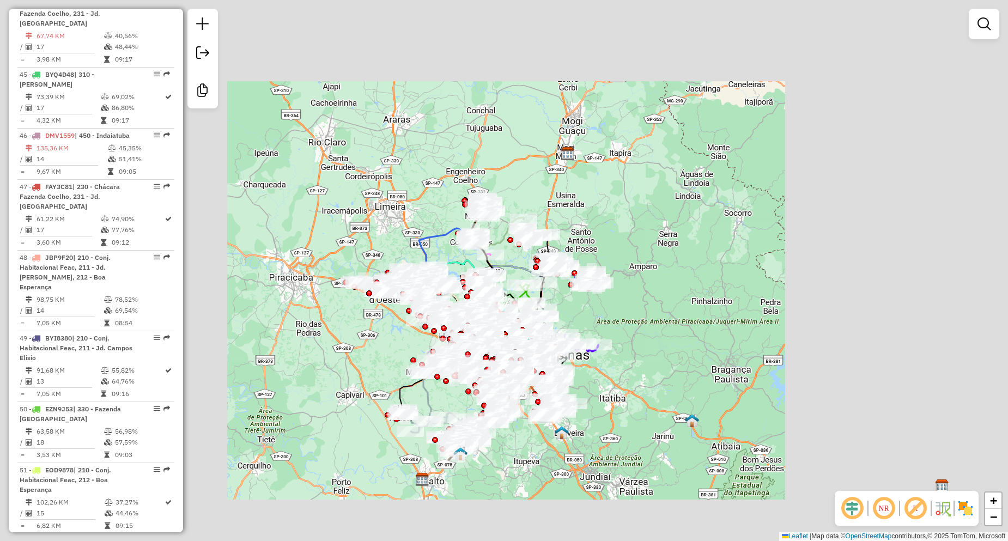
click at [662, 343] on div "Janela de atendimento Grade de atendimento Capacidade Transportadoras Veículos …" at bounding box center [504, 270] width 1008 height 541
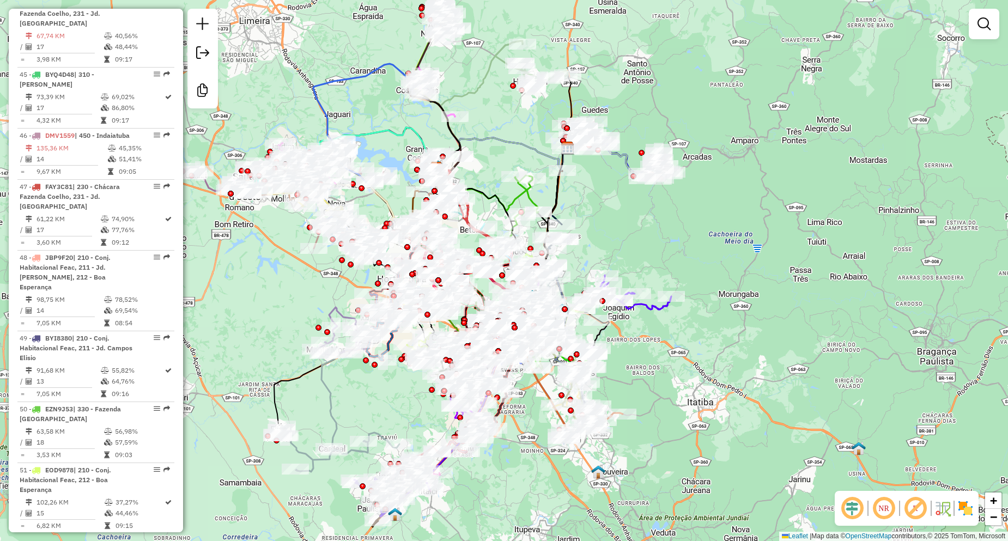
drag, startPoint x: 558, startPoint y: 335, endPoint x: 690, endPoint y: 331, distance: 132.5
click at [690, 331] on div "Janela de atendimento Grade de atendimento Capacidade Transportadoras Veículos …" at bounding box center [504, 270] width 1008 height 541
